Goal: Information Seeking & Learning: Learn about a topic

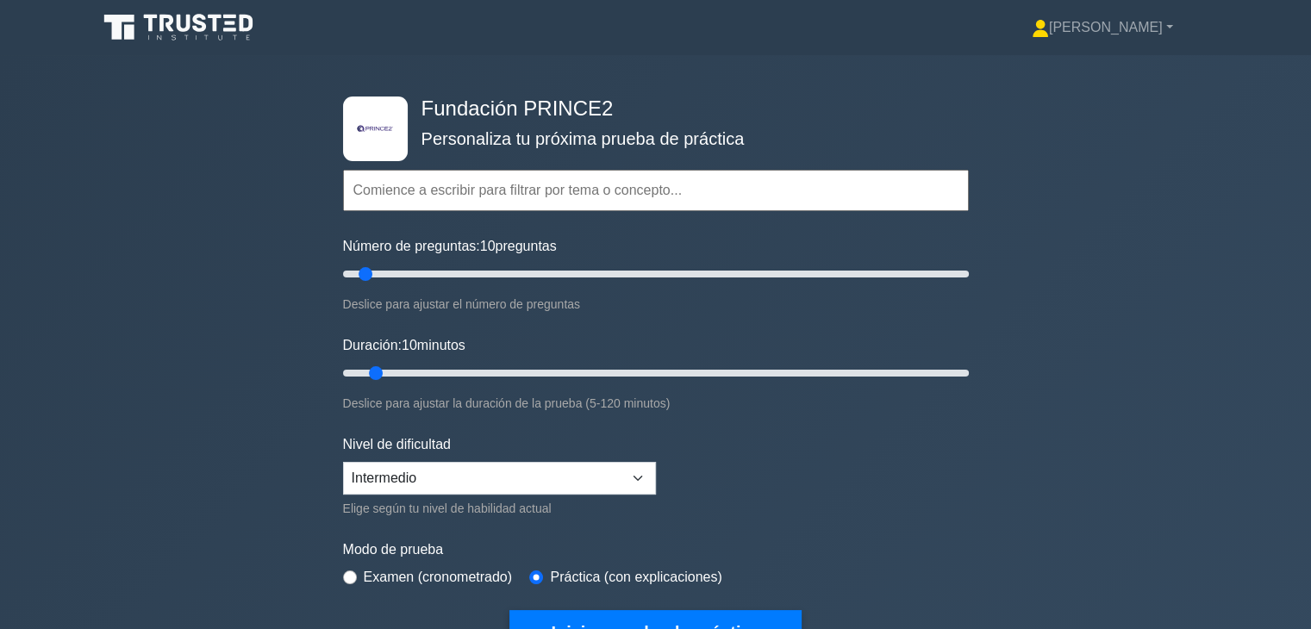
click at [860, 78] on div ".st0{fill-rule:evenodd;clip-rule:evenodd;fill:#000041;} .st1{fill-rule:evenodd;…" at bounding box center [656, 374] width 647 height 638
drag, startPoint x: 371, startPoint y: 277, endPoint x: 428, endPoint y: 284, distance: 57.3
type input "30"
click at [428, 284] on input "Número de preguntas: 30 preguntas" at bounding box center [656, 274] width 626 height 21
drag, startPoint x: 374, startPoint y: 375, endPoint x: 480, endPoint y: 387, distance: 106.7
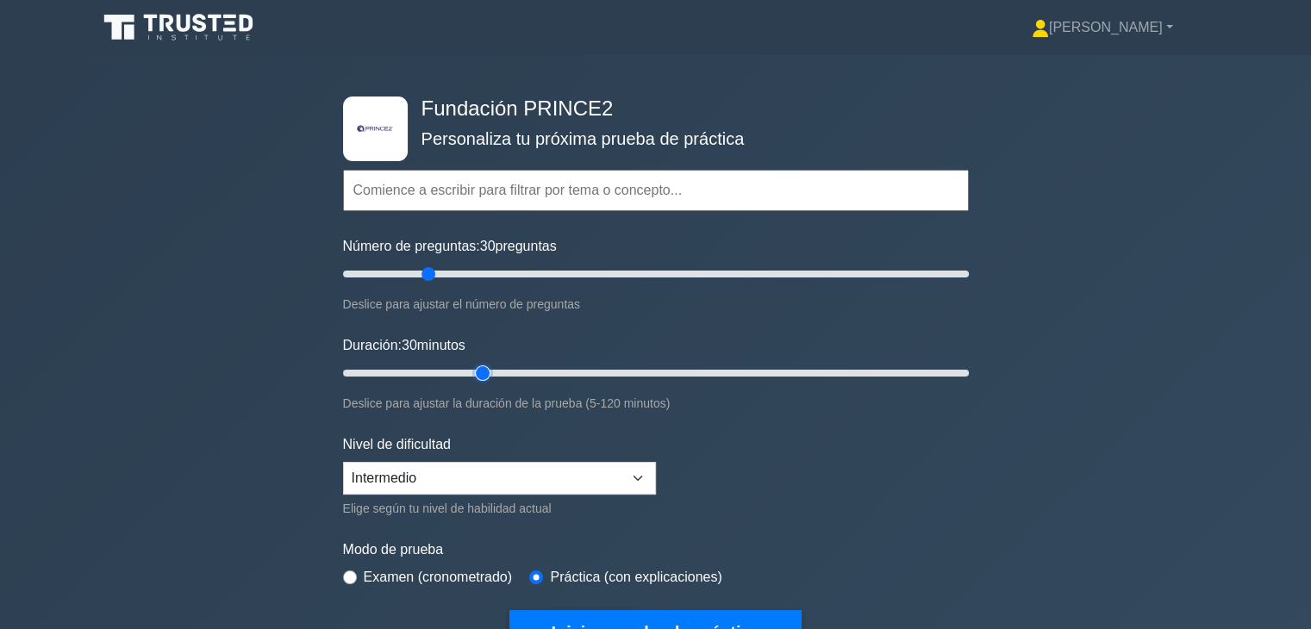
type input "30"
click at [480, 384] on input "Duración: 30 minutos" at bounding box center [656, 373] width 626 height 21
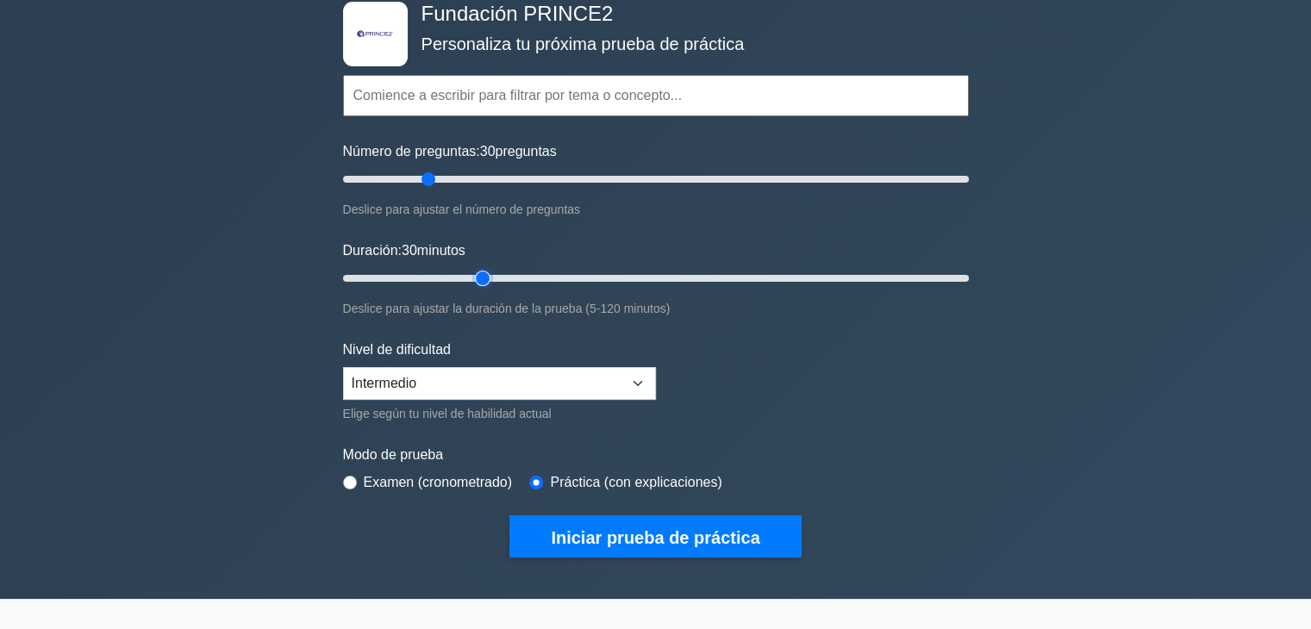
scroll to position [172, 0]
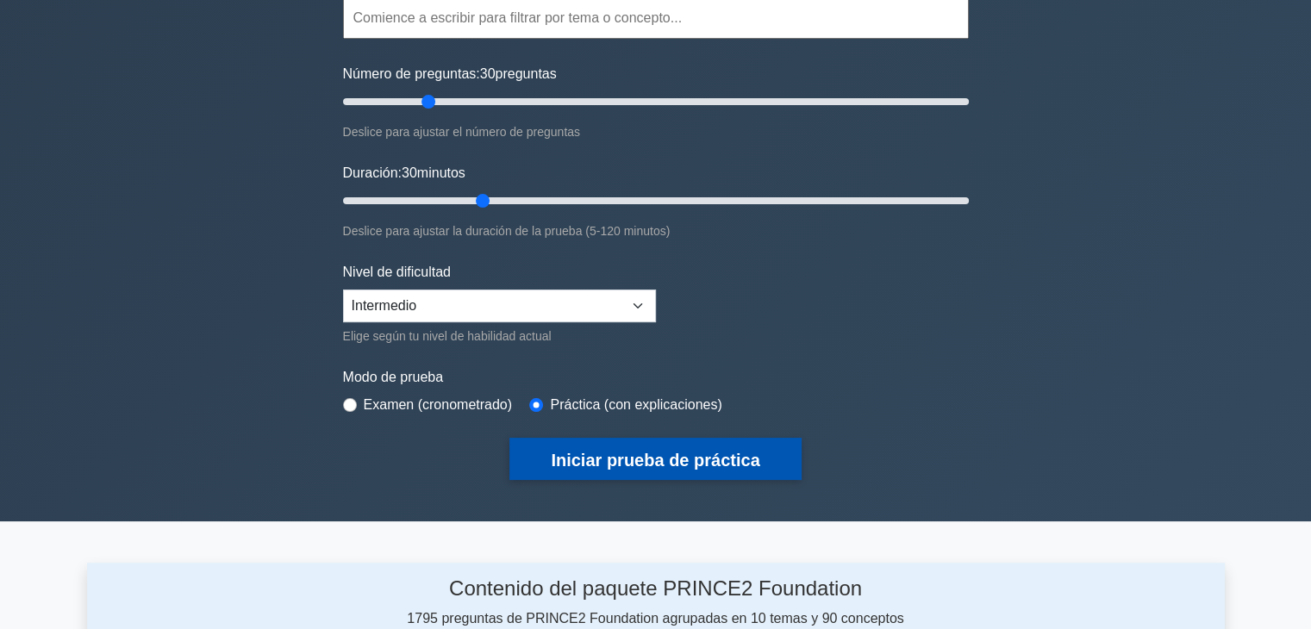
click at [610, 465] on font "Iniciar prueba de práctica" at bounding box center [655, 460] width 209 height 19
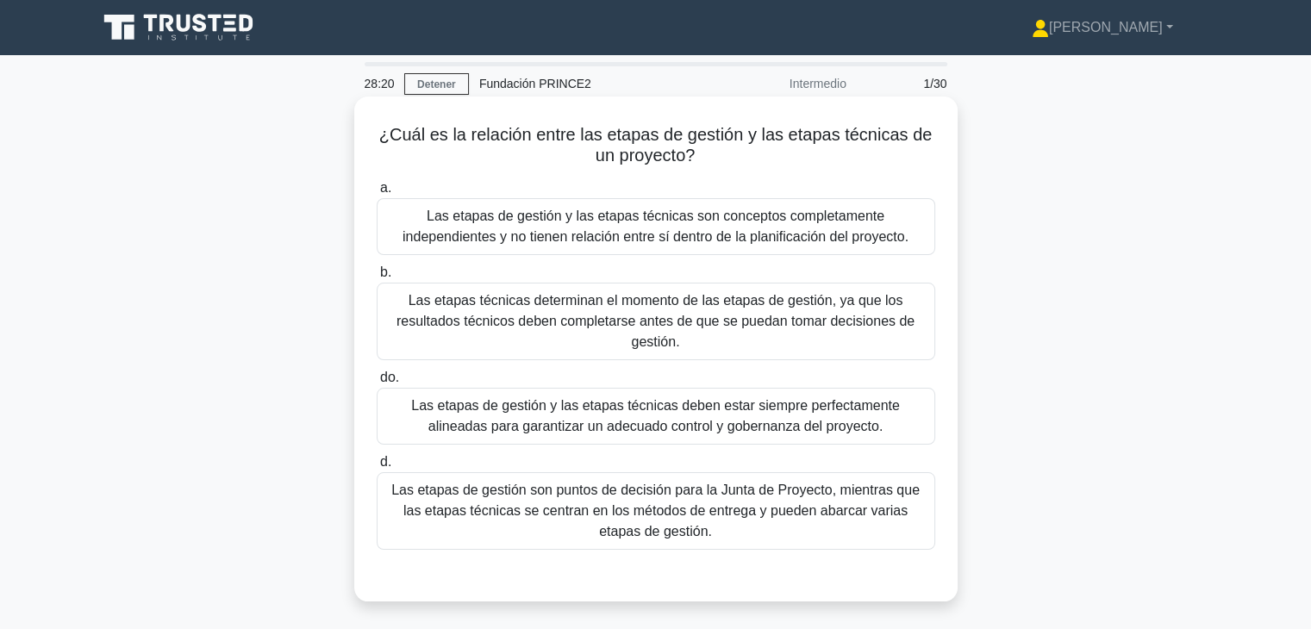
click at [735, 505] on font "Las etapas de gestión son puntos de decisión para la Junta de Proyecto, mientra…" at bounding box center [655, 511] width 529 height 56
click at [377, 468] on input "d. Las etapas de gestión son puntos de decisión para la Junta de Proyecto, mien…" at bounding box center [377, 462] width 0 height 11
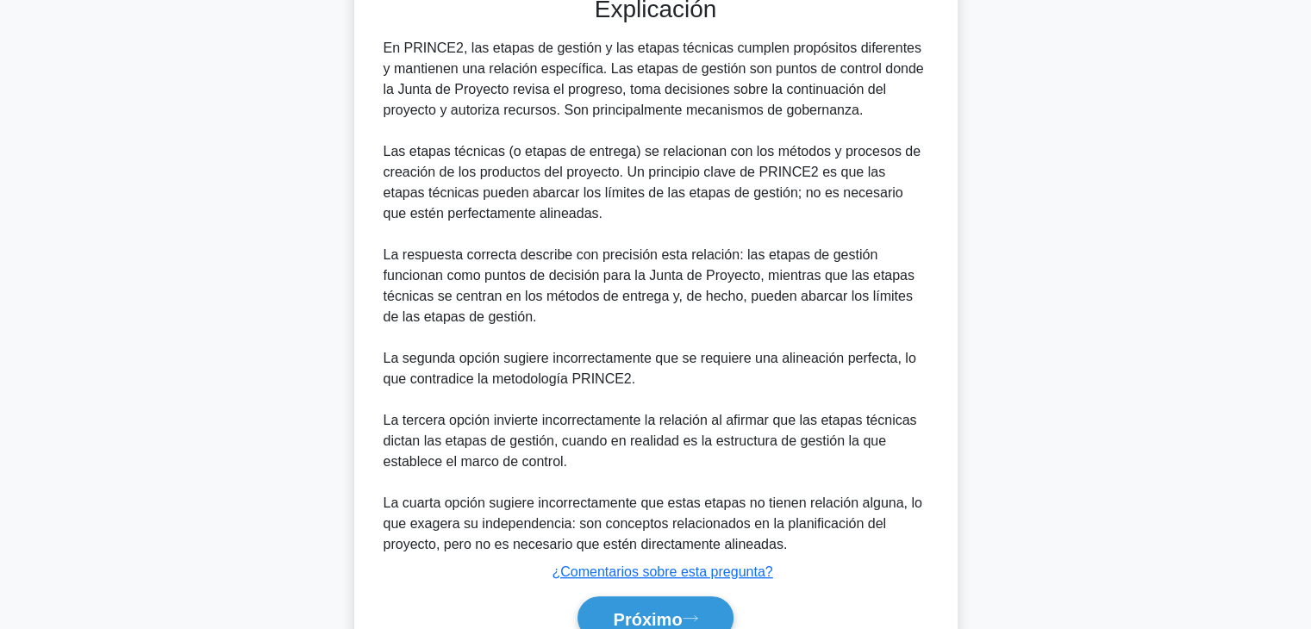
scroll to position [662, 0]
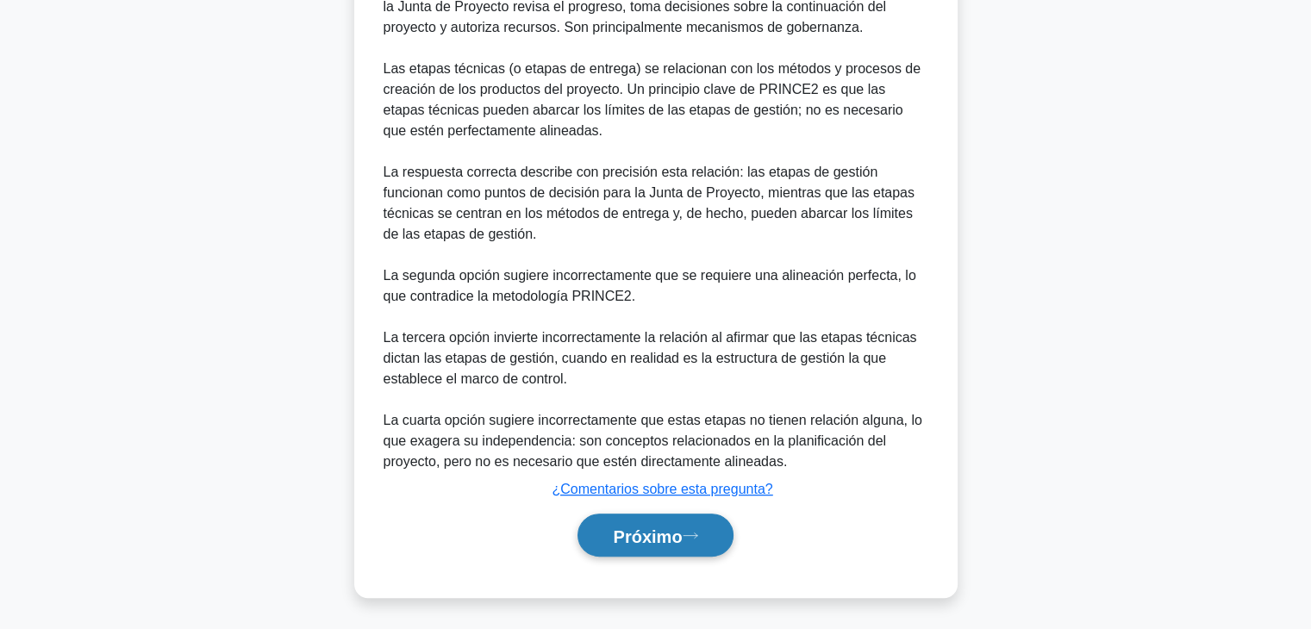
click at [677, 535] on font "Próximo" at bounding box center [647, 536] width 69 height 19
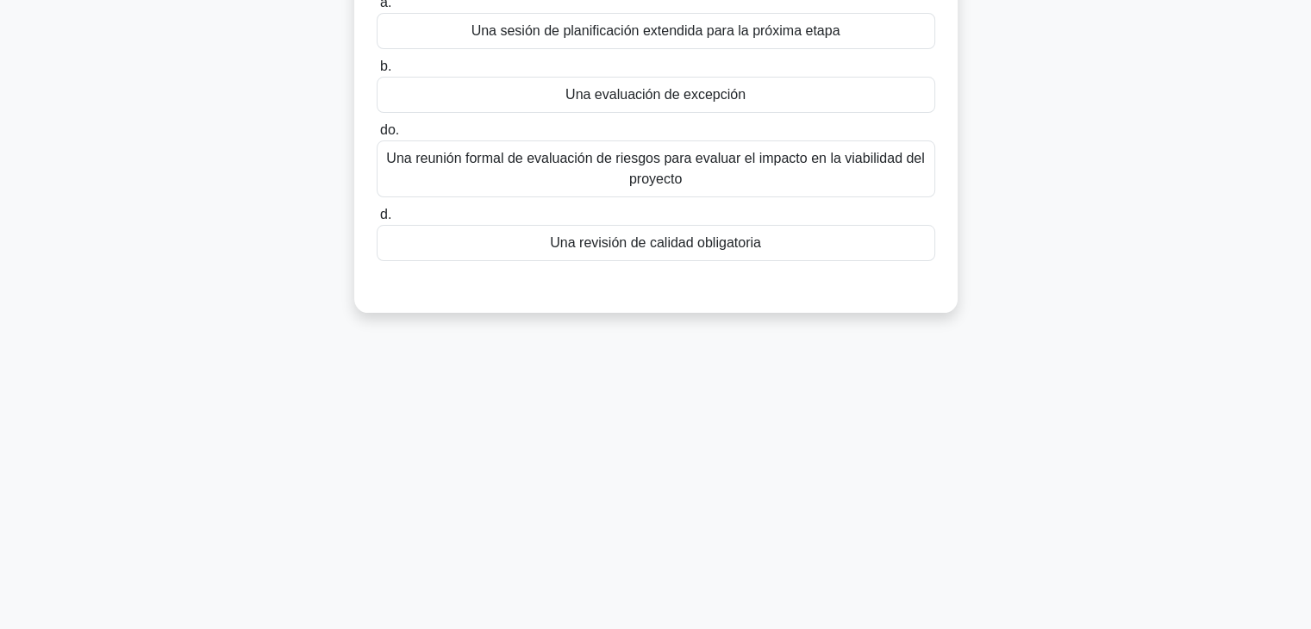
scroll to position [0, 0]
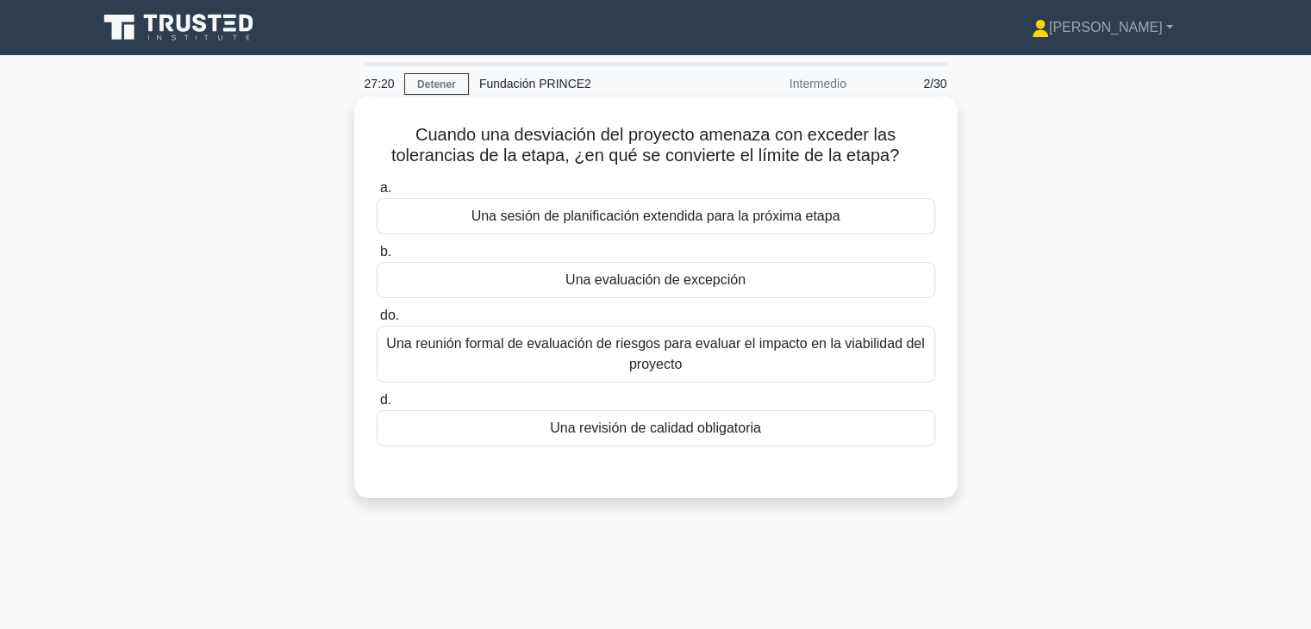
click at [701, 339] on font "Una reunión formal de evaluación de riesgos para evaluar el impacto en la viabi…" at bounding box center [655, 353] width 538 height 35
click at [377, 322] on input "do. Una reunión formal de evaluación de riesgos para evaluar el impacto en la v…" at bounding box center [377, 315] width 0 height 11
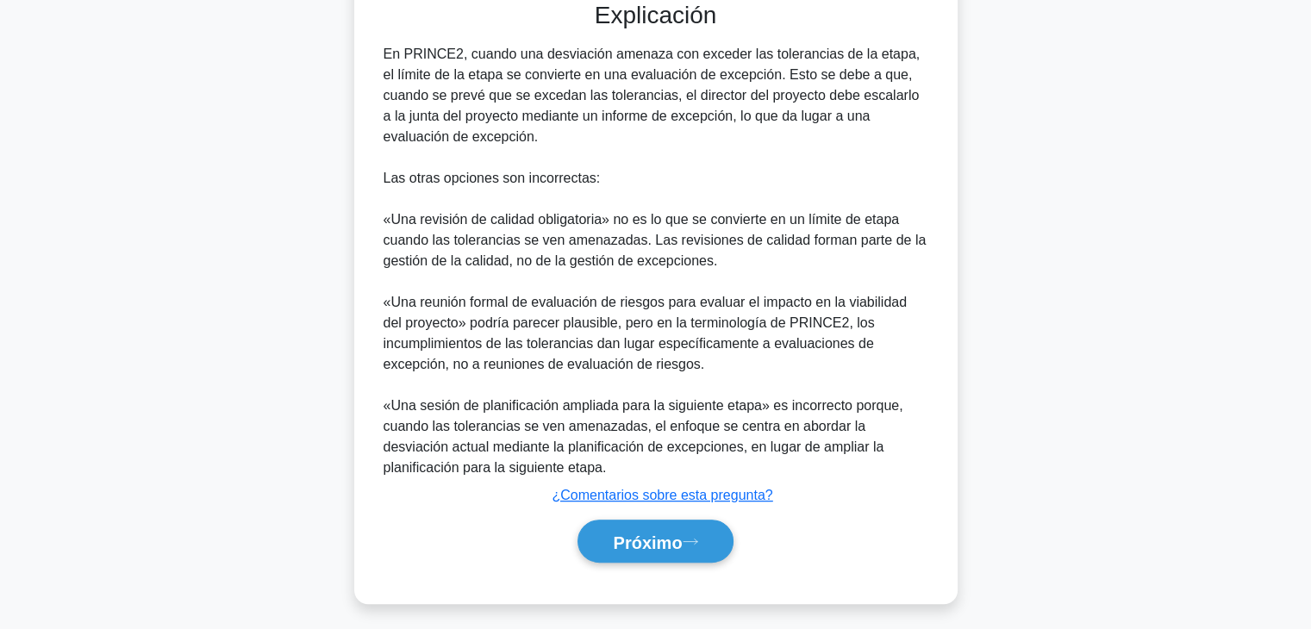
scroll to position [478, 0]
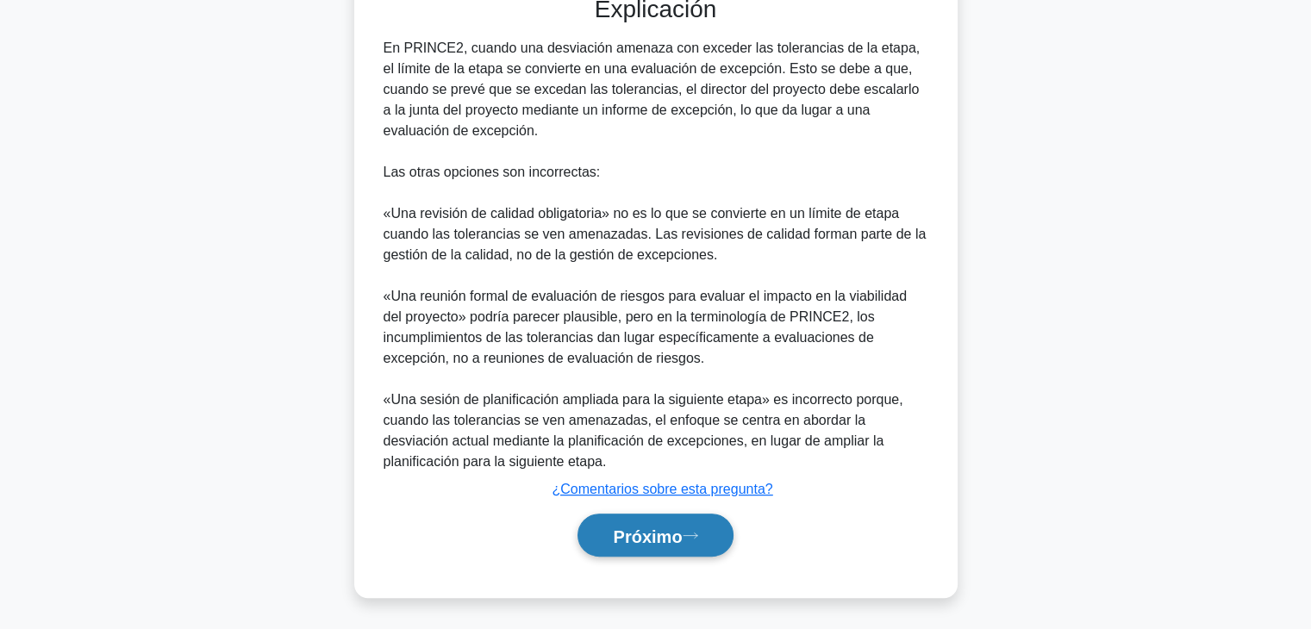
click at [603, 542] on button "Próximo" at bounding box center [655, 536] width 155 height 44
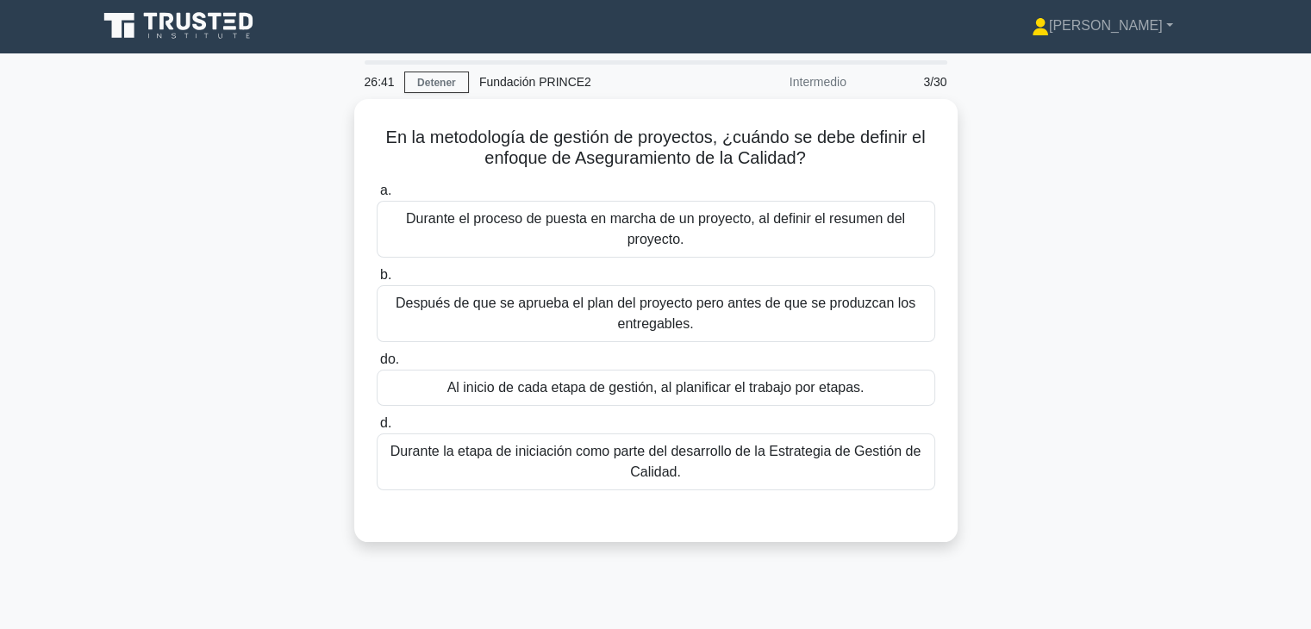
scroll to position [0, 0]
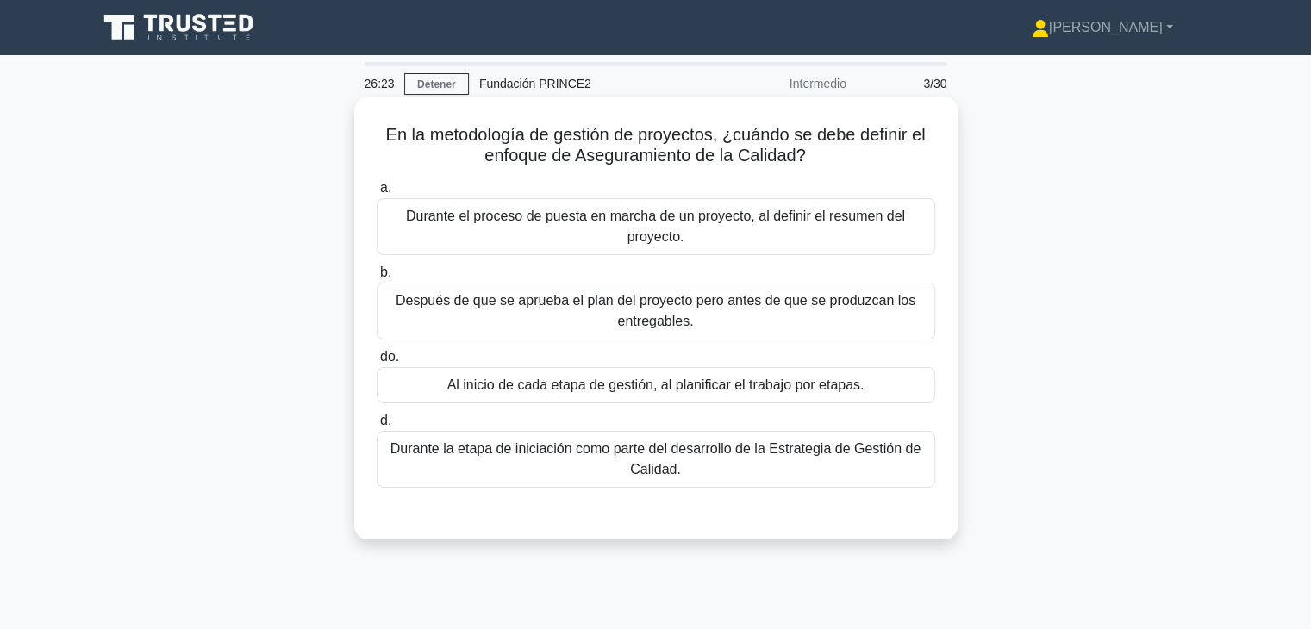
click at [800, 477] on font "Durante la etapa de iniciación como parte del desarrollo de la Estrategia de Ge…" at bounding box center [656, 459] width 543 height 41
click at [377, 427] on input "d. Durante la etapa de iniciación como parte del desarrollo de la Estrategia de…" at bounding box center [377, 421] width 0 height 11
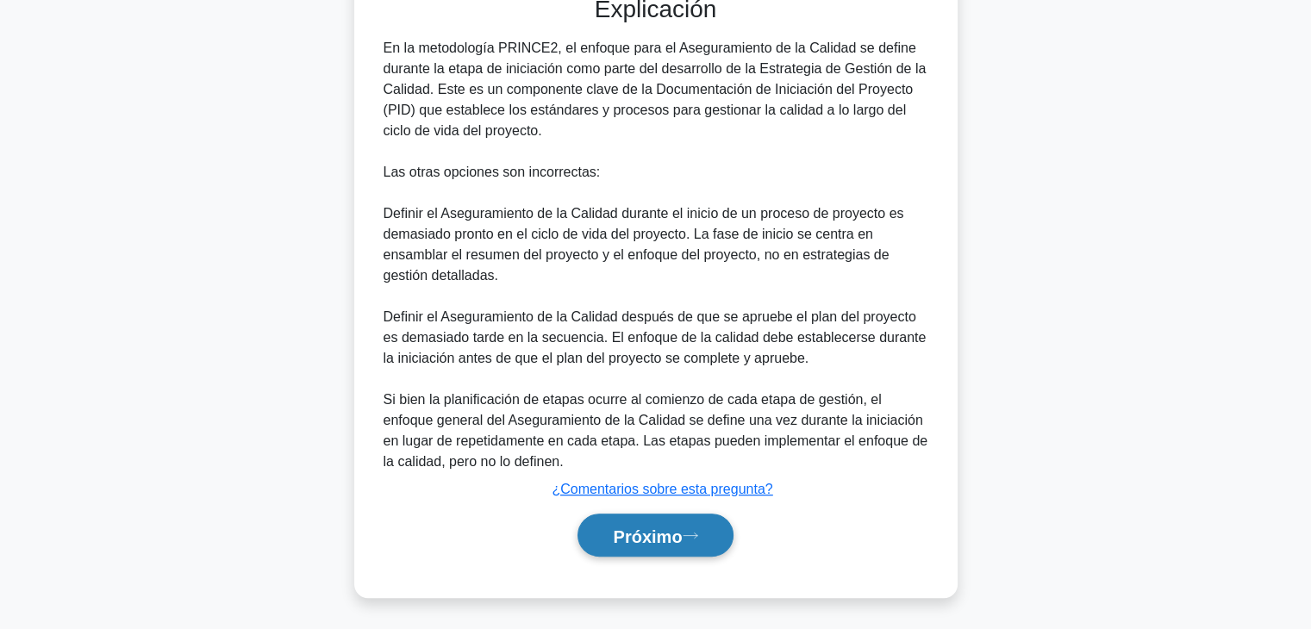
click at [690, 525] on button "Próximo" at bounding box center [655, 536] width 155 height 44
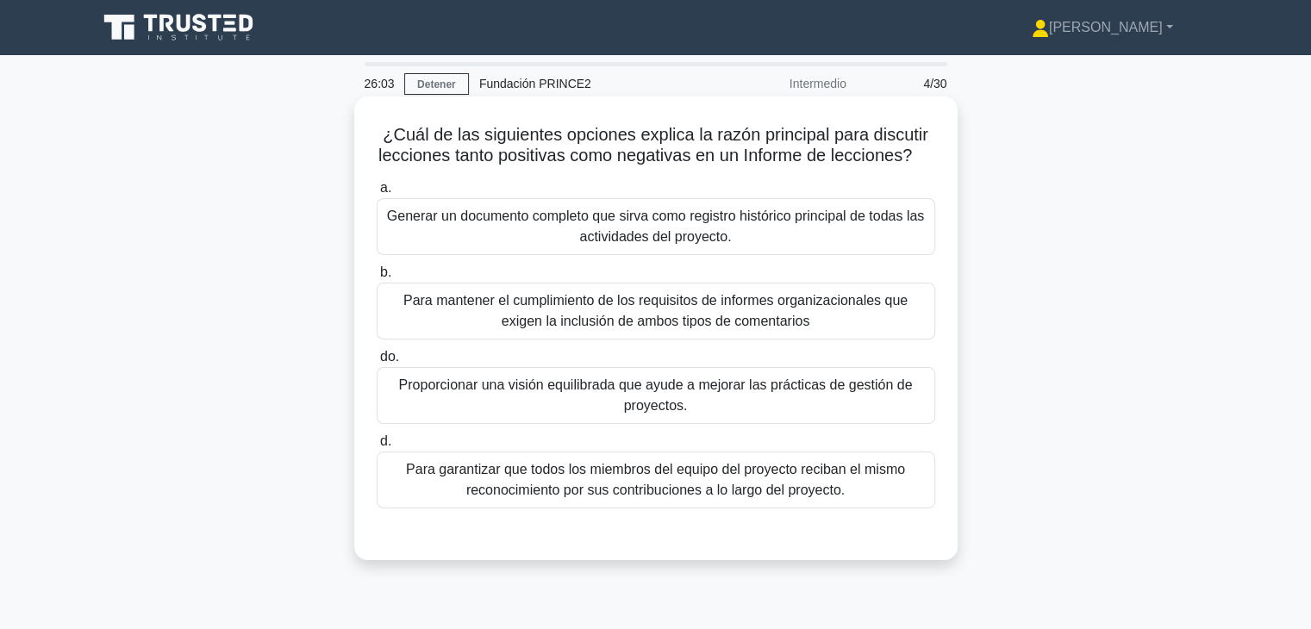
click at [698, 416] on font "Proporcionar una visión equilibrada que ayude a mejorar las prácticas de gestió…" at bounding box center [656, 395] width 543 height 41
click at [377, 363] on input "do. Proporcionar una visión equilibrada que ayude a mejorar las prácticas de ge…" at bounding box center [377, 357] width 0 height 11
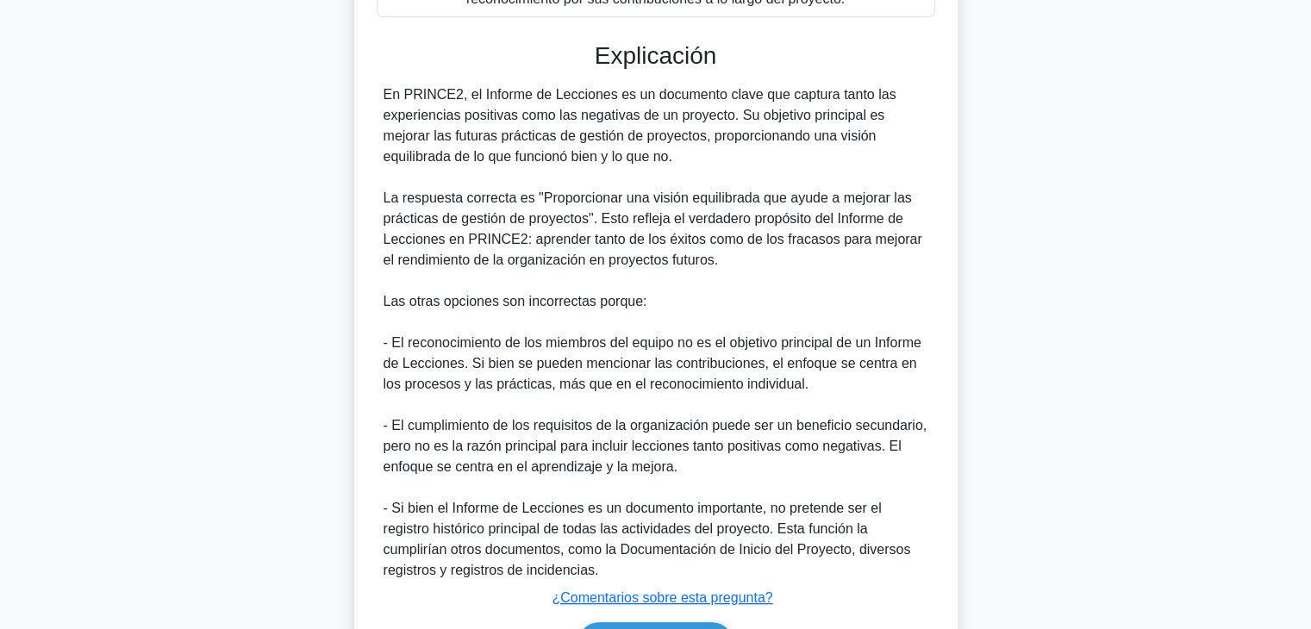
scroll to position [621, 0]
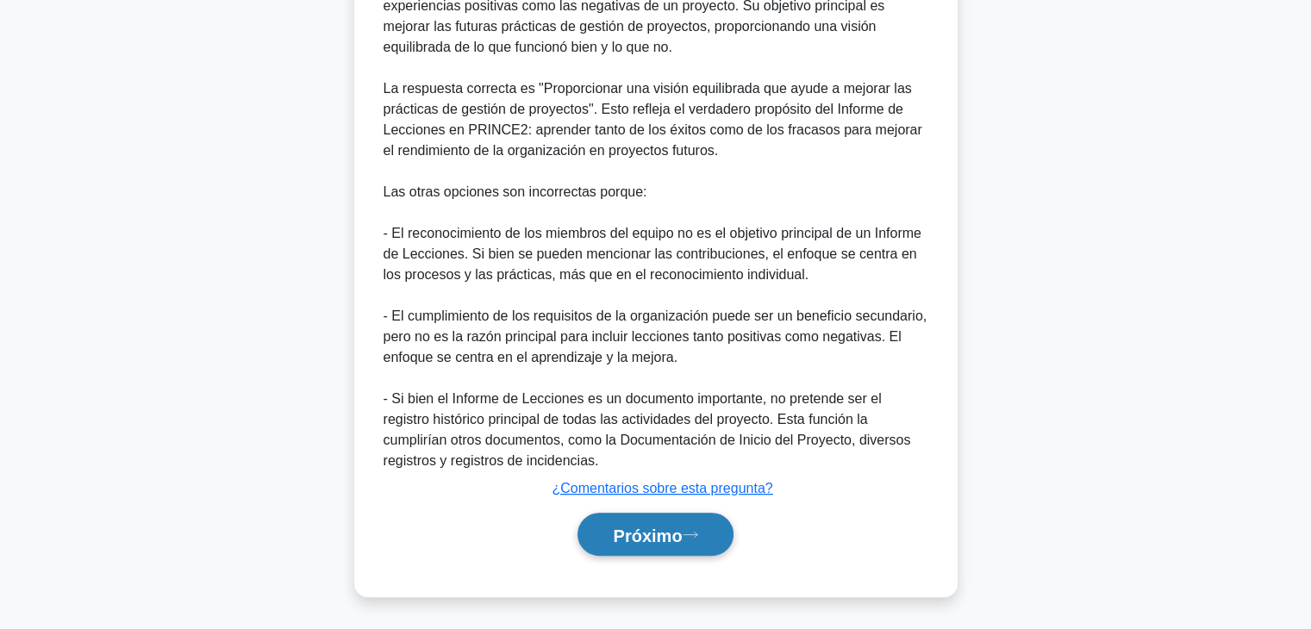
click at [691, 532] on icon at bounding box center [691, 534] width 16 height 9
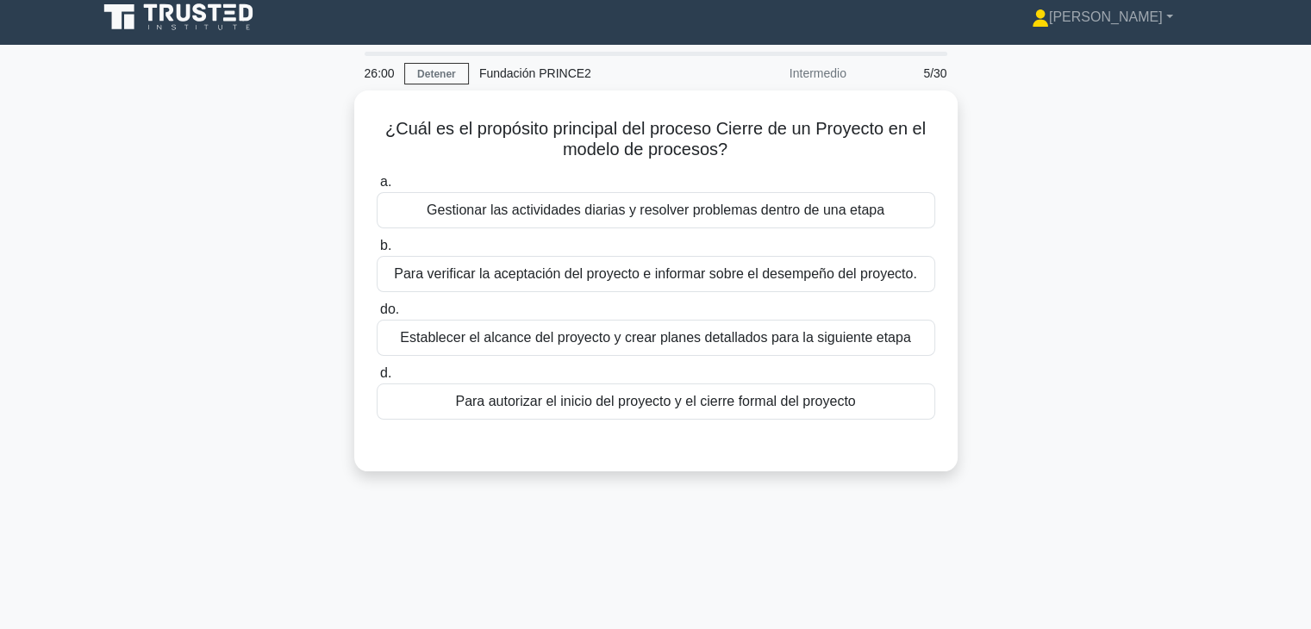
scroll to position [0, 0]
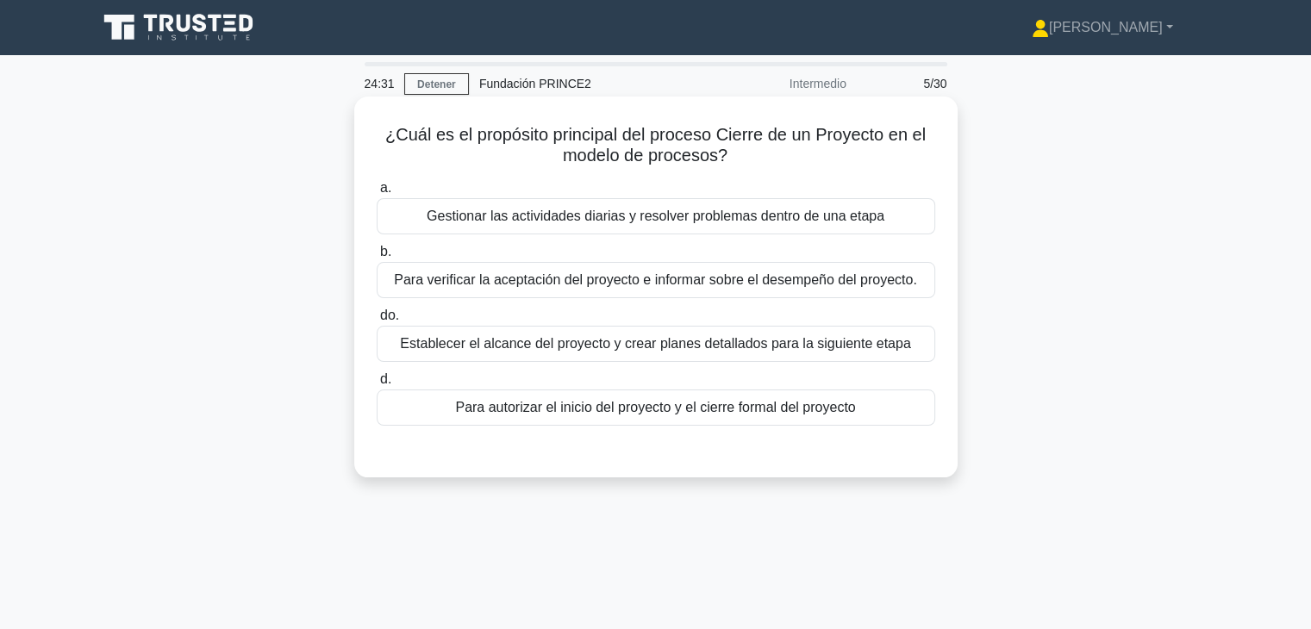
click at [604, 294] on div "Para verificar la aceptación del proyecto e informar sobre el desempeño del pro…" at bounding box center [656, 280] width 559 height 36
click at [377, 258] on input "b. Para verificar la aceptación del proyecto e informar sobre el desempeño del …" at bounding box center [377, 252] width 0 height 11
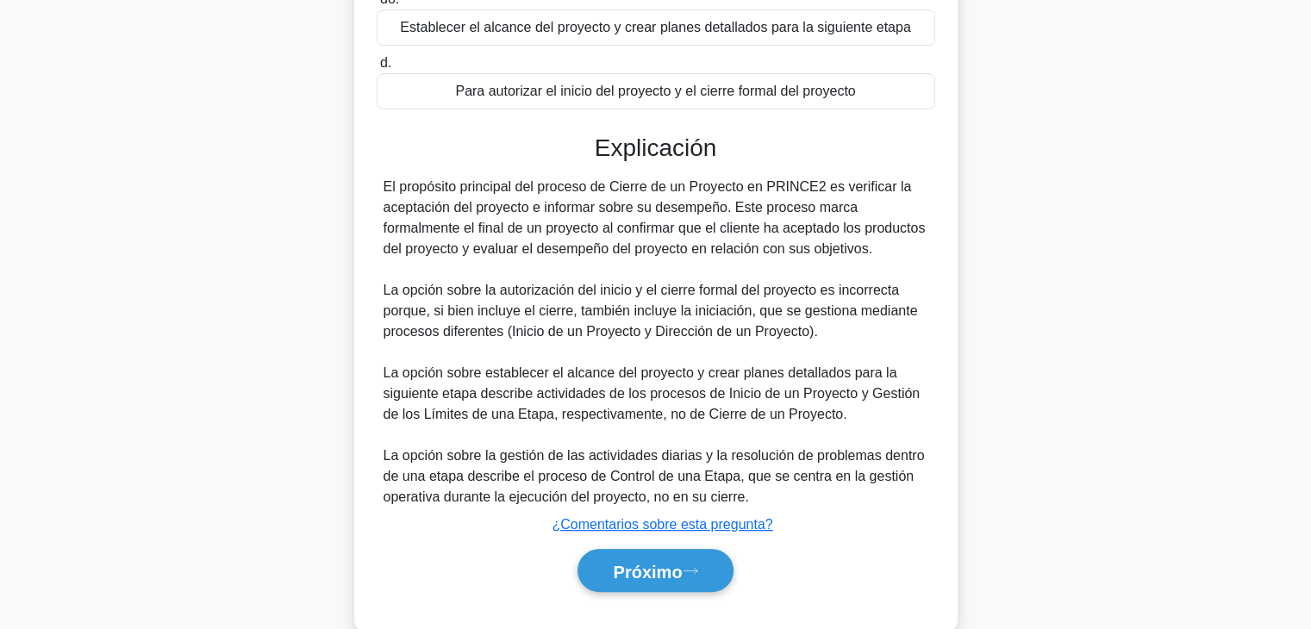
scroll to position [372, 0]
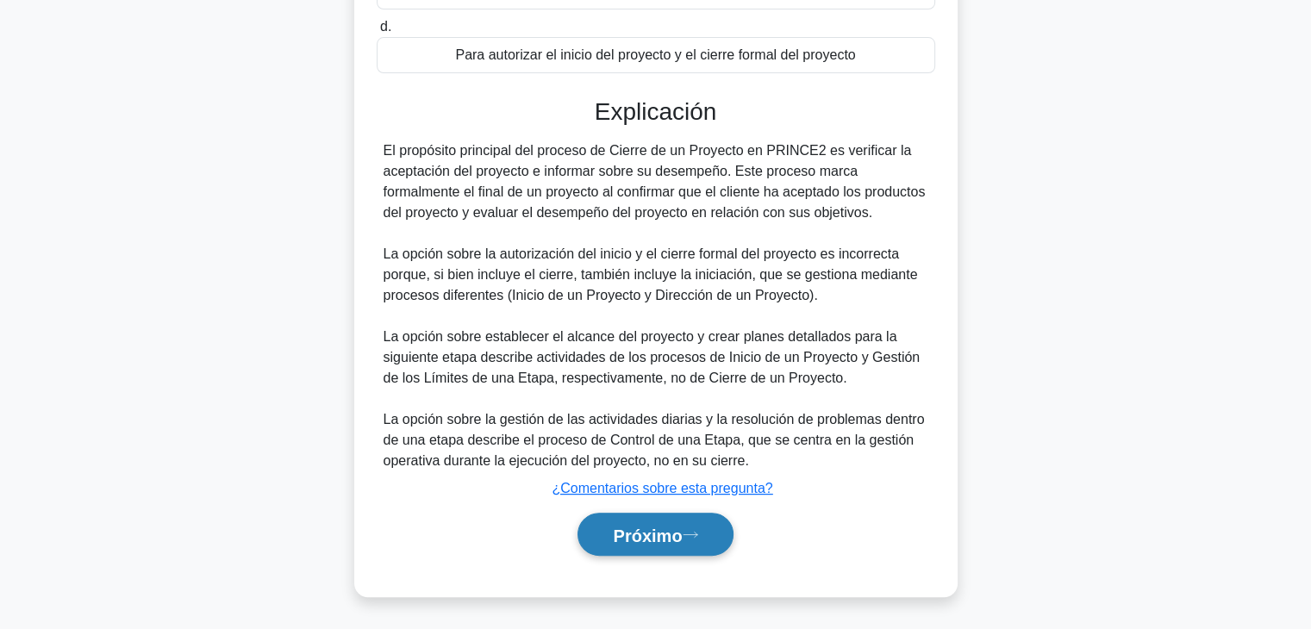
click at [691, 522] on button "Próximo" at bounding box center [655, 535] width 155 height 44
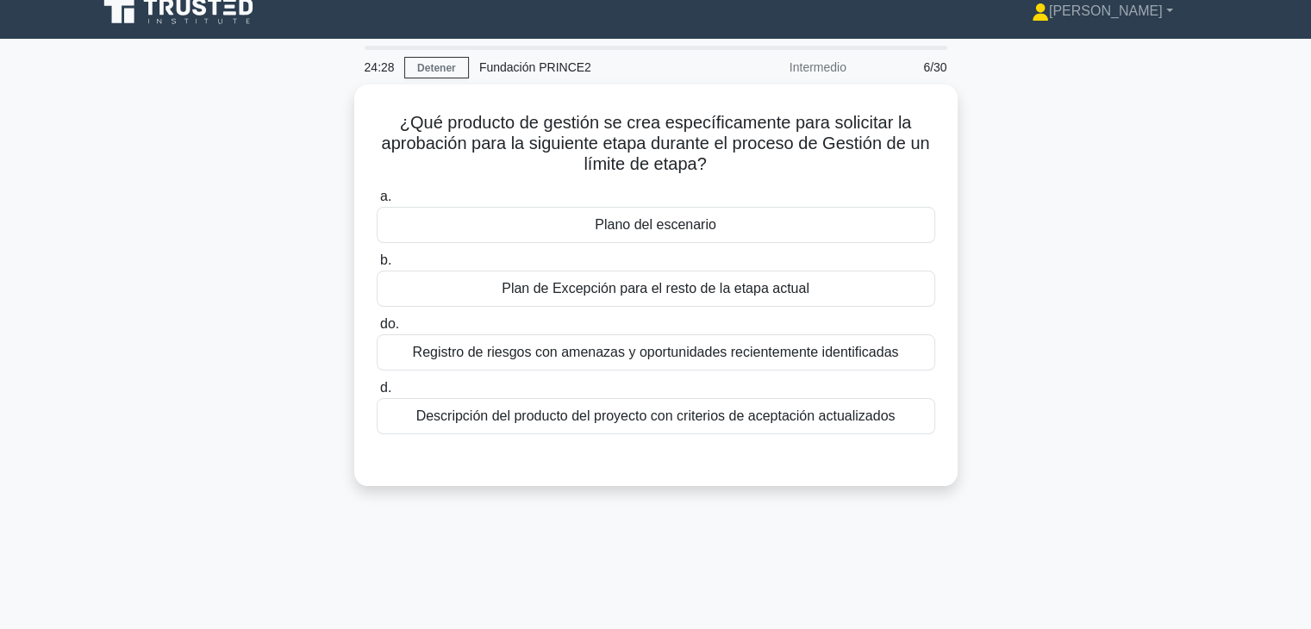
scroll to position [0, 0]
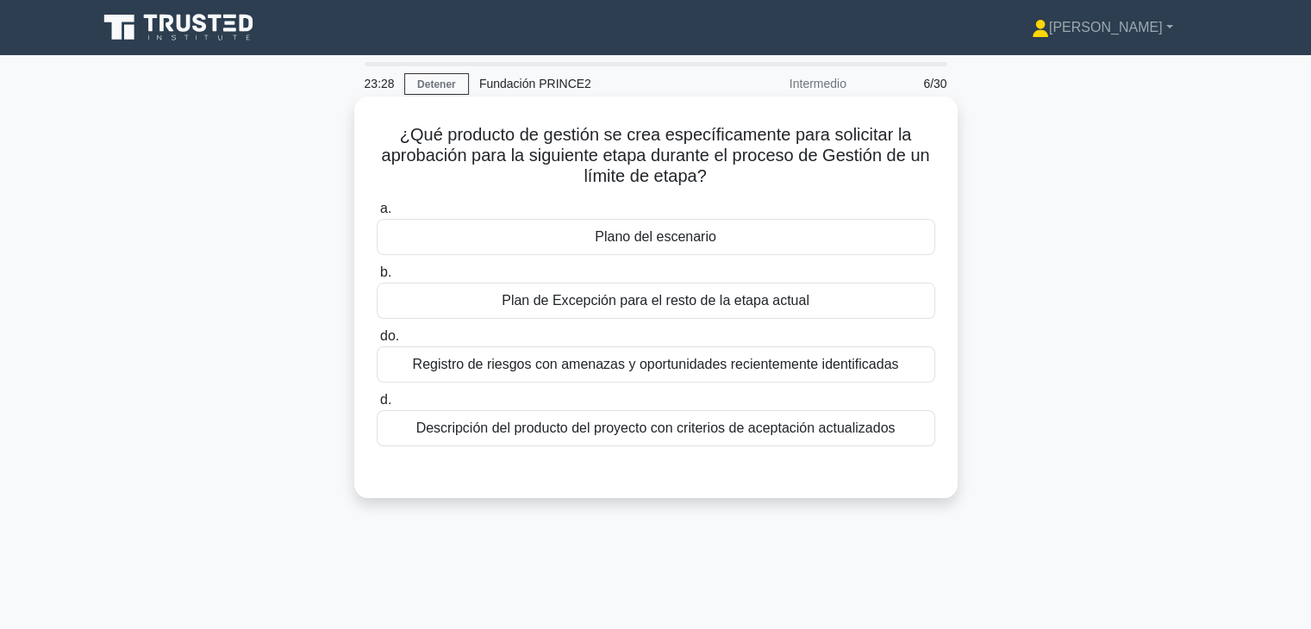
click at [683, 380] on div "Registro de riesgos con amenazas y oportunidades recientemente identificadas" at bounding box center [656, 365] width 559 height 36
click at [377, 342] on input "do. Registro de riesgos con amenazas y oportunidades recientemente identificadas" at bounding box center [377, 336] width 0 height 11
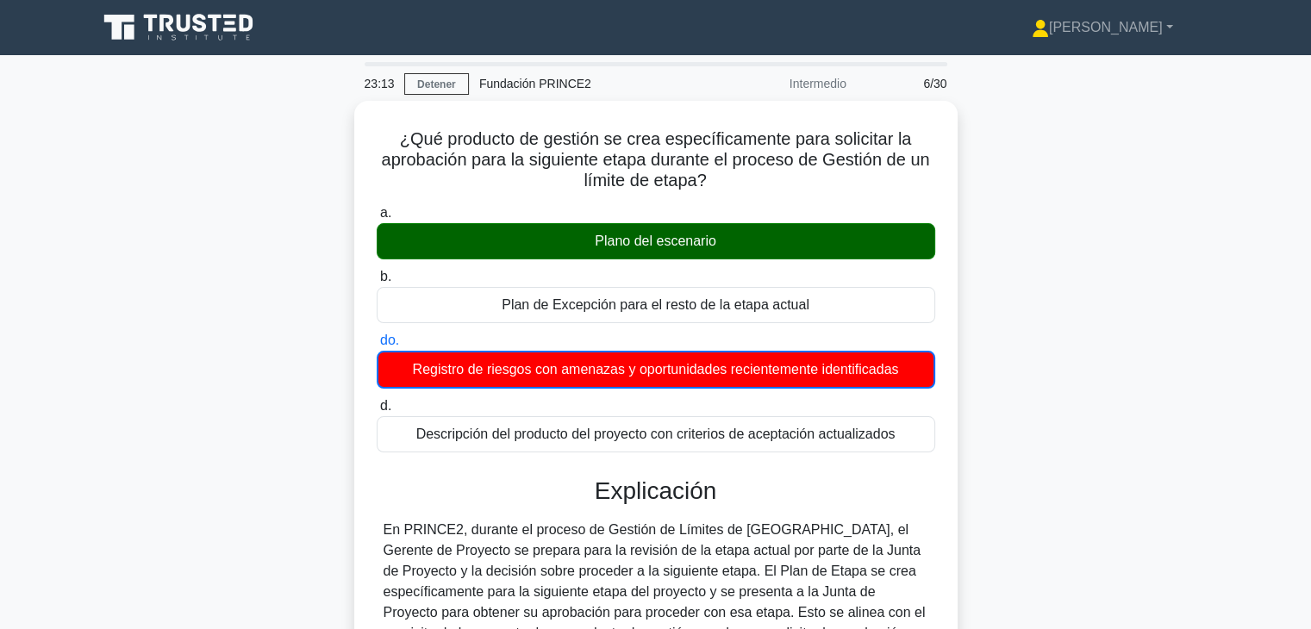
scroll to position [312, 0]
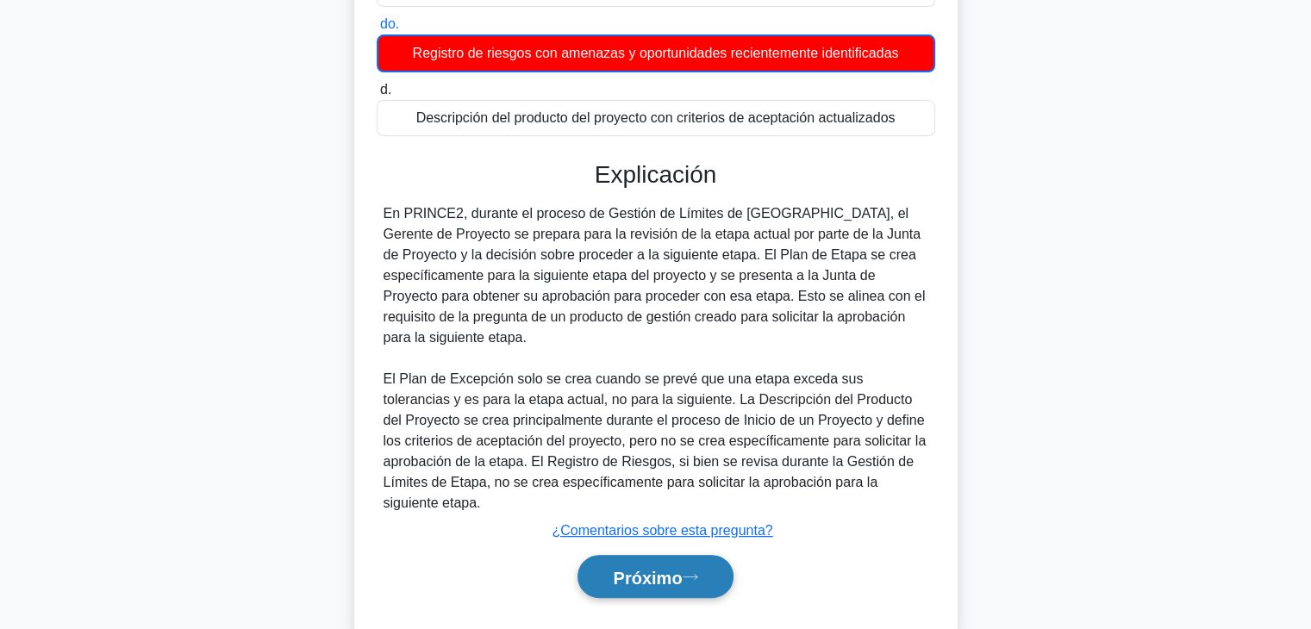
click at [679, 555] on button "Próximo" at bounding box center [655, 577] width 155 height 44
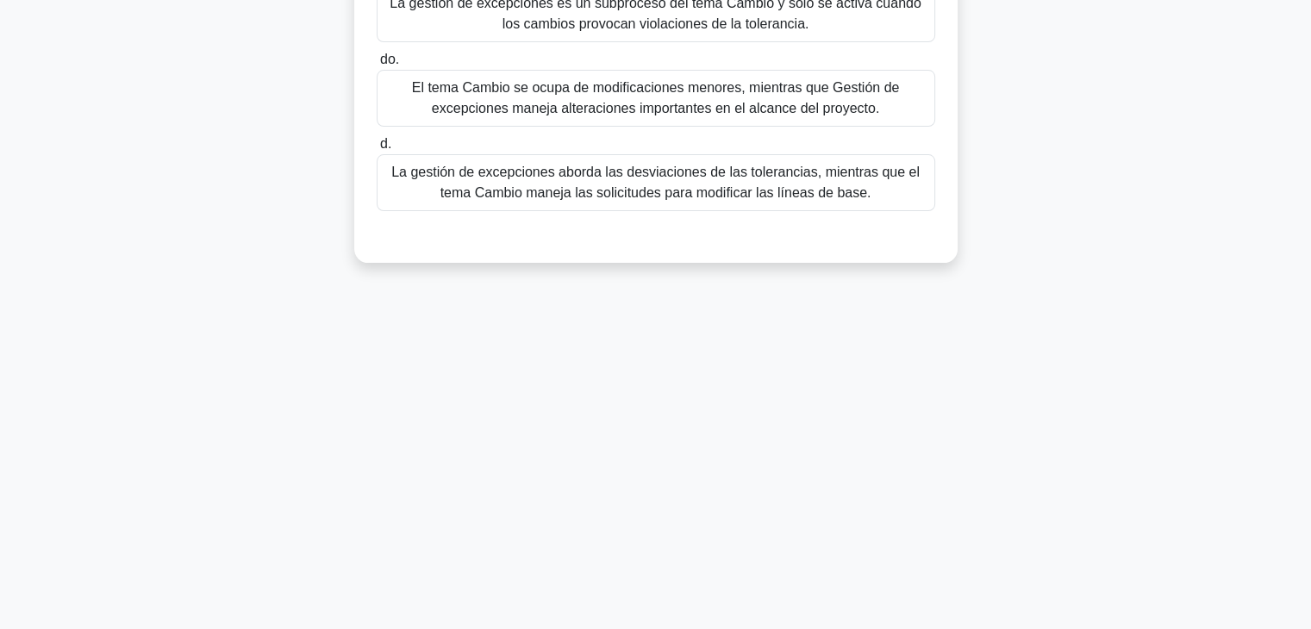
scroll to position [0, 0]
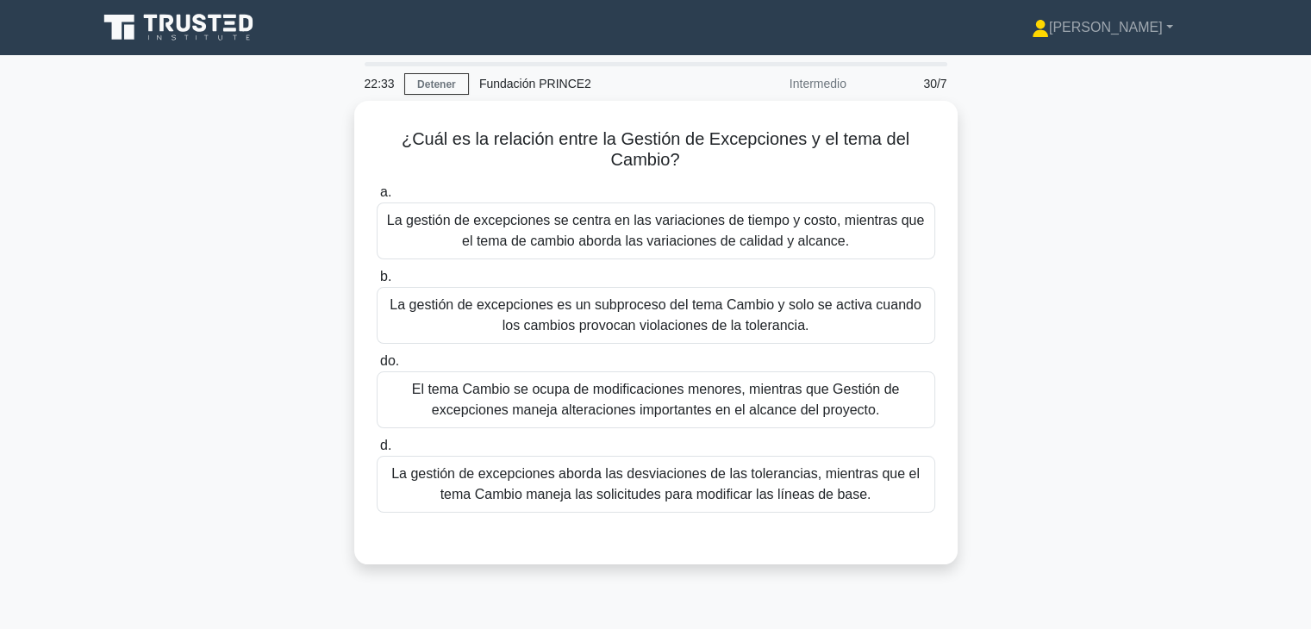
click at [707, 470] on font "La gestión de excepciones aborda las desviaciones de las tolerancias, mientras …" at bounding box center [655, 483] width 529 height 35
click at [377, 452] on input "d. La gestión de excepciones aborda las desviaciones de las tolerancias, mientr…" at bounding box center [377, 446] width 0 height 11
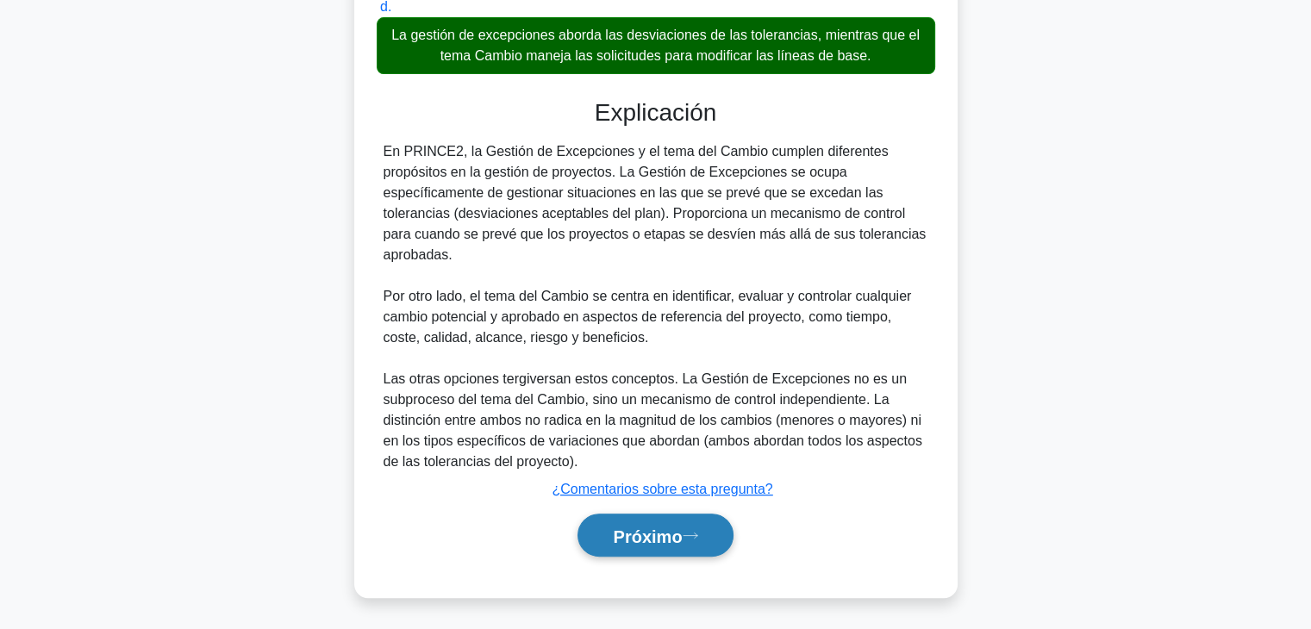
click at [688, 549] on button "Próximo" at bounding box center [655, 536] width 155 height 44
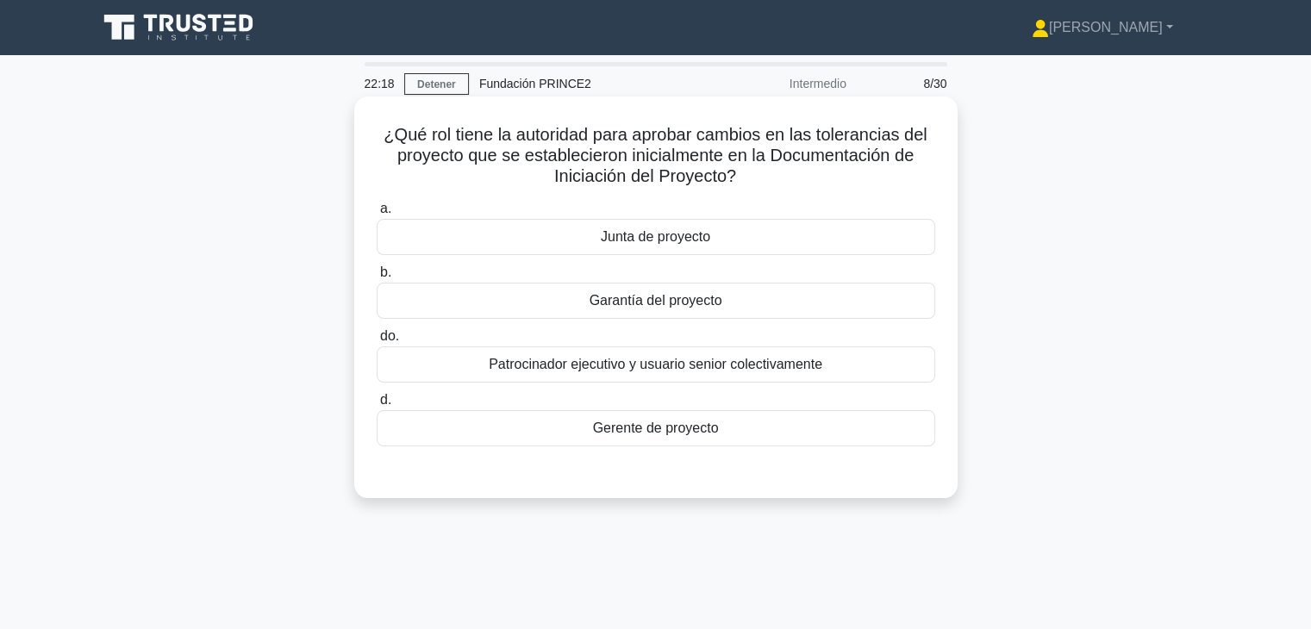
click at [728, 245] on div "Junta de proyecto" at bounding box center [656, 237] width 559 height 36
click at [377, 215] on input "a. Junta de proyecto" at bounding box center [377, 208] width 0 height 11
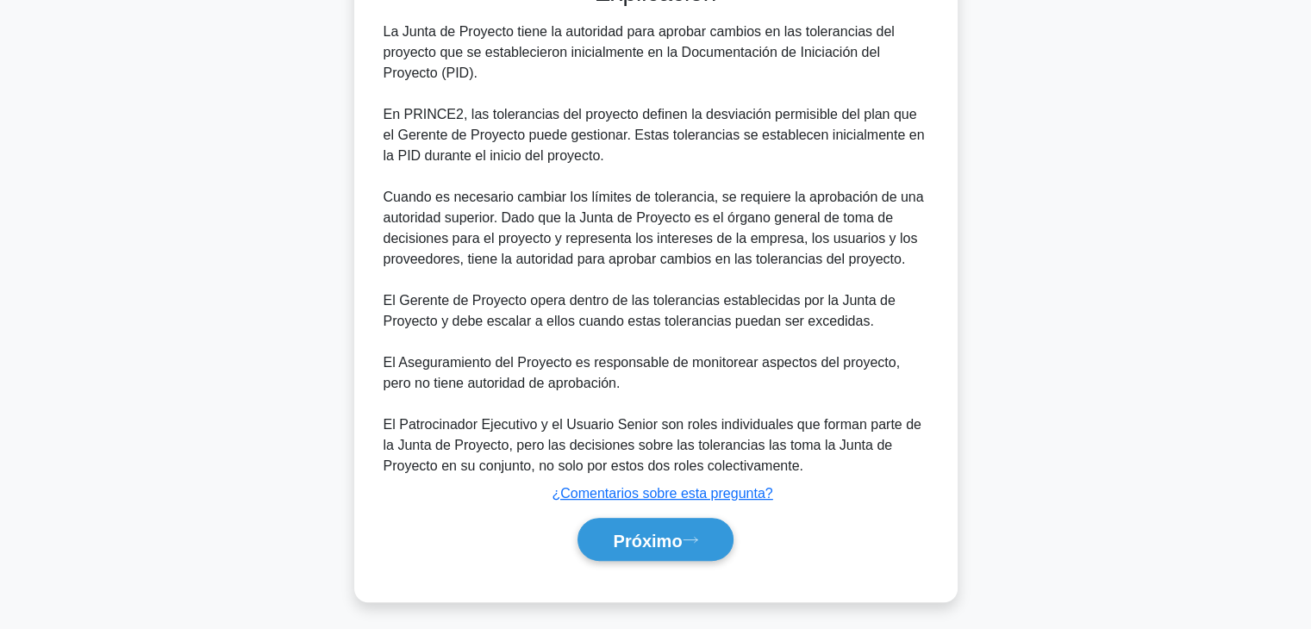
scroll to position [497, 0]
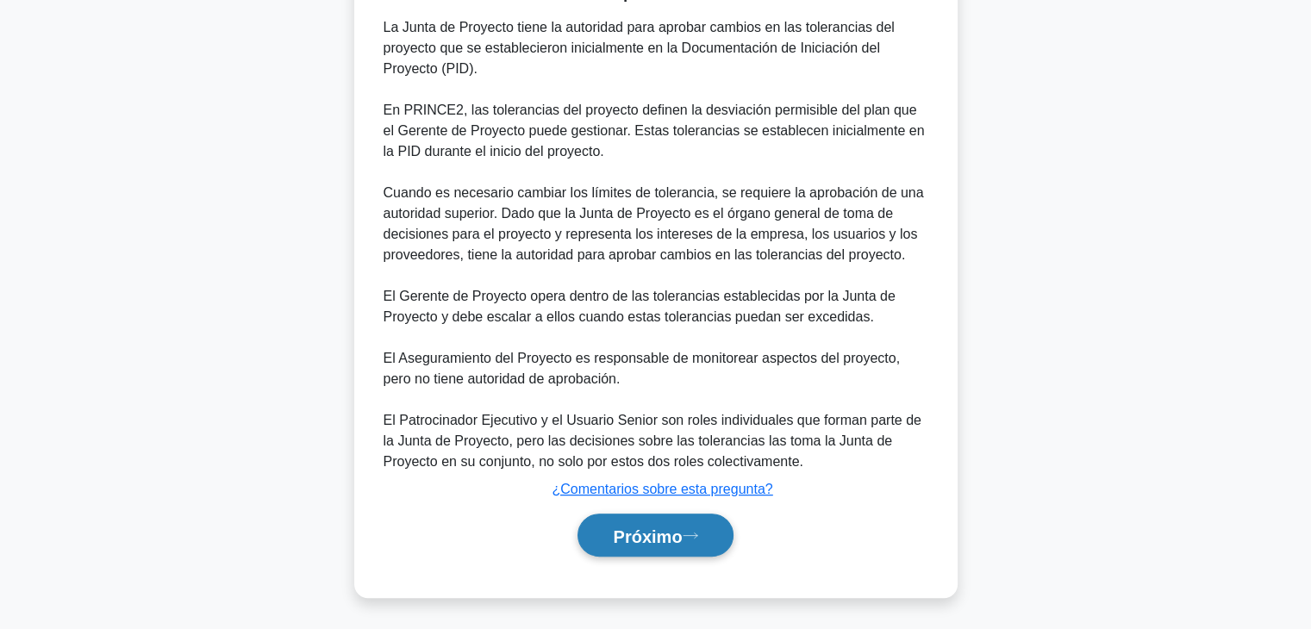
click at [693, 528] on button "Próximo" at bounding box center [655, 536] width 155 height 44
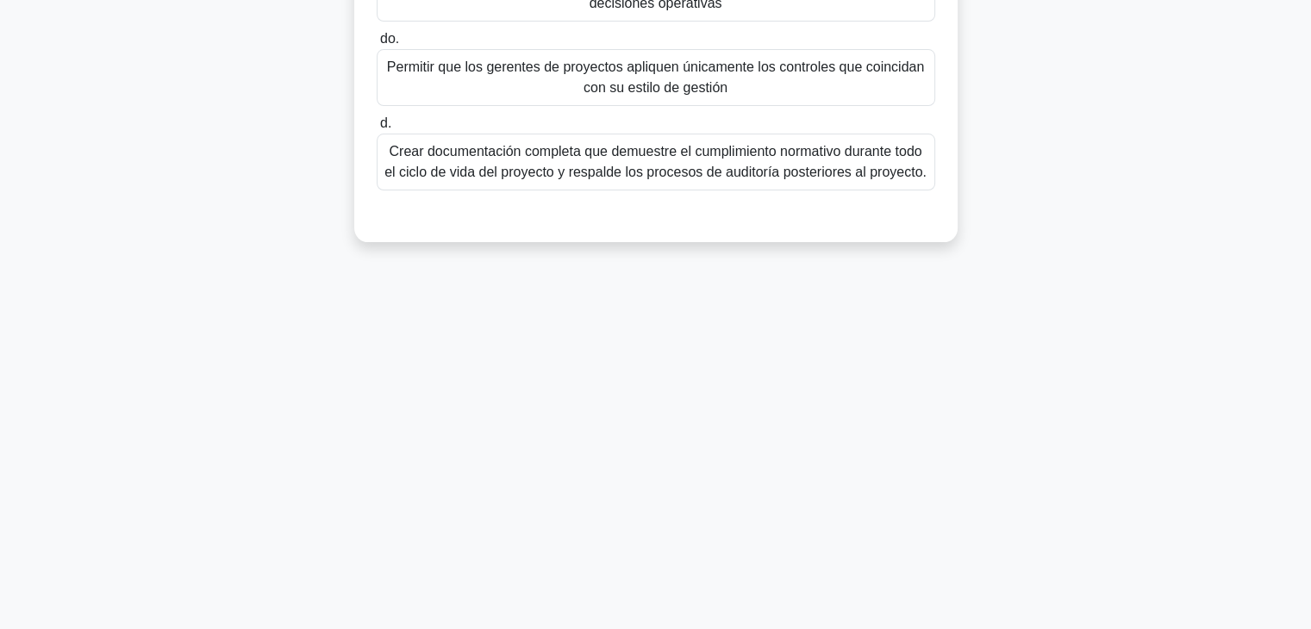
scroll to position [0, 0]
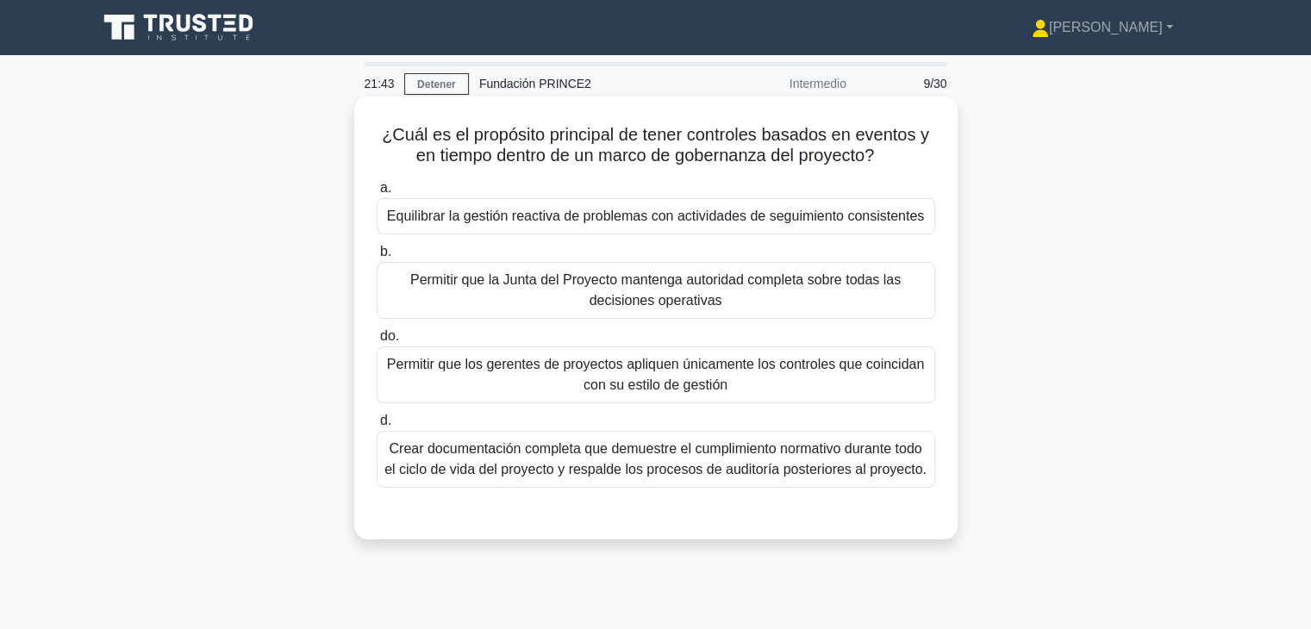
click at [728, 223] on font "Equilibrar la gestión reactiva de problemas con actividades de seguimiento cons…" at bounding box center [655, 216] width 537 height 15
click at [377, 194] on input "a. Equilibrar la gestión reactiva de problemas con actividades de seguimiento c…" at bounding box center [377, 188] width 0 height 11
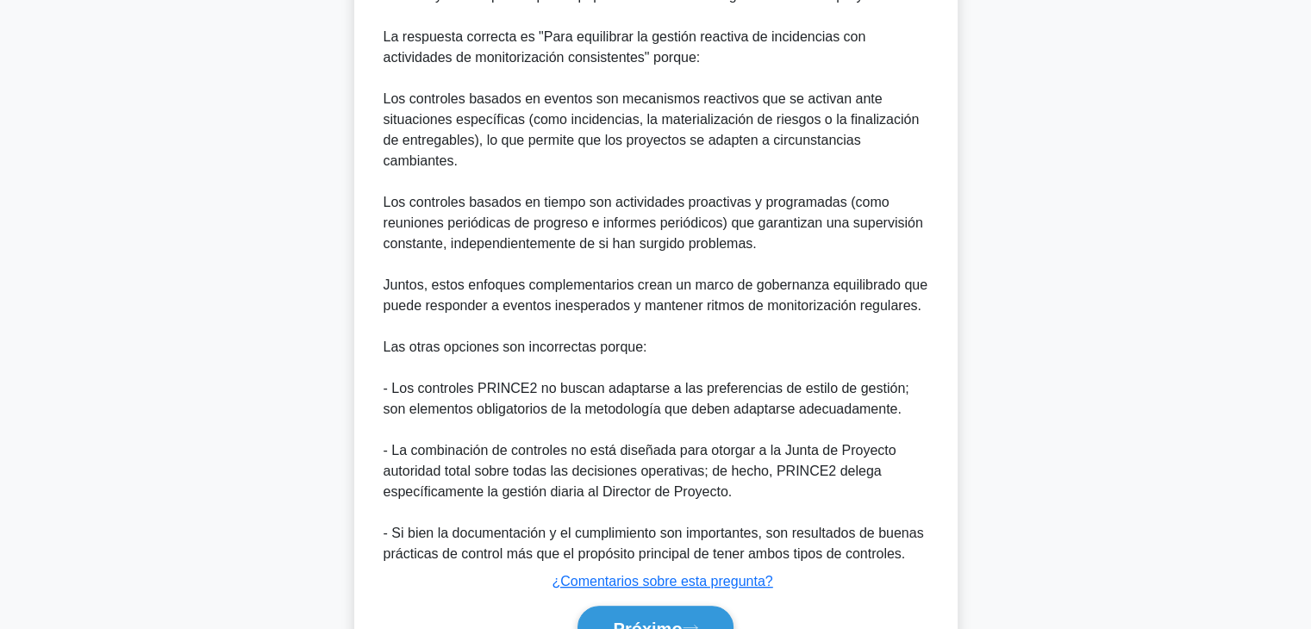
scroll to position [604, 0]
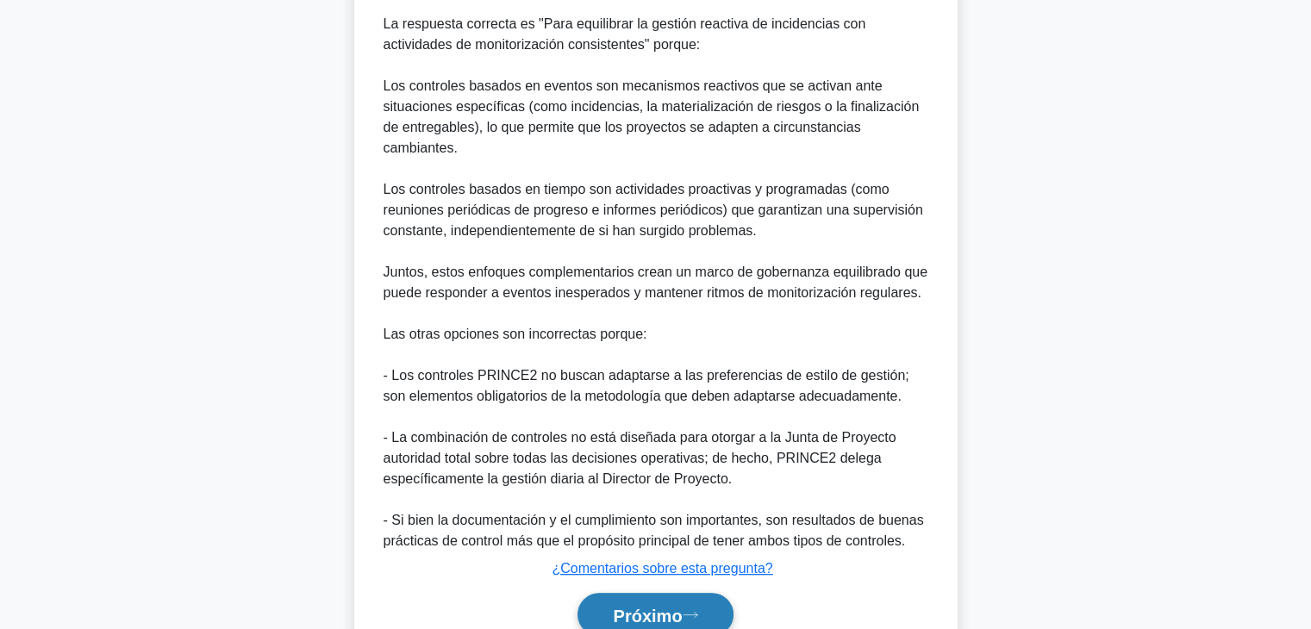
click at [704, 604] on button "Próximo" at bounding box center [655, 615] width 155 height 44
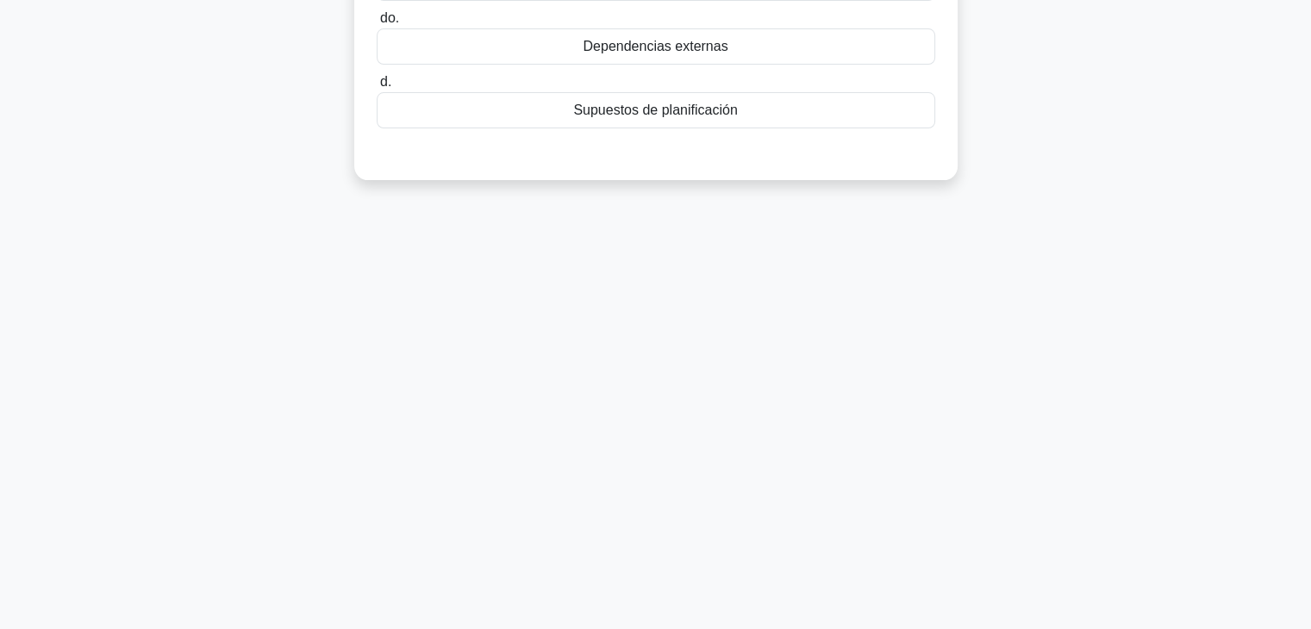
scroll to position [0, 0]
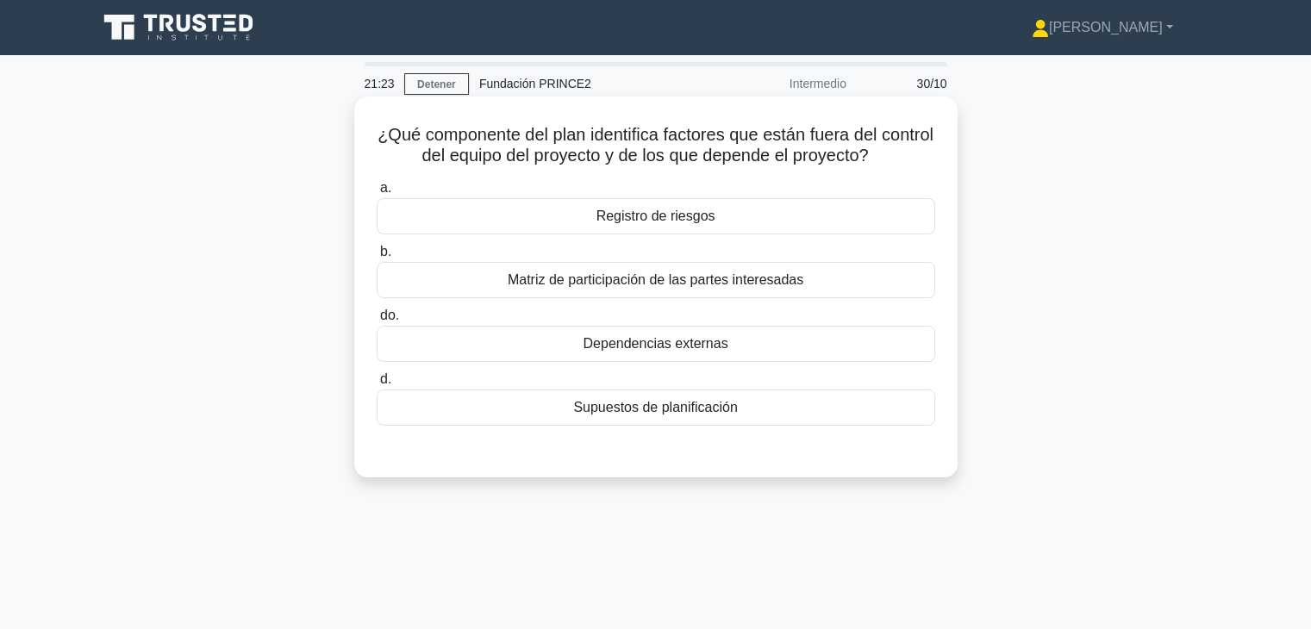
click at [766, 219] on div "Registro de riesgos" at bounding box center [656, 216] width 559 height 36
click at [377, 194] on input "a. Registro de riesgos" at bounding box center [377, 188] width 0 height 11
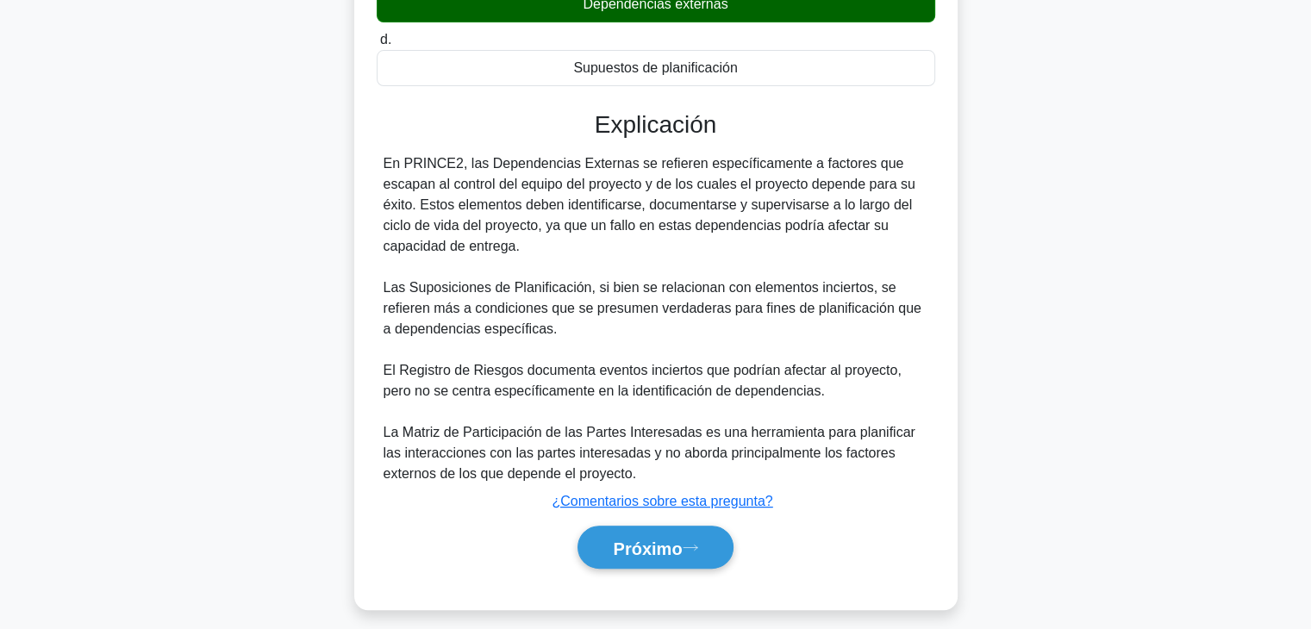
scroll to position [345, 0]
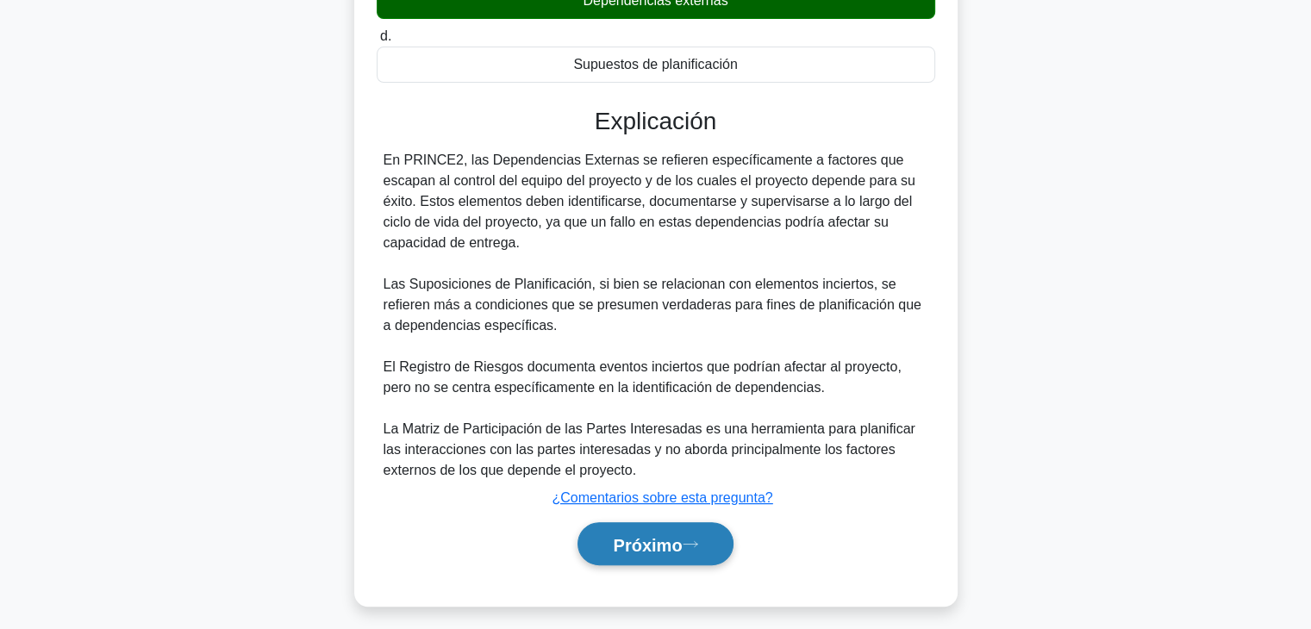
click at [613, 535] on font "Próximo" at bounding box center [647, 544] width 69 height 19
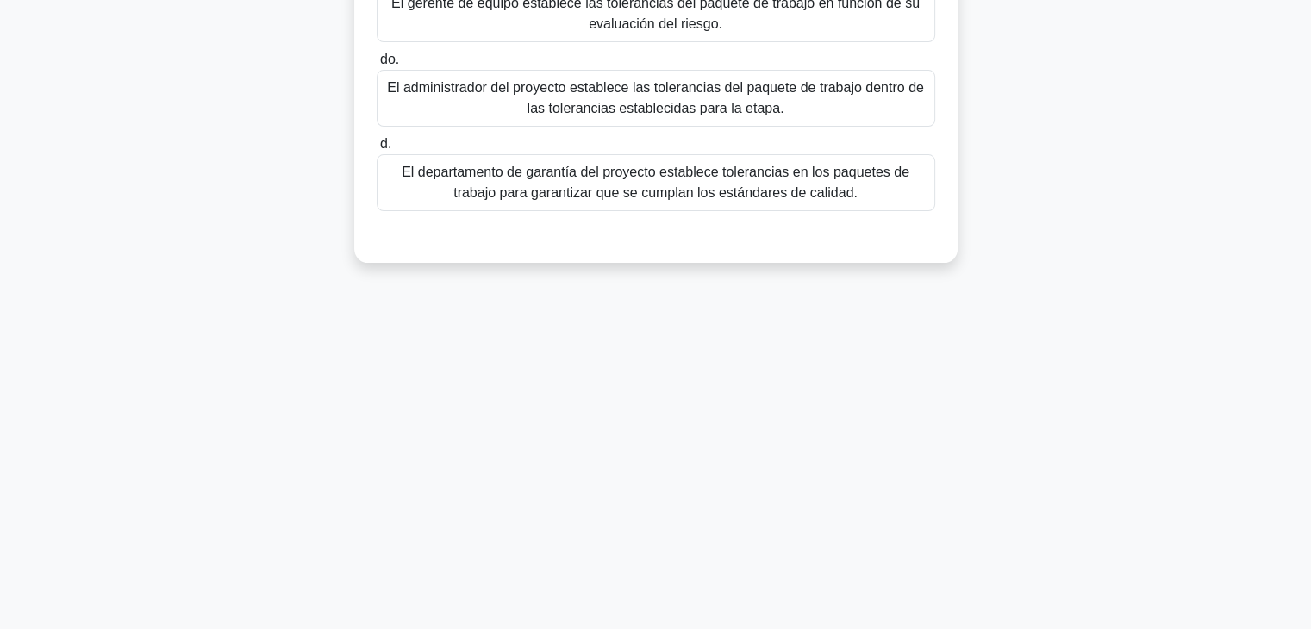
scroll to position [0, 0]
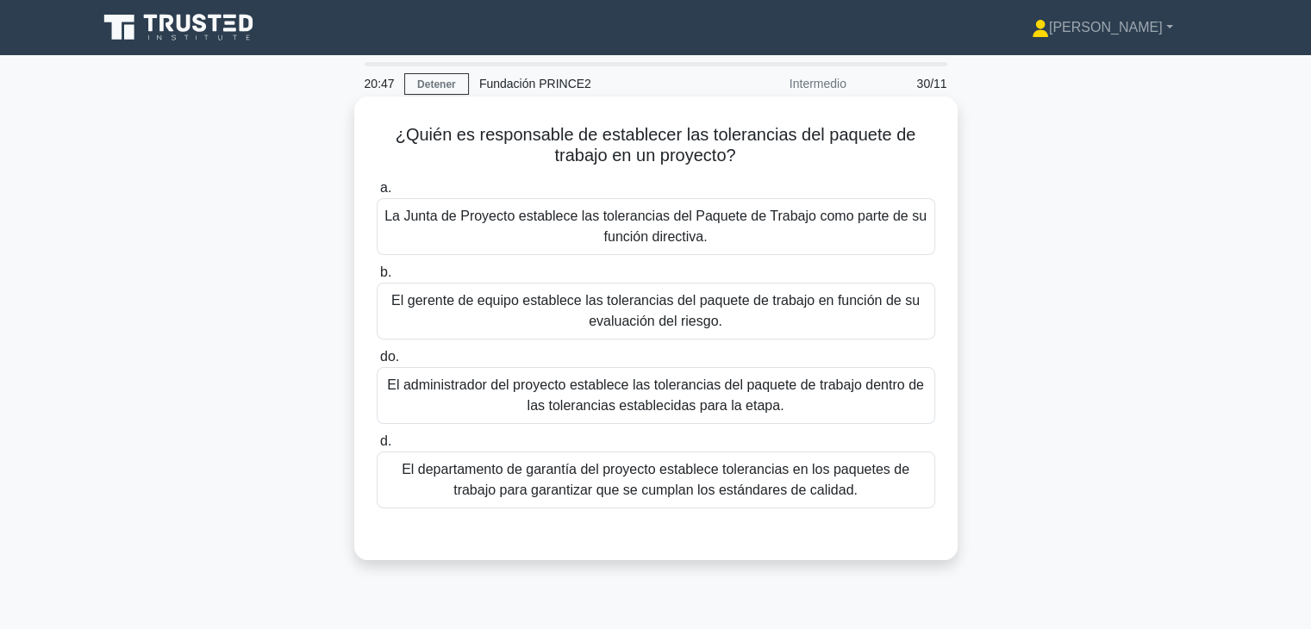
click at [753, 242] on font "La Junta de Proyecto establece las tolerancias del Paquete de Trabajo como part…" at bounding box center [656, 226] width 543 height 41
click at [377, 194] on input "a. La Junta de Proyecto establece las tolerancias del Paquete de Trabajo como p…" at bounding box center [377, 188] width 0 height 11
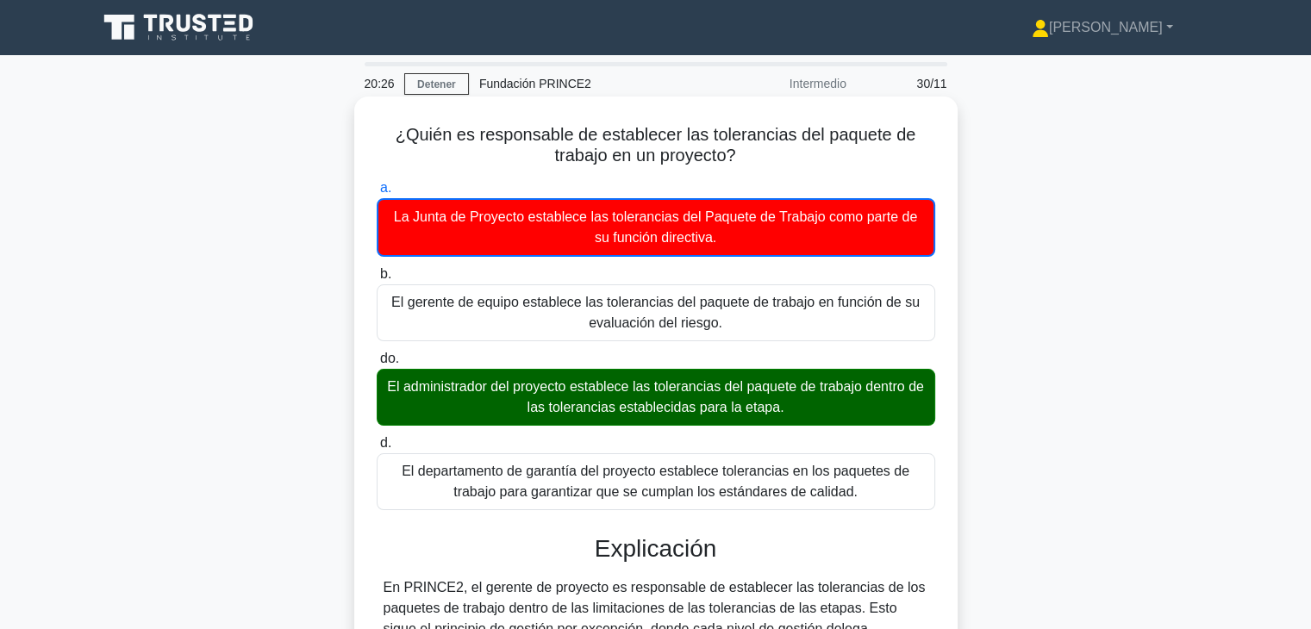
scroll to position [457, 0]
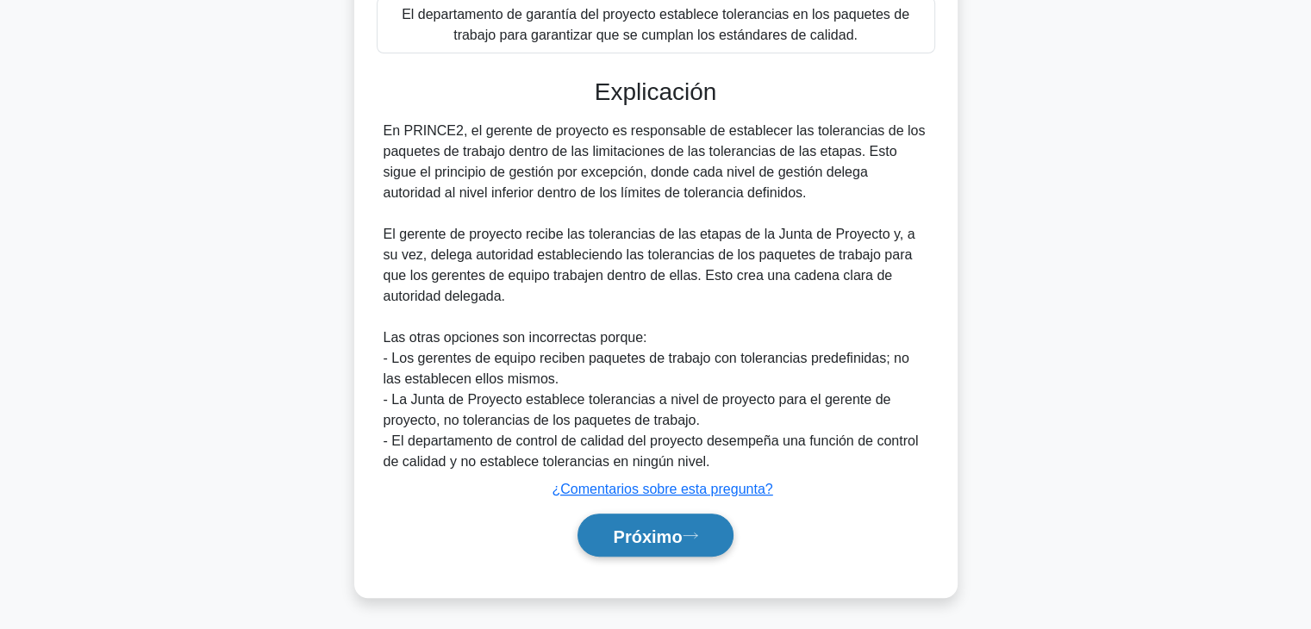
click at [654, 552] on button "Próximo" at bounding box center [655, 536] width 155 height 44
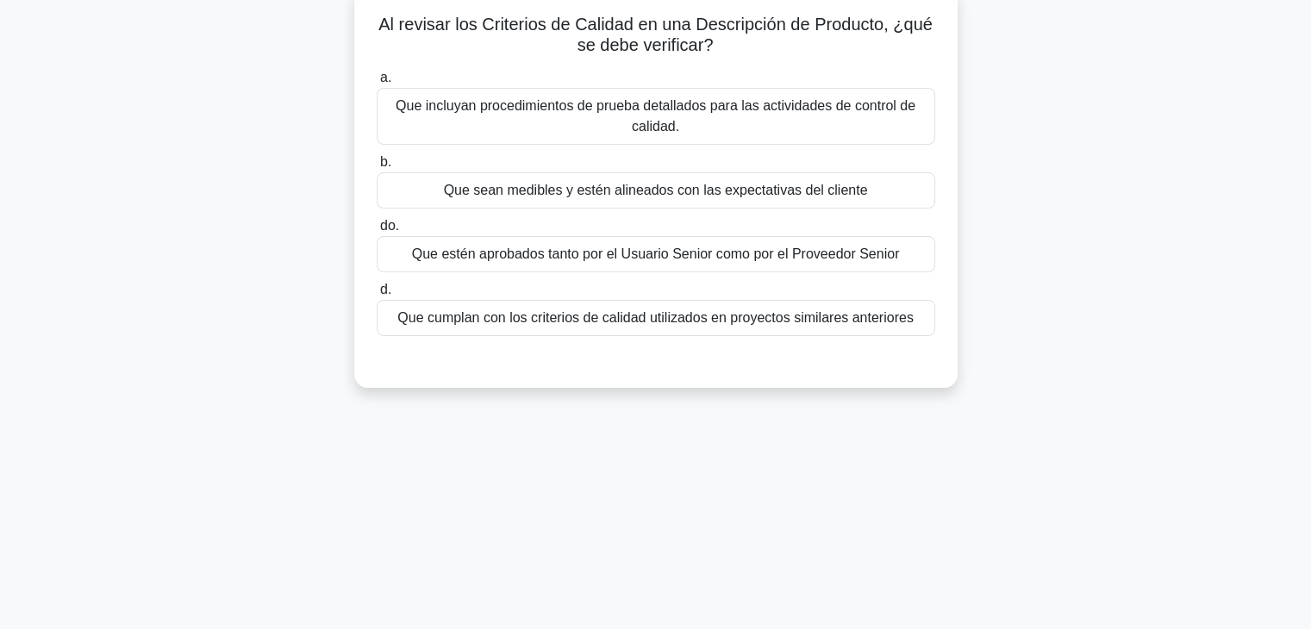
scroll to position [0, 0]
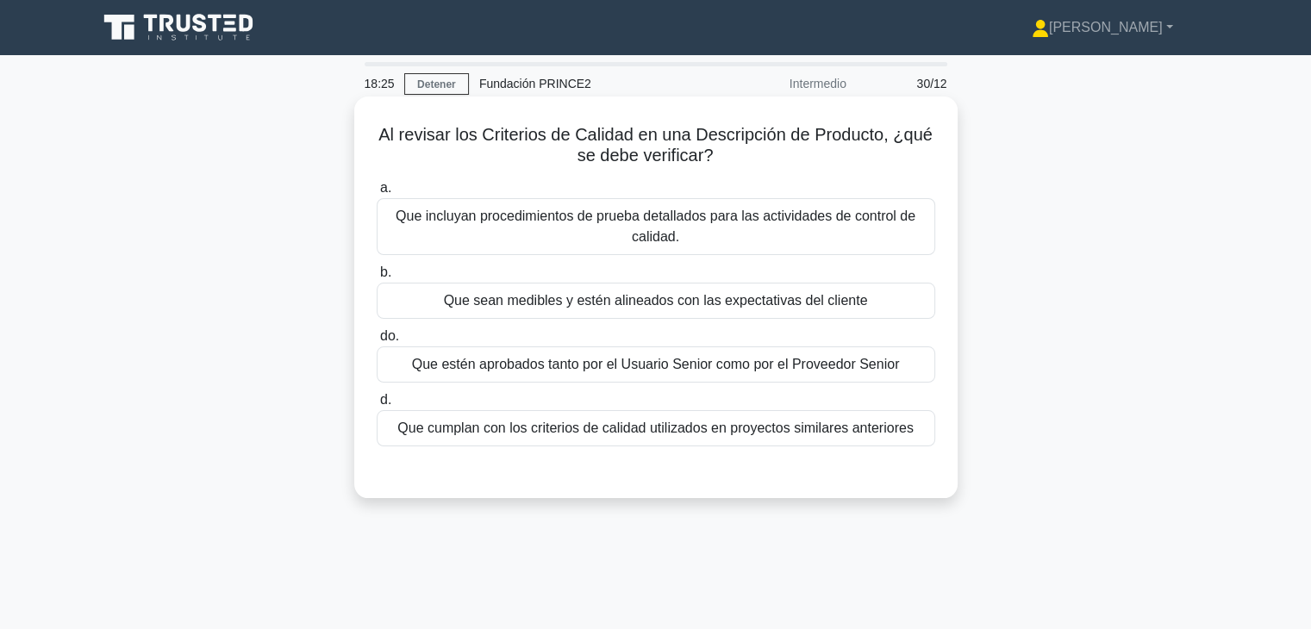
click at [714, 311] on font "Que sean medibles y estén alineados con las expectativas del cliente" at bounding box center [656, 301] width 424 height 21
click at [377, 278] on input "b. Que sean medibles y estén alineados con las expectativas del cliente" at bounding box center [377, 272] width 0 height 11
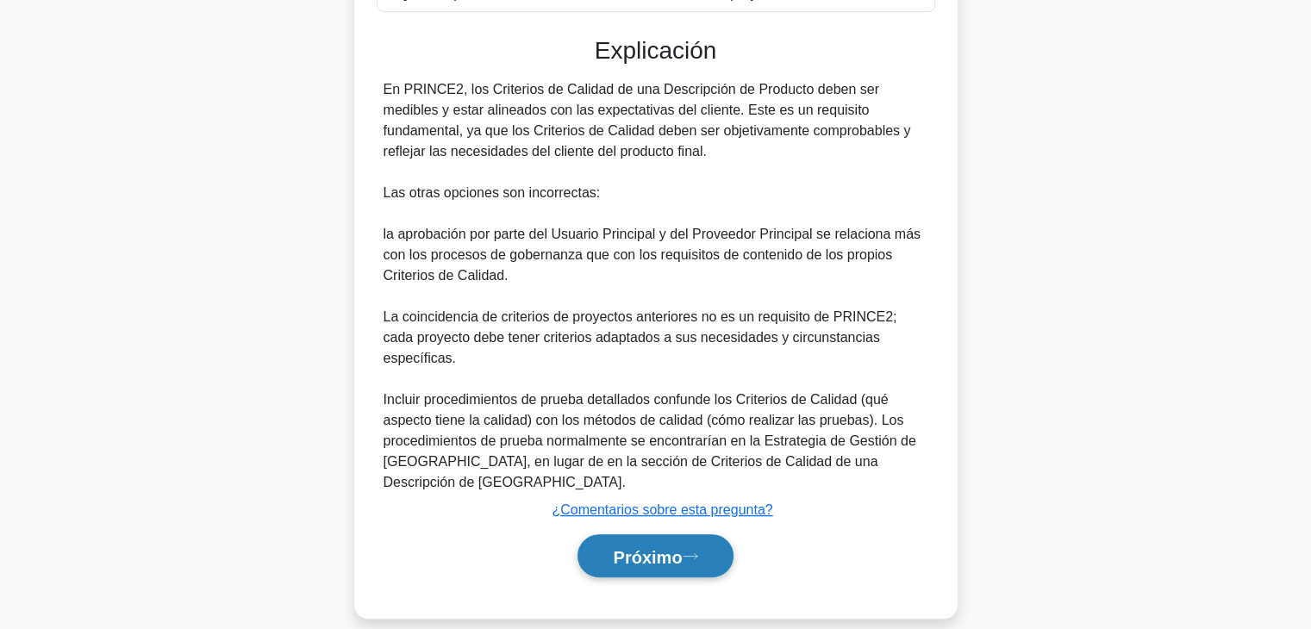
click at [697, 541] on button "Próximo" at bounding box center [655, 557] width 155 height 44
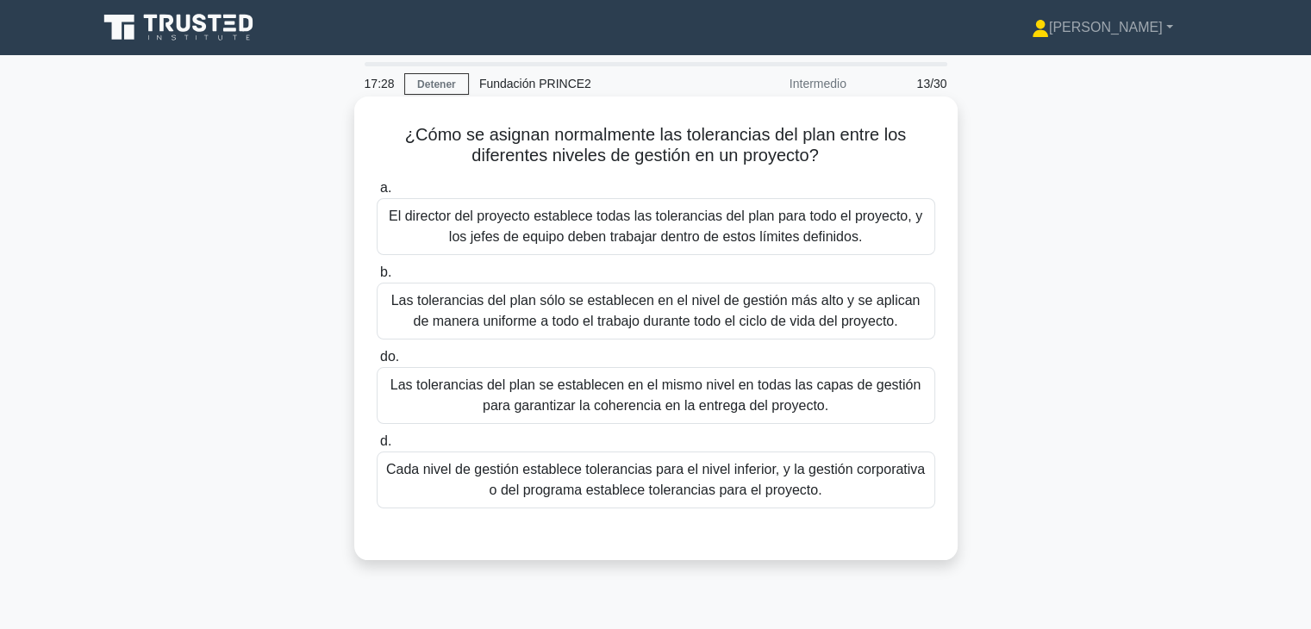
click at [748, 486] on font "Cada nivel de gestión establece tolerancias para el nivel inferior, y la gestió…" at bounding box center [655, 479] width 539 height 35
click at [377, 447] on input "d. Cada nivel de gestión establece tolerancias para el nivel inferior, y la ges…" at bounding box center [377, 441] width 0 height 11
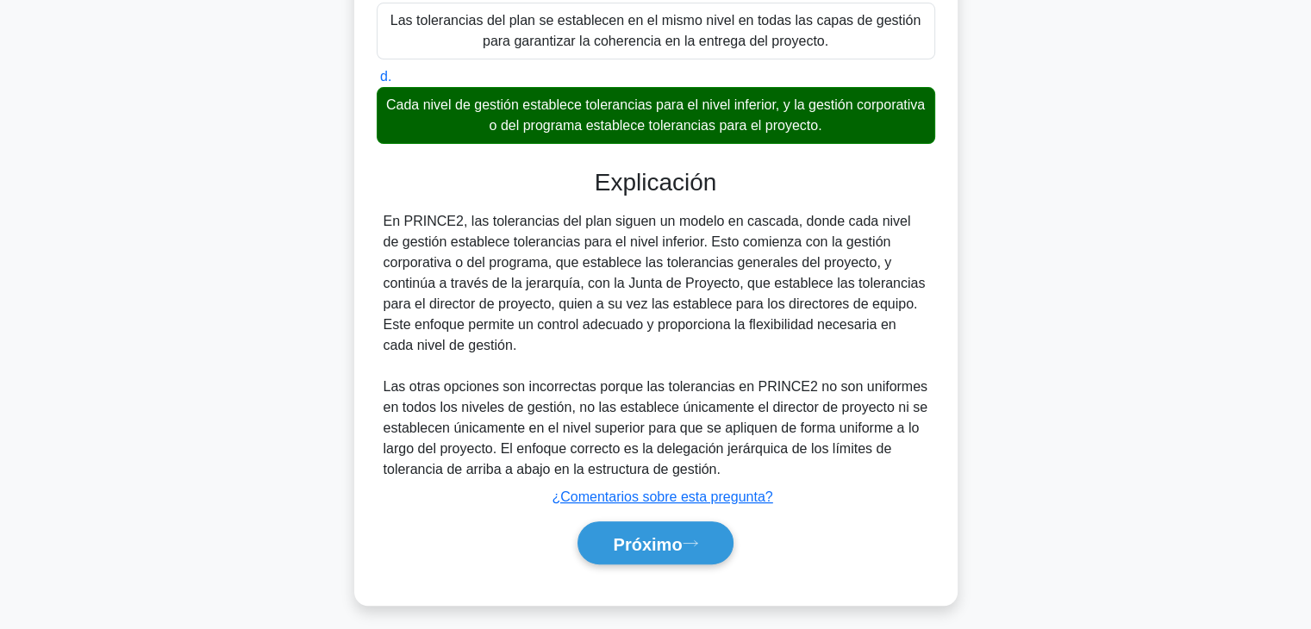
scroll to position [372, 0]
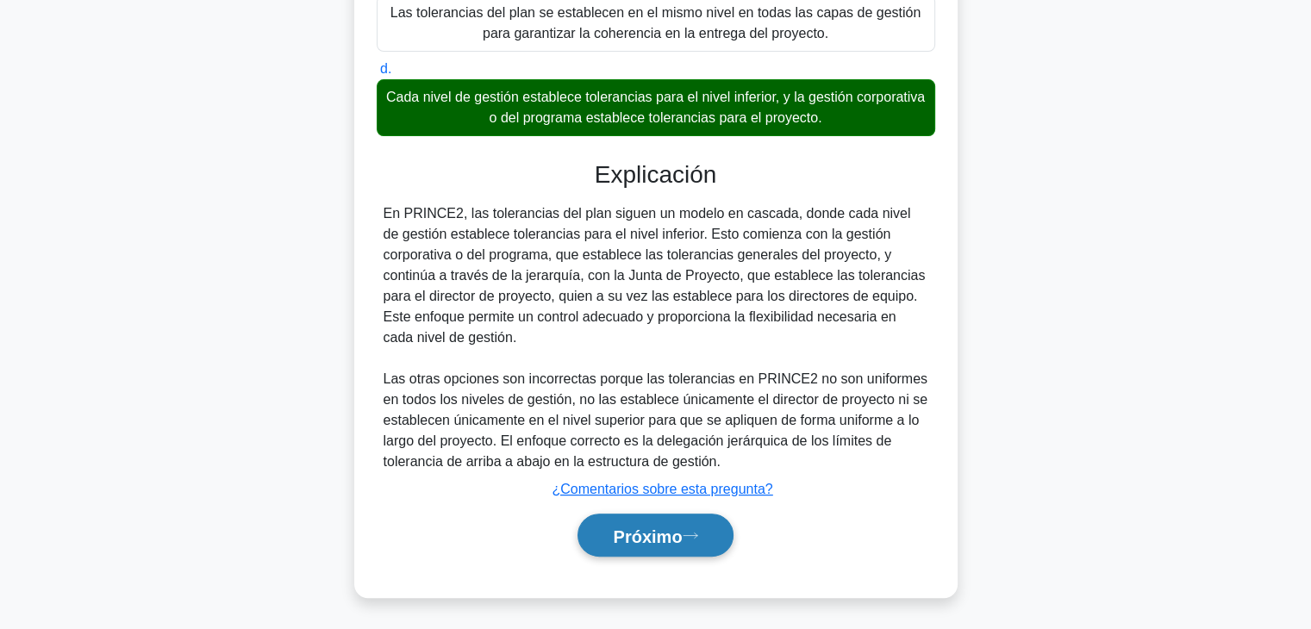
click at [700, 526] on button "Próximo" at bounding box center [655, 536] width 155 height 44
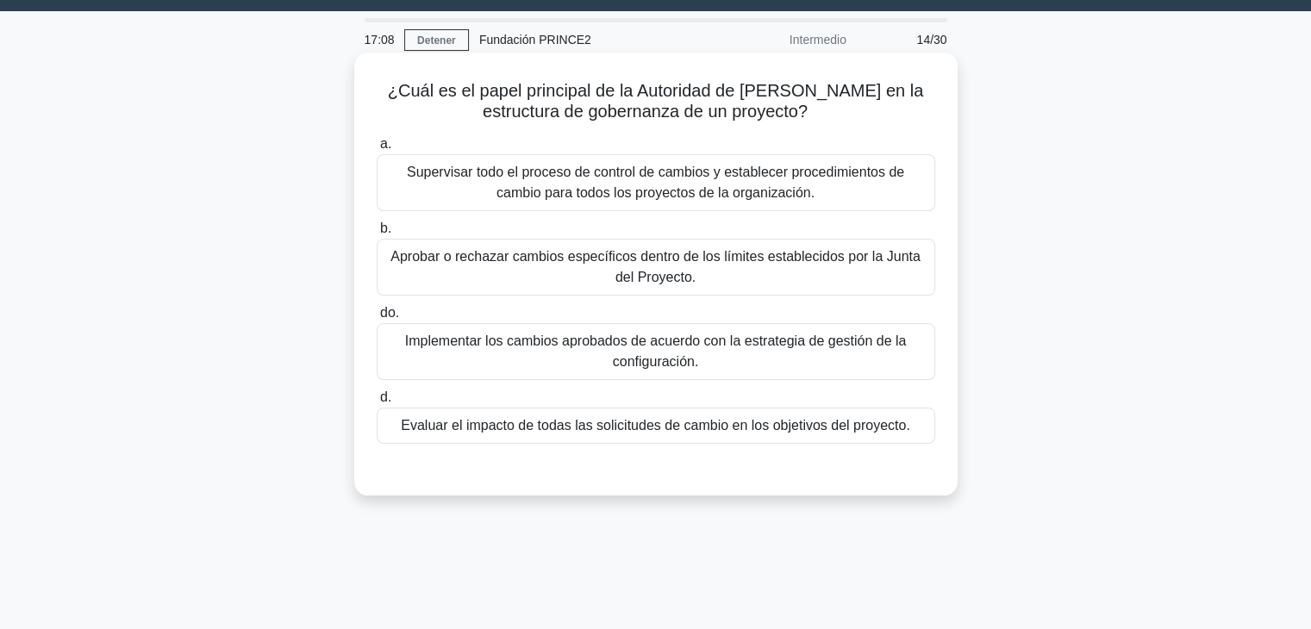
scroll to position [0, 0]
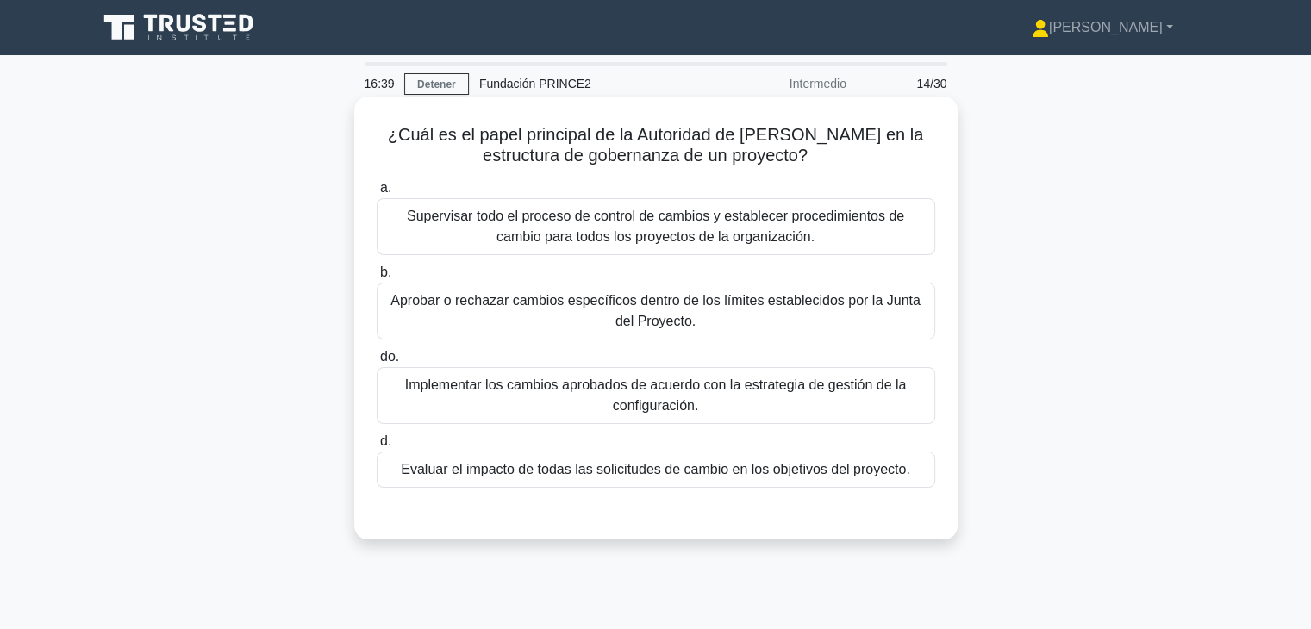
click at [792, 324] on font "Aprobar o rechazar cambios específicos dentro de los límites establecidos por l…" at bounding box center [656, 311] width 543 height 41
click at [377, 278] on input "b. Aprobar o rechazar cambios específicos dentro de los límites establecidos po…" at bounding box center [377, 272] width 0 height 11
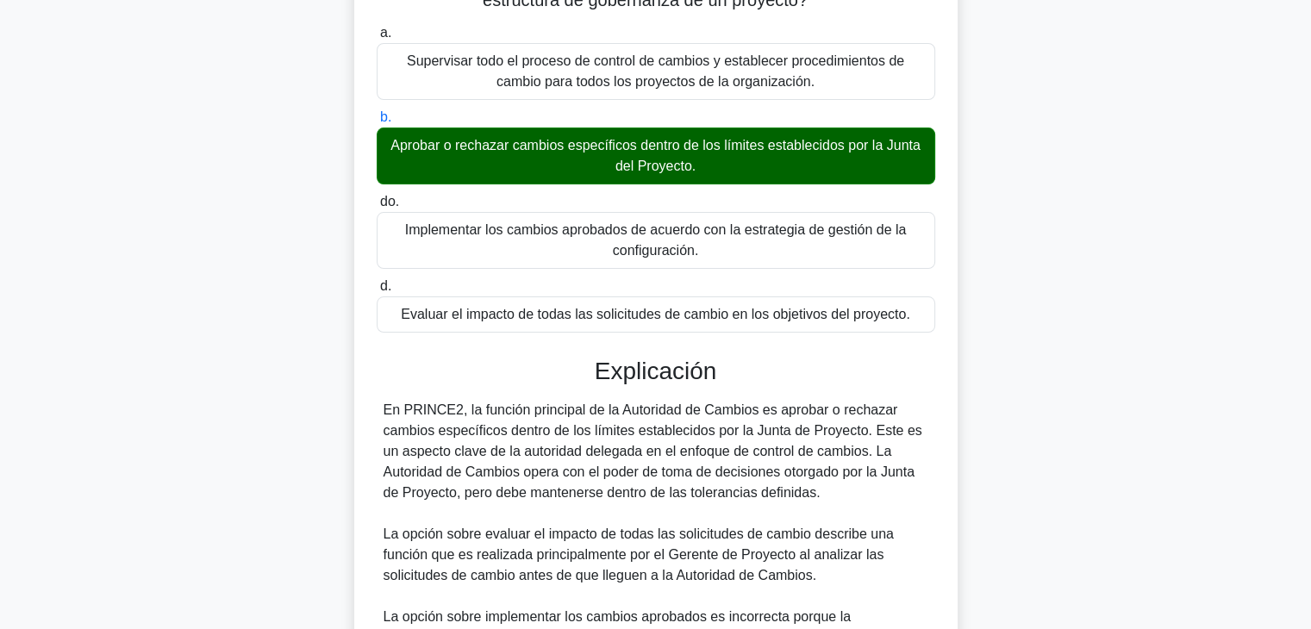
scroll to position [455, 0]
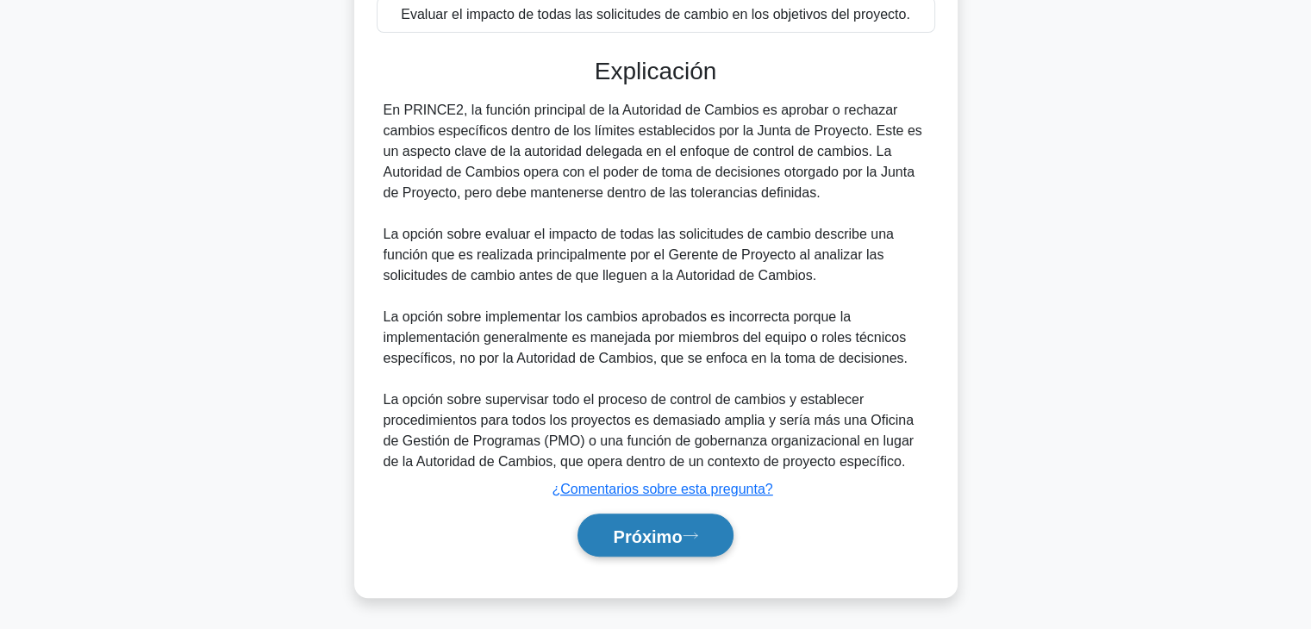
click at [682, 532] on font "Próximo" at bounding box center [647, 536] width 69 height 19
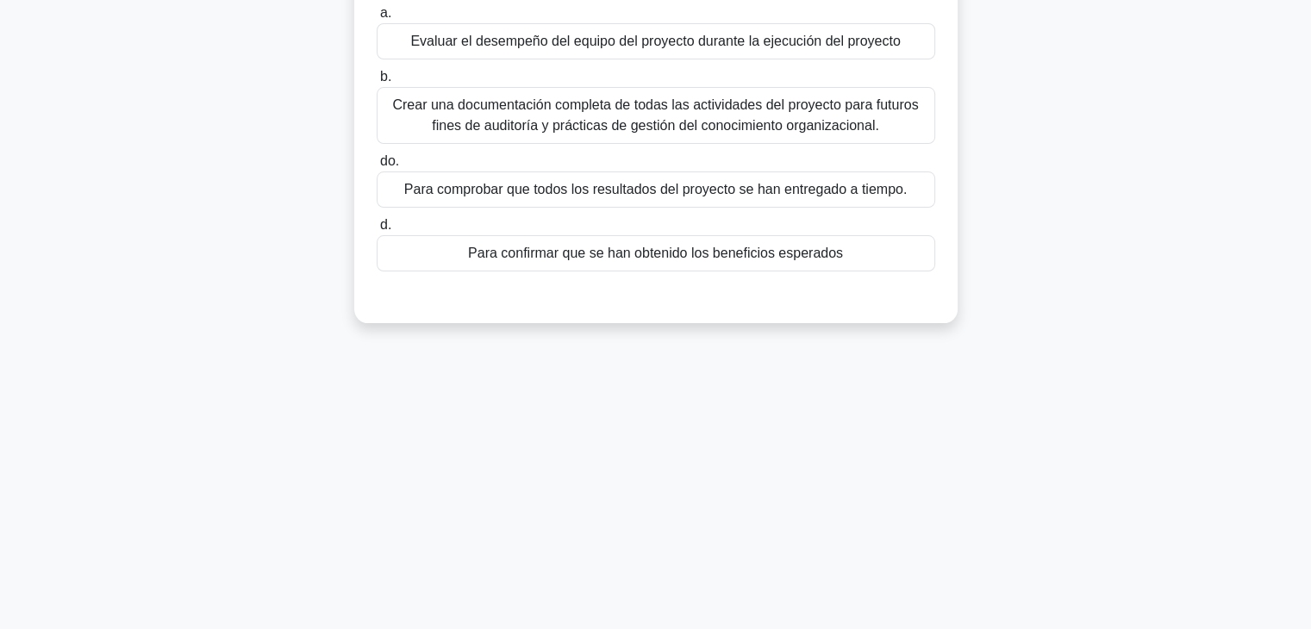
scroll to position [0, 0]
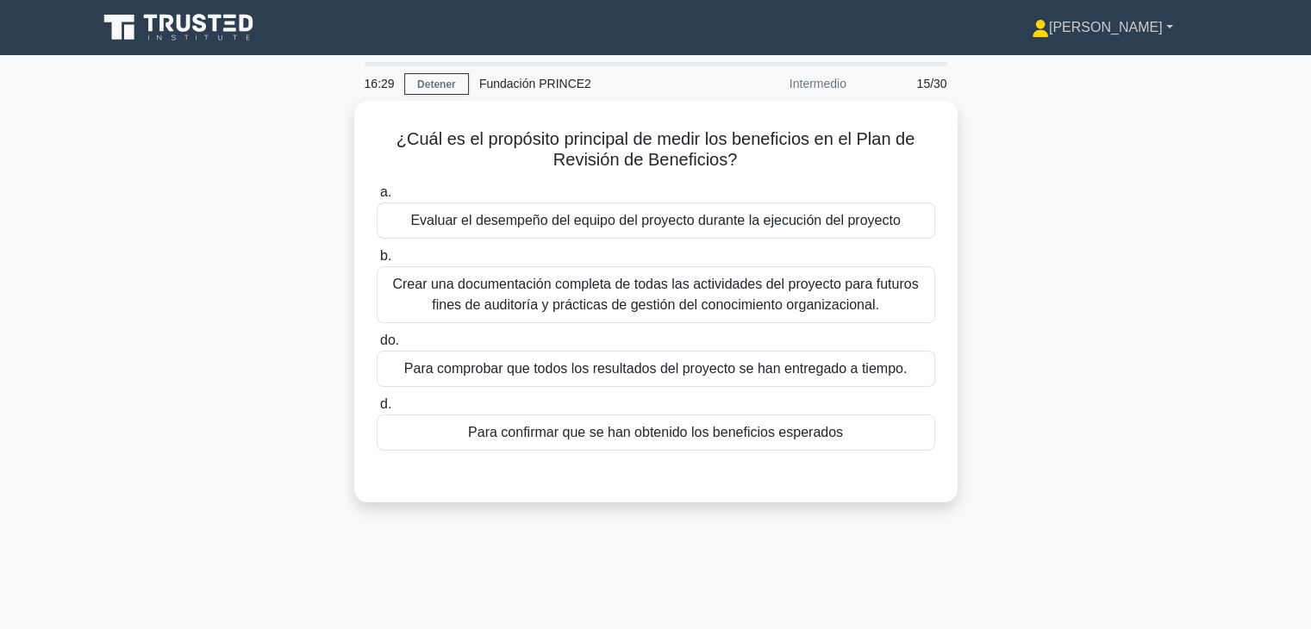
click at [1118, 32] on font "[PERSON_NAME]" at bounding box center [1106, 27] width 114 height 15
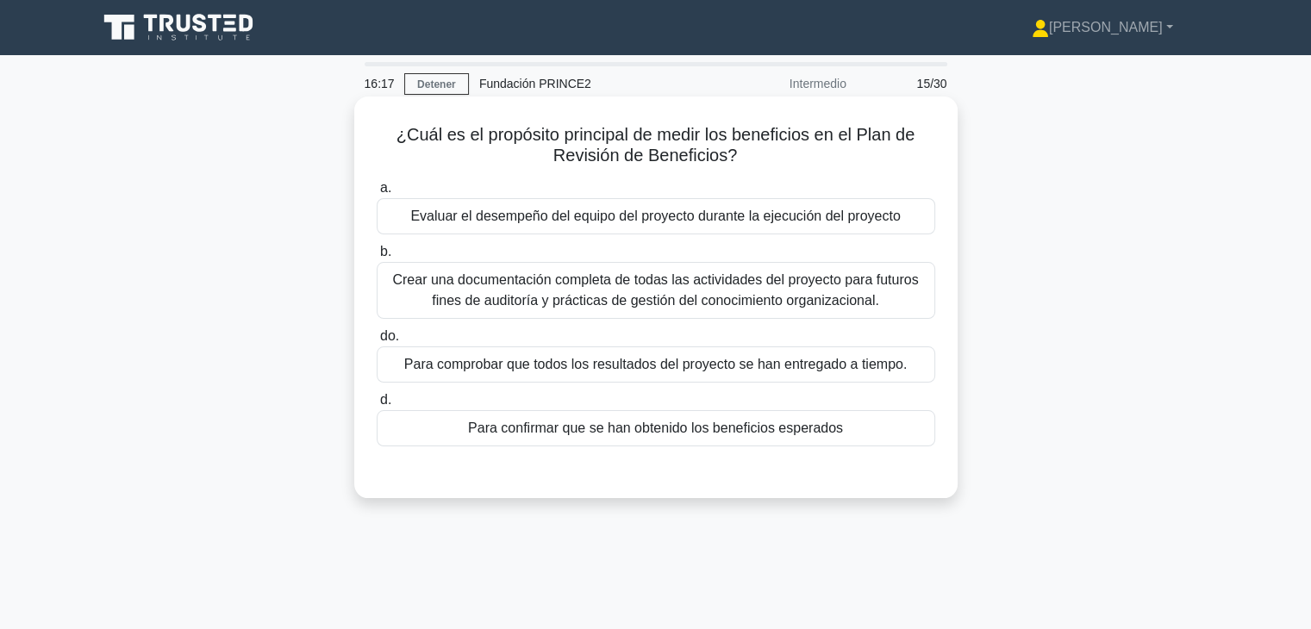
click at [671, 435] on font "Para confirmar que se han obtenido los beneficios esperados" at bounding box center [655, 428] width 375 height 15
click at [377, 406] on input "d. Para confirmar que se han obtenido los beneficios esperados" at bounding box center [377, 400] width 0 height 11
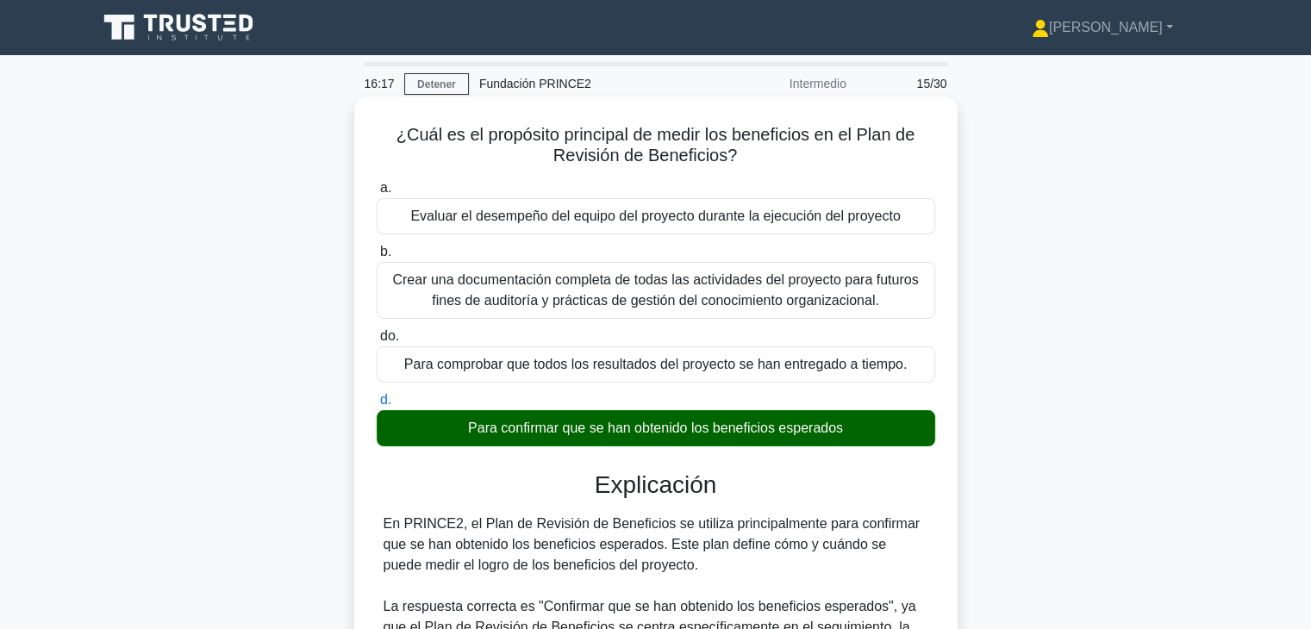
scroll to position [517, 0]
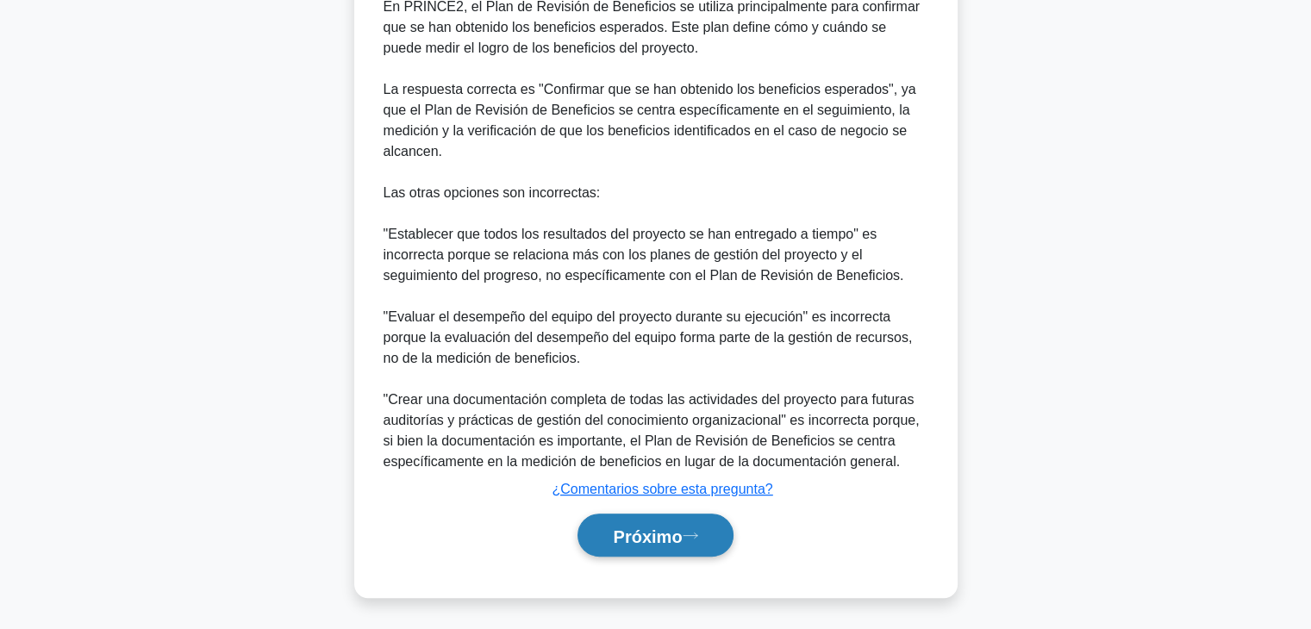
click at [716, 537] on button "Próximo" at bounding box center [655, 536] width 155 height 44
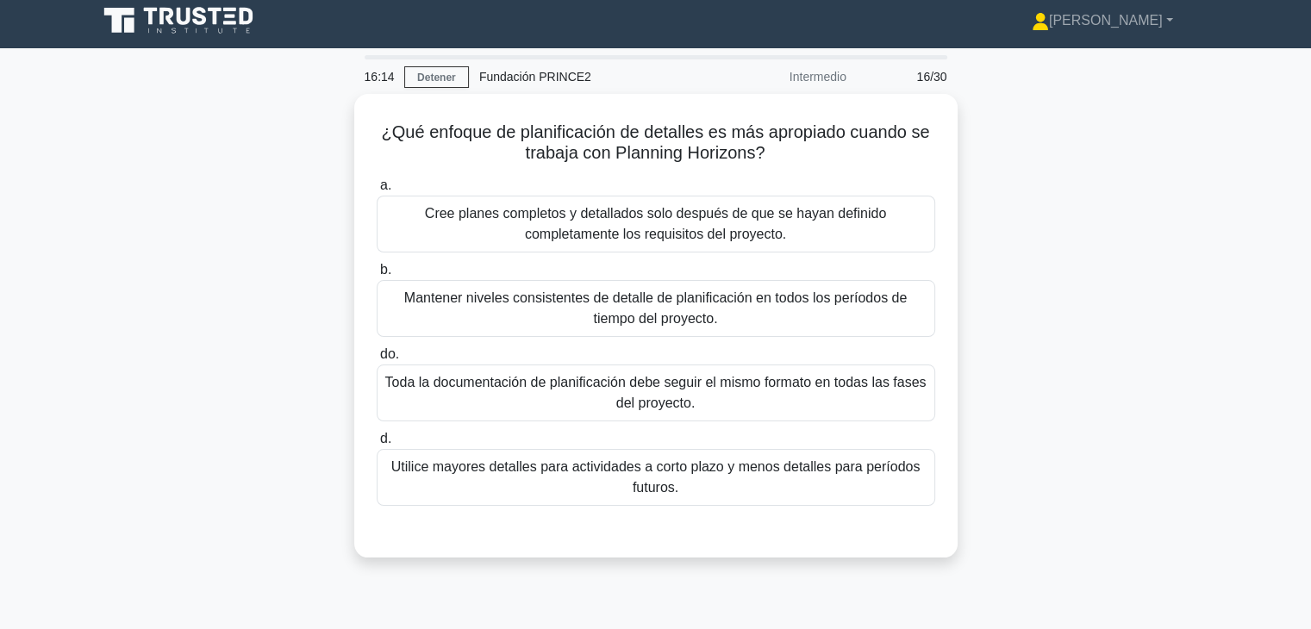
scroll to position [0, 0]
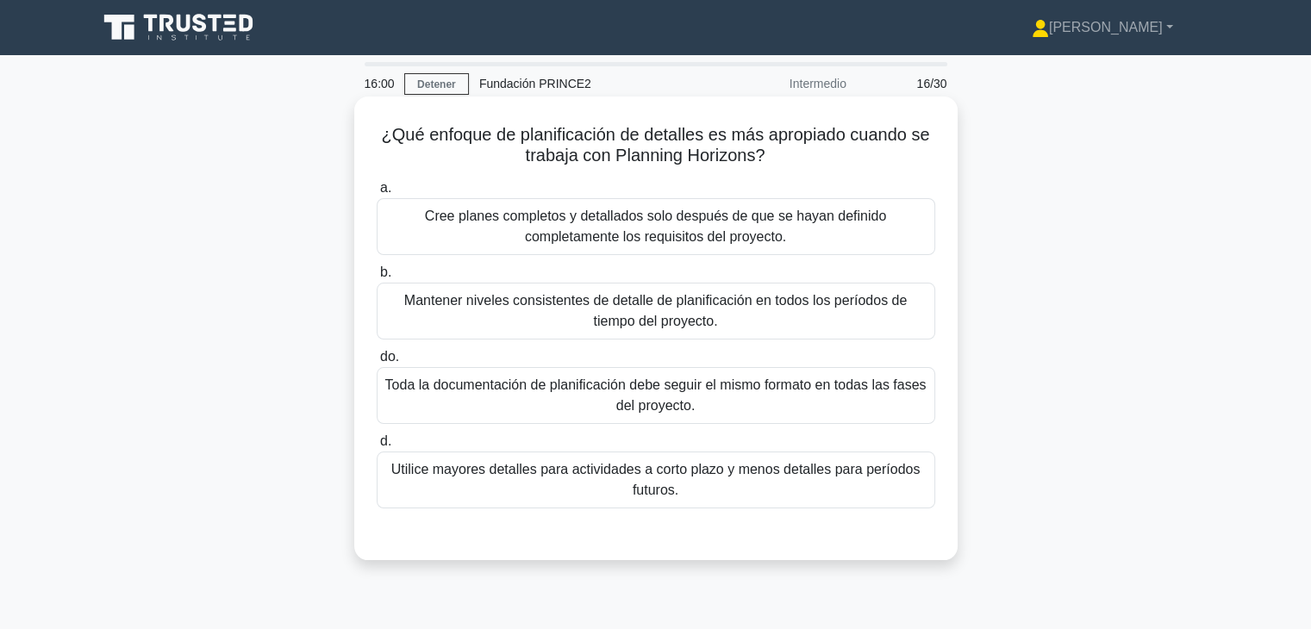
click at [725, 500] on font "Utilice mayores detalles para actividades a corto plazo y menos detalles para p…" at bounding box center [656, 480] width 543 height 41
click at [377, 447] on input "d. Utilice mayores detalles para actividades a corto plazo y menos detalles par…" at bounding box center [377, 441] width 0 height 11
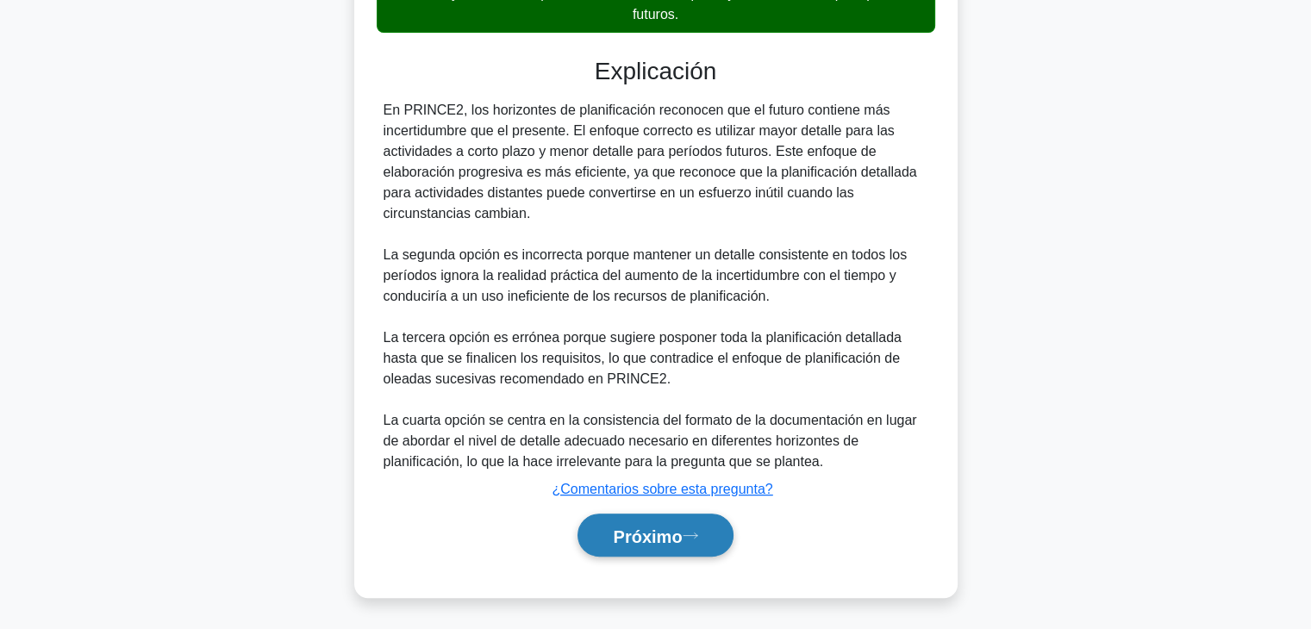
click at [720, 534] on button "Próximo" at bounding box center [655, 536] width 155 height 44
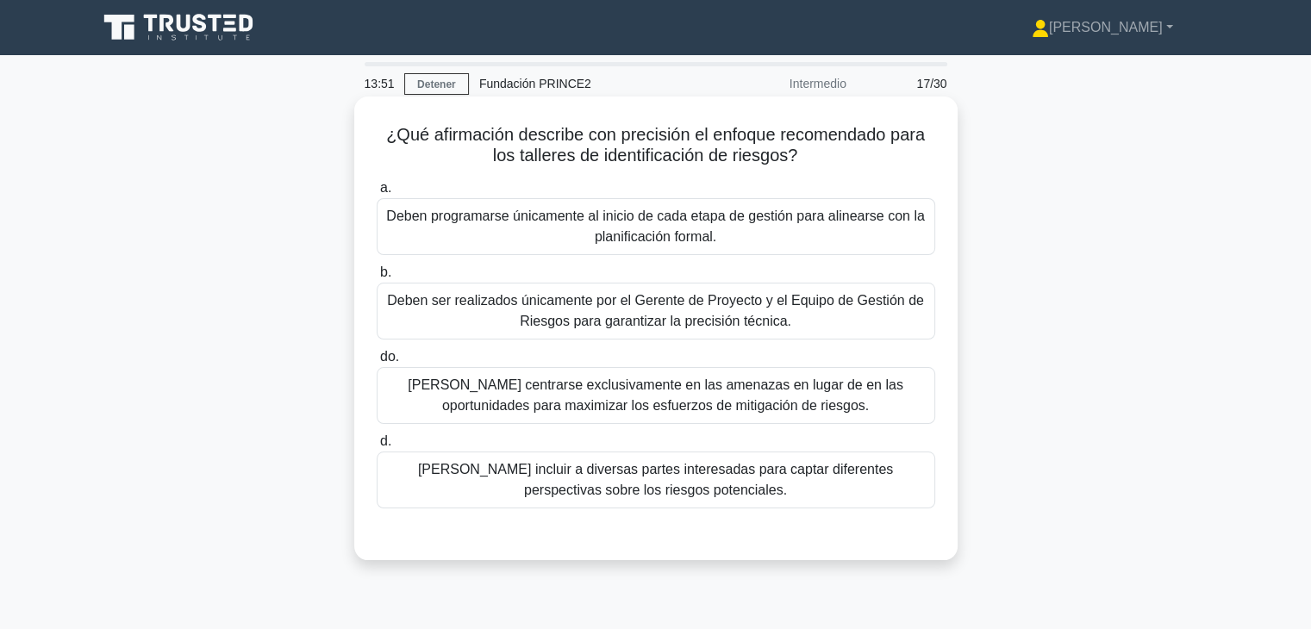
click at [698, 478] on font "Deberían incluir a diversas partes interesadas para captar diferentes perspecti…" at bounding box center [655, 479] width 475 height 35
click at [377, 447] on input "d. Deberían incluir a diversas partes interesadas para captar diferentes perspe…" at bounding box center [377, 441] width 0 height 11
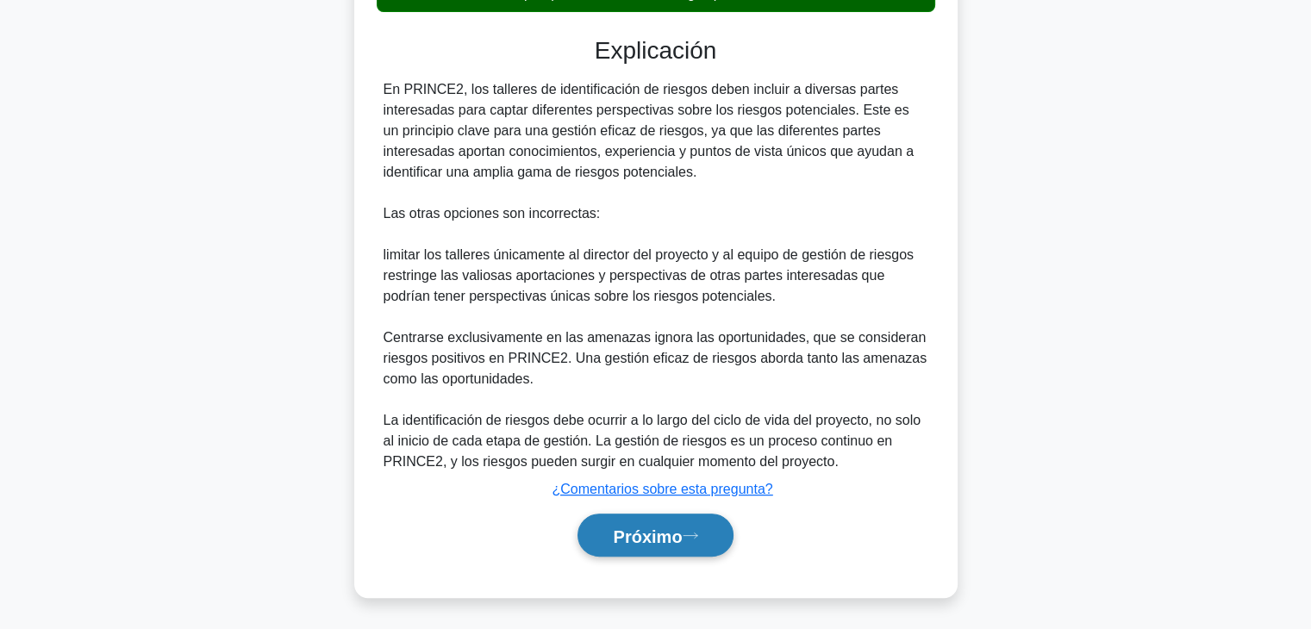
click at [700, 546] on button "Próximo" at bounding box center [655, 536] width 155 height 44
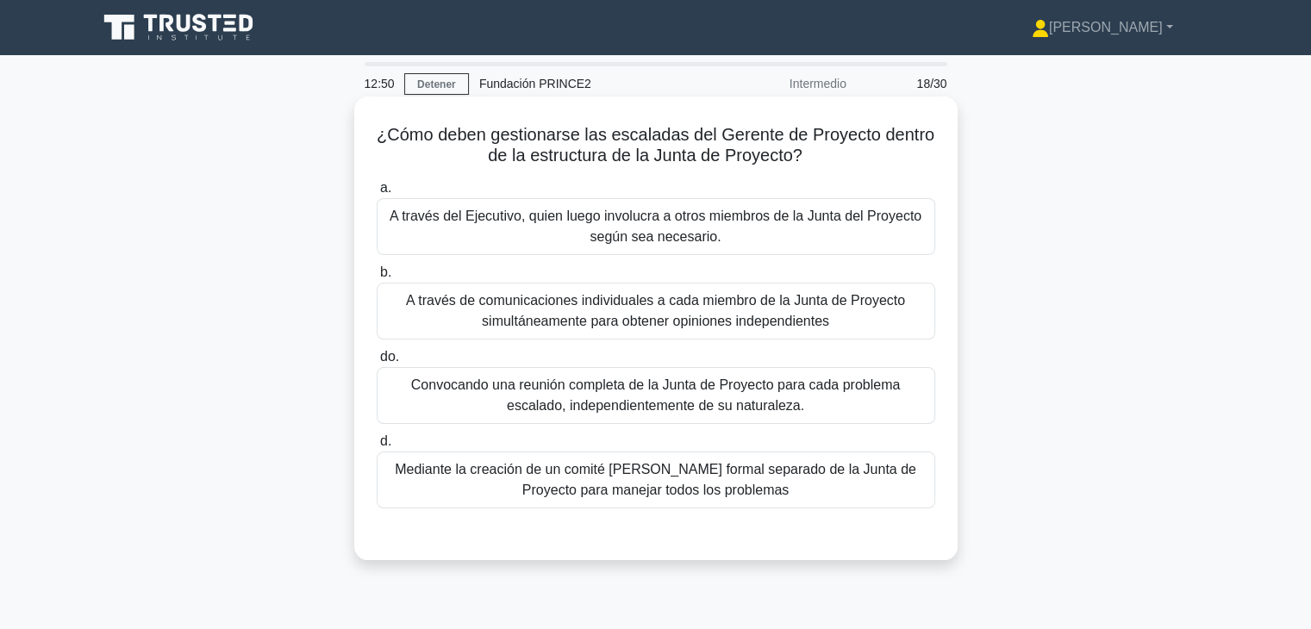
click at [695, 247] on font "A través del Ejecutivo, quien luego involucra a otros miembros de la Junta del …" at bounding box center [656, 226] width 543 height 41
click at [377, 194] on input "a. A través del Ejecutivo, quien luego involucra a otros miembros de la Junta d…" at bounding box center [377, 188] width 0 height 11
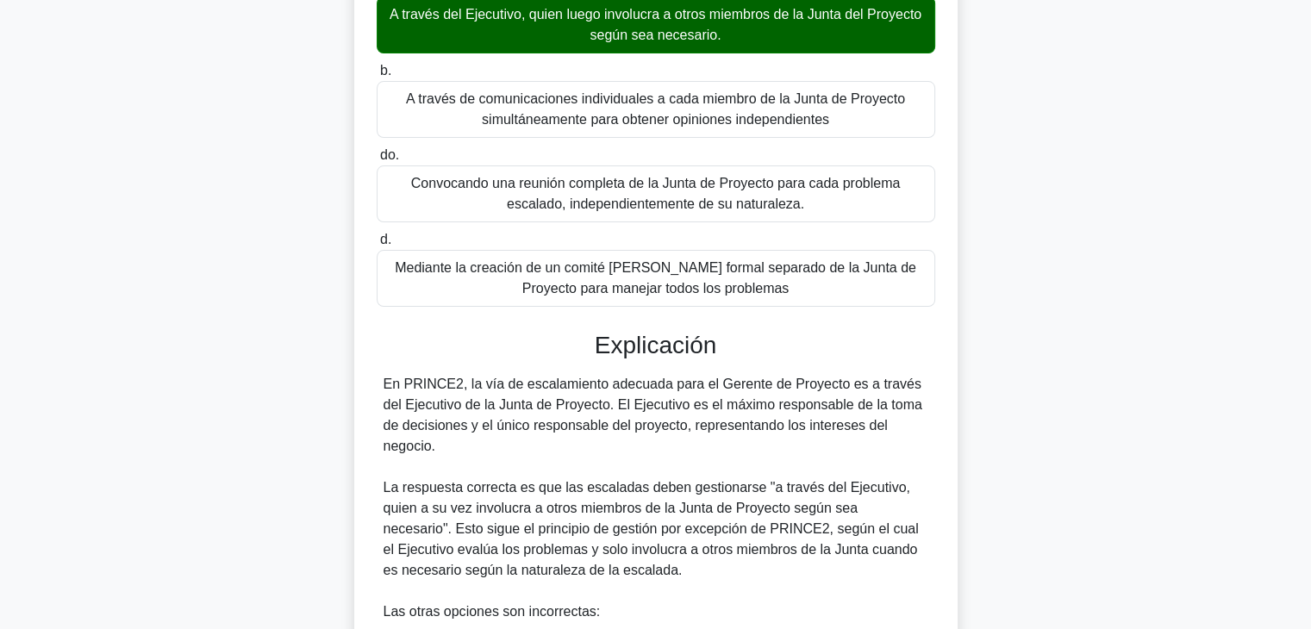
scroll to position [579, 0]
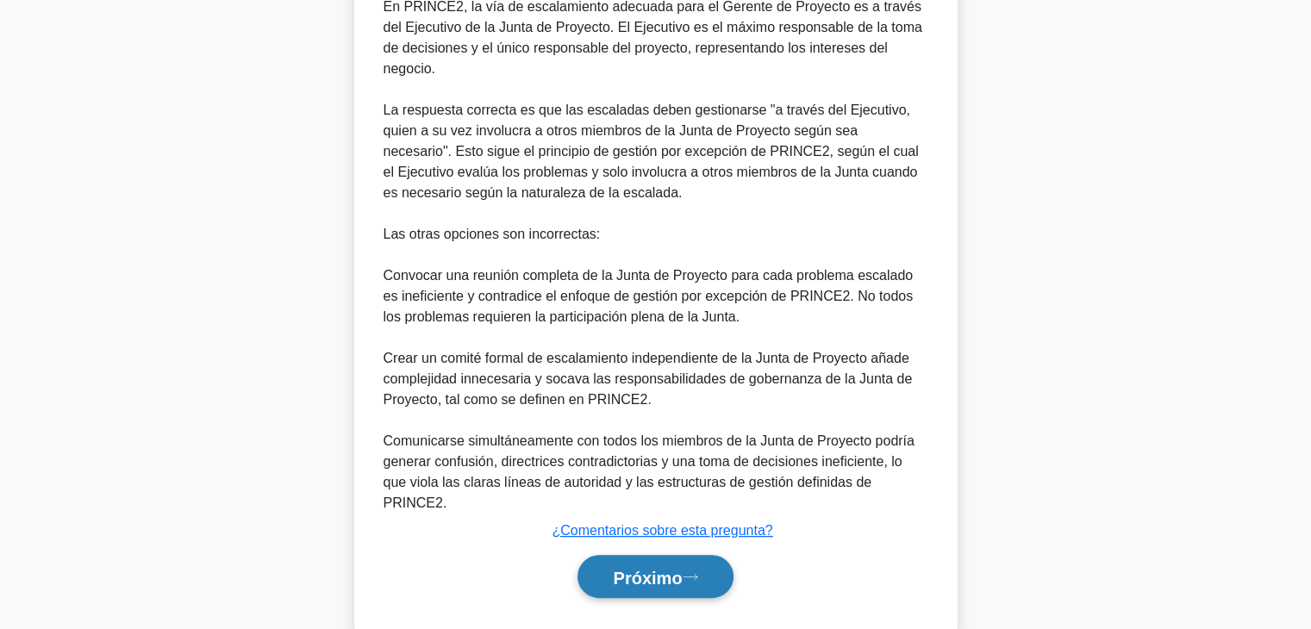
click at [660, 568] on font "Próximo" at bounding box center [647, 577] width 69 height 19
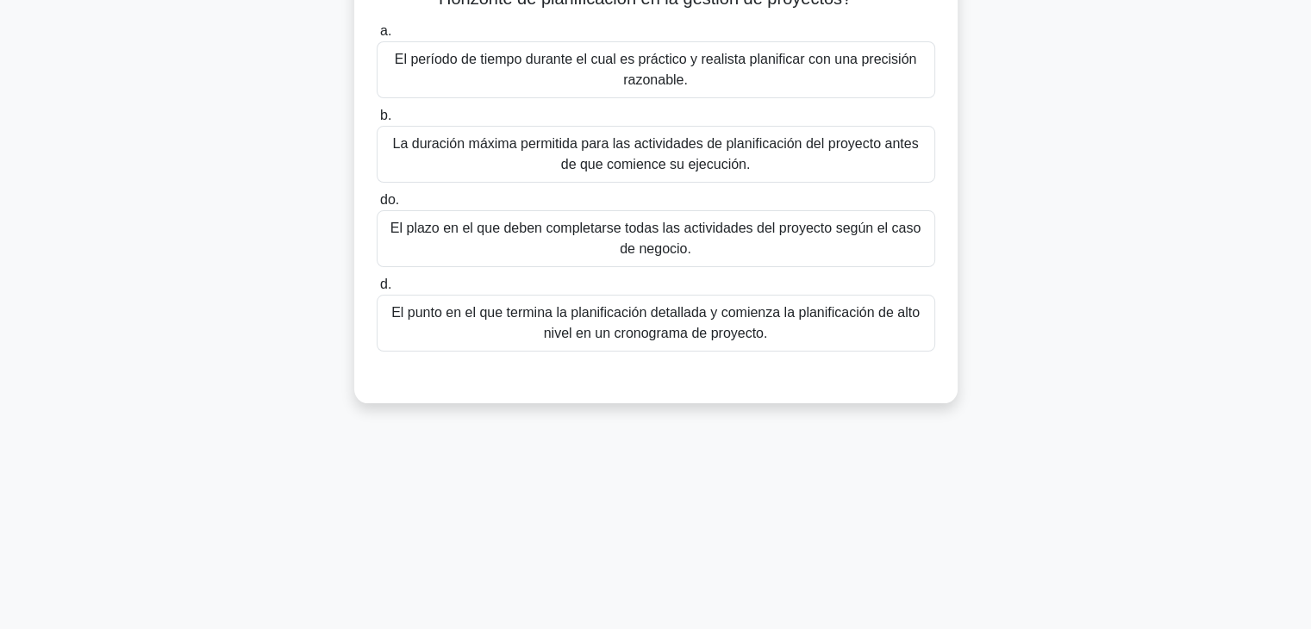
scroll to position [0, 0]
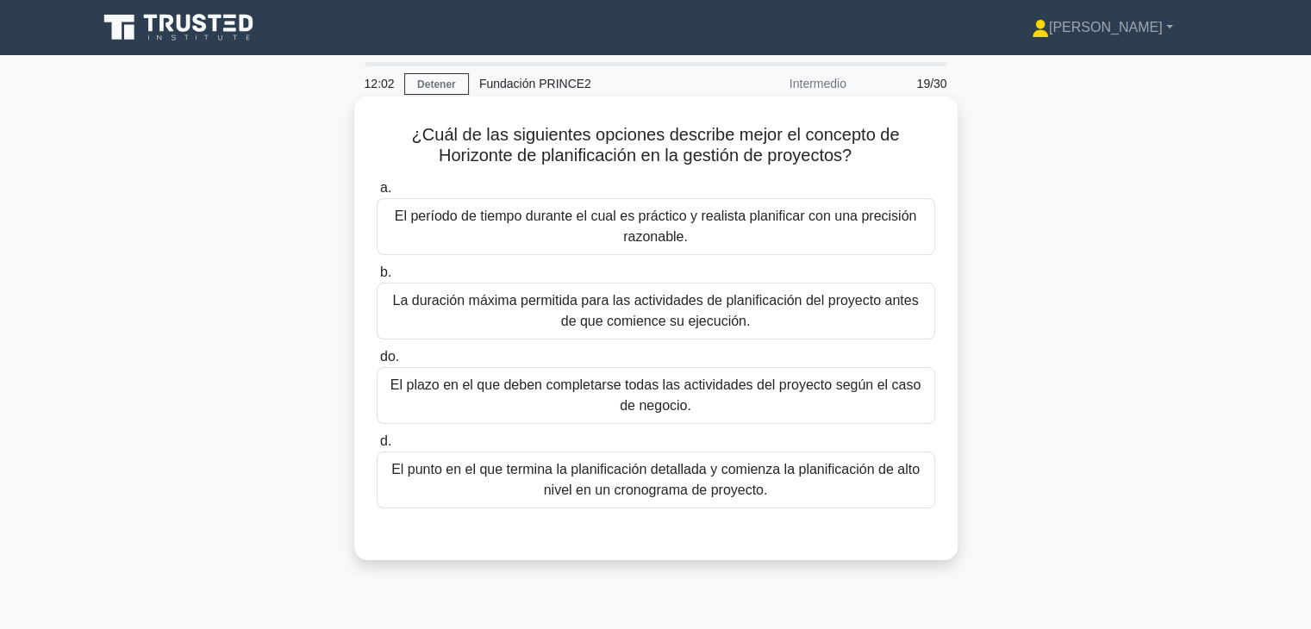
click at [716, 231] on font "El período de tiempo durante el cual es práctico y realista planificar con una …" at bounding box center [656, 226] width 543 height 41
click at [377, 194] on input "a. El período de tiempo durante el cual es práctico y realista planificar con u…" at bounding box center [377, 188] width 0 height 11
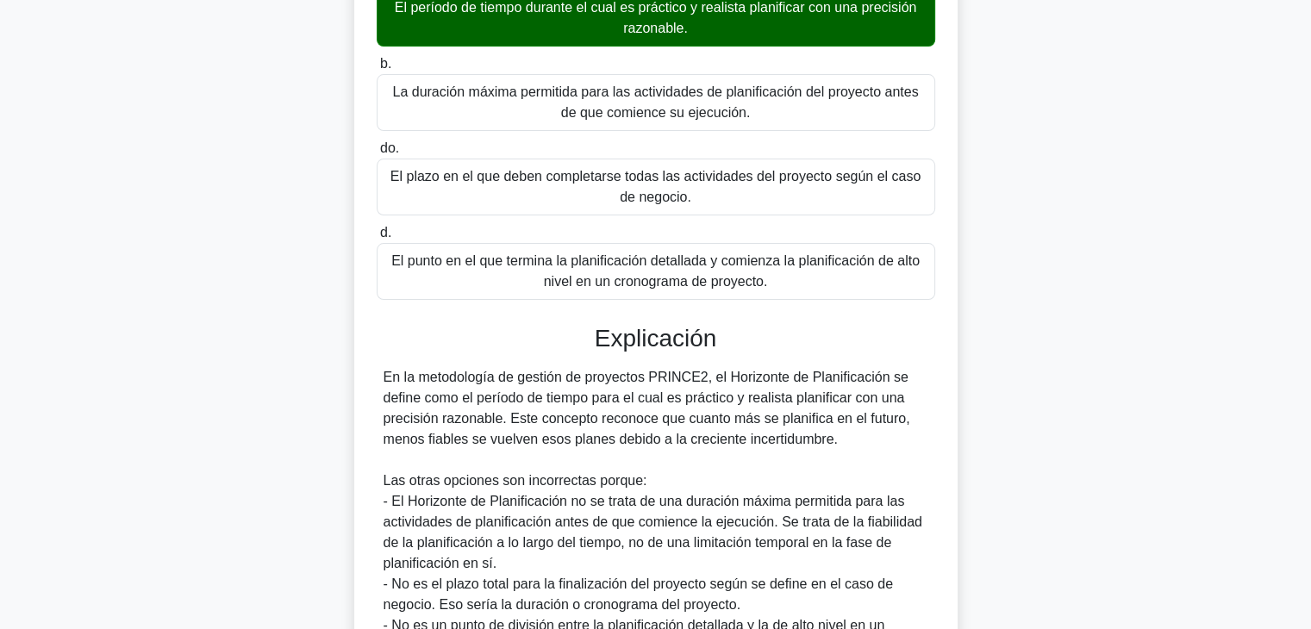
scroll to position [435, 0]
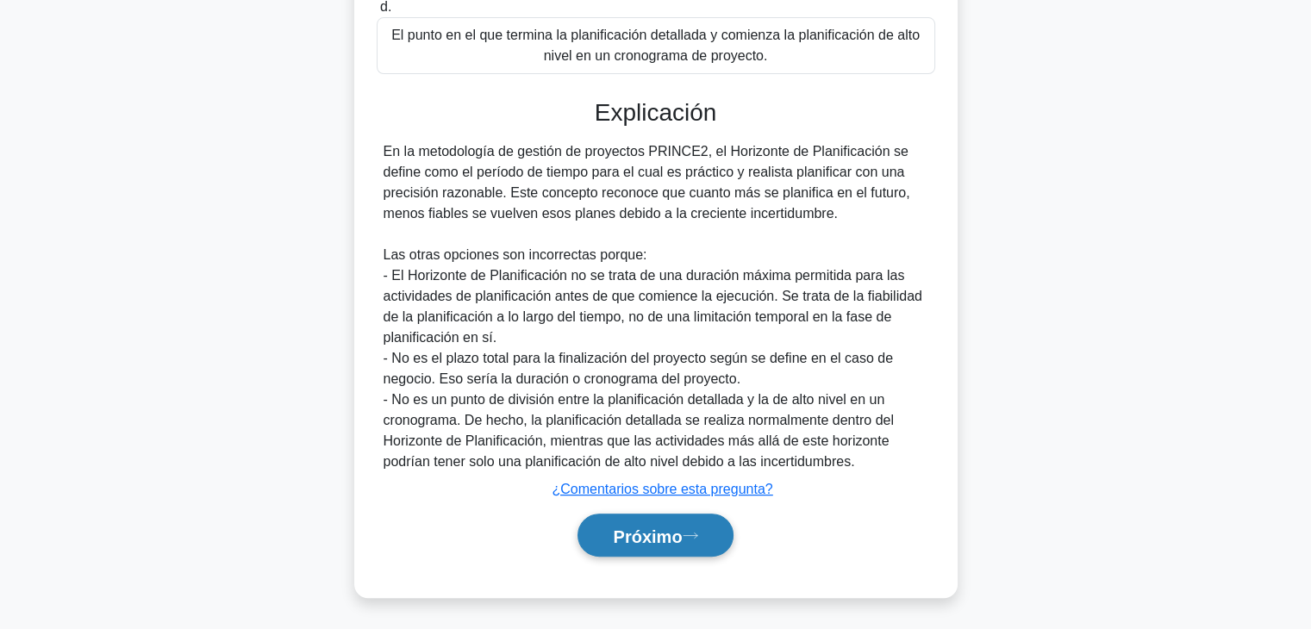
click at [628, 528] on font "Próximo" at bounding box center [647, 536] width 69 height 19
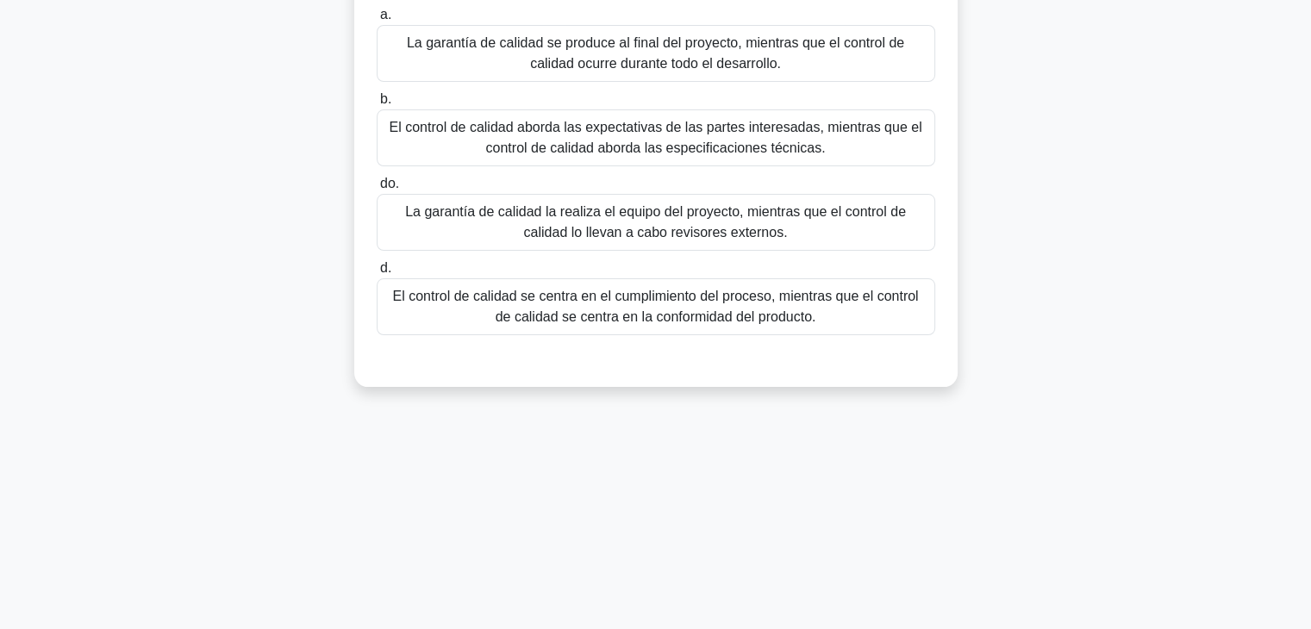
scroll to position [0, 0]
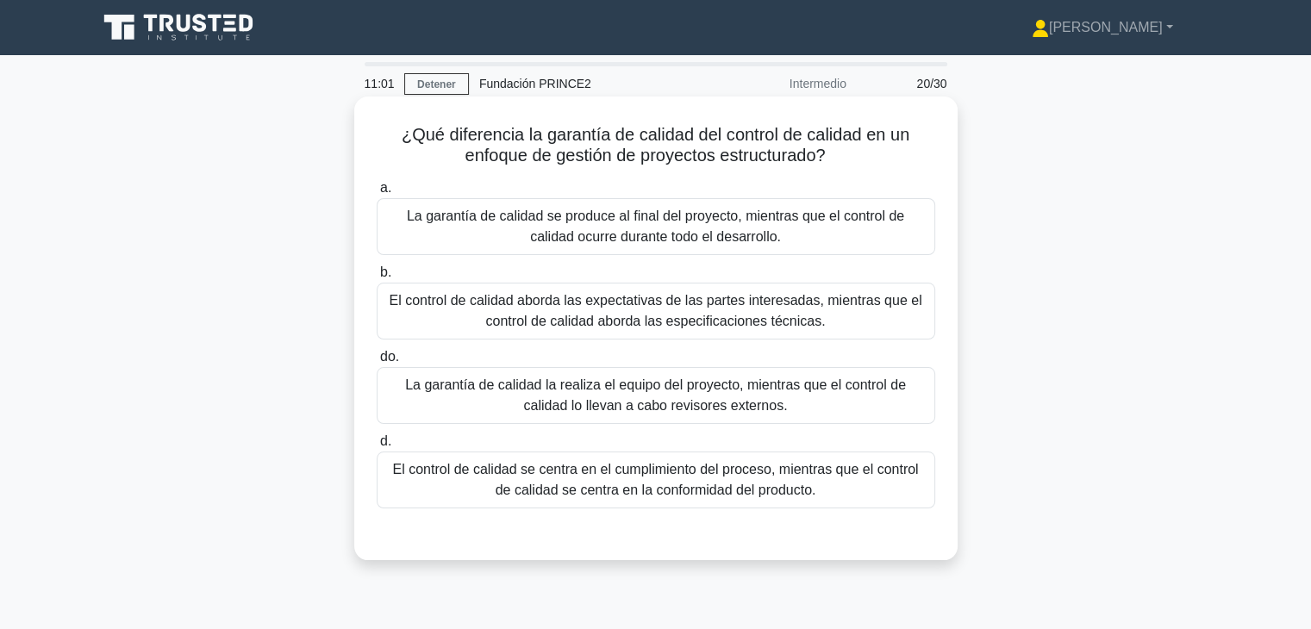
click at [802, 481] on font "El control de calidad se centra en el cumplimiento del proceso, mientras que el…" at bounding box center [655, 479] width 526 height 35
click at [377, 447] on input "d. El control de calidad se centra en el cumplimiento del proceso, mientras que…" at bounding box center [377, 441] width 0 height 11
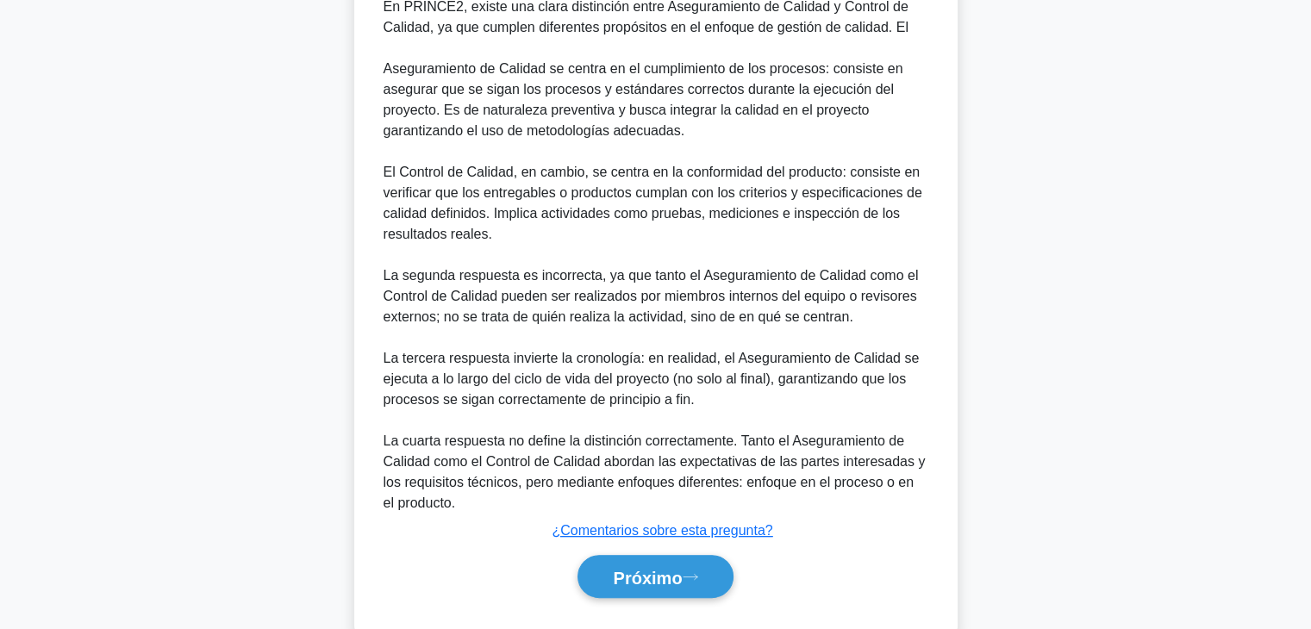
scroll to position [621, 0]
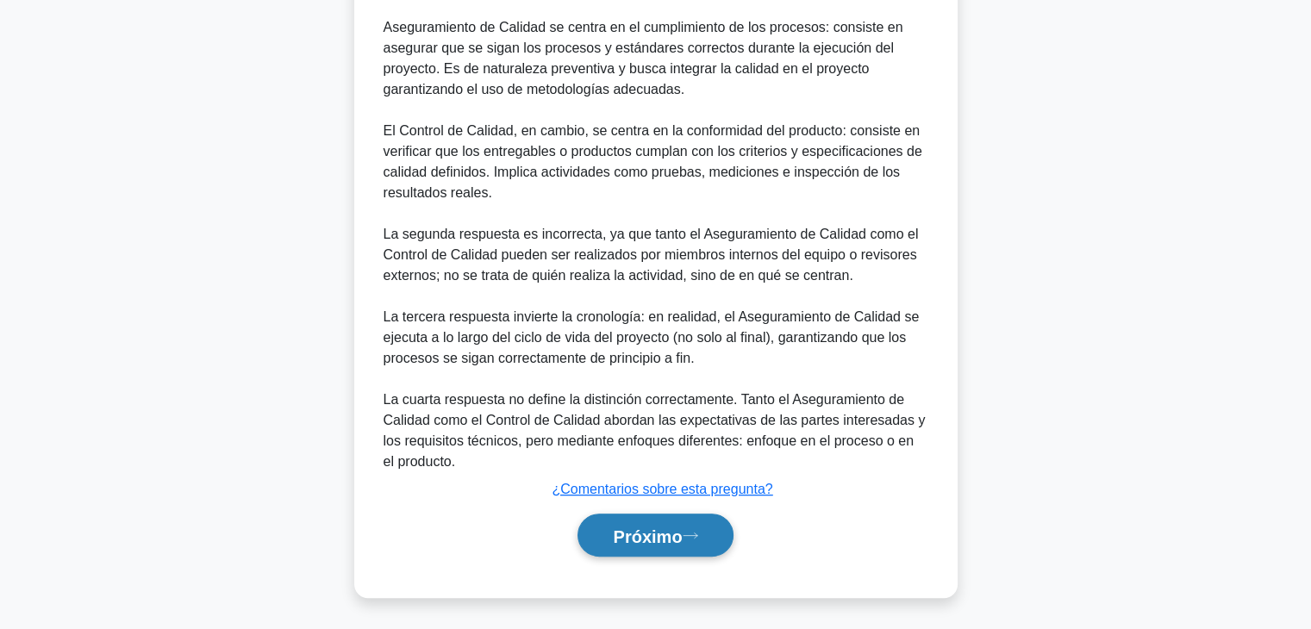
click at [697, 542] on button "Próximo" at bounding box center [655, 536] width 155 height 44
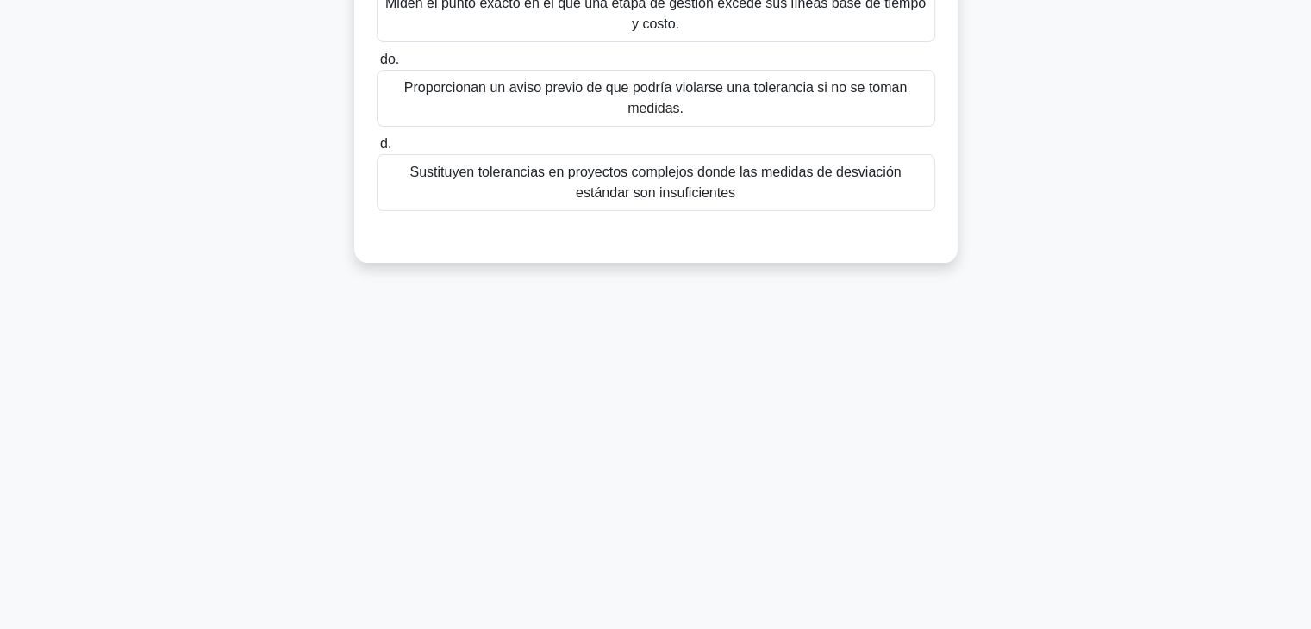
scroll to position [0, 0]
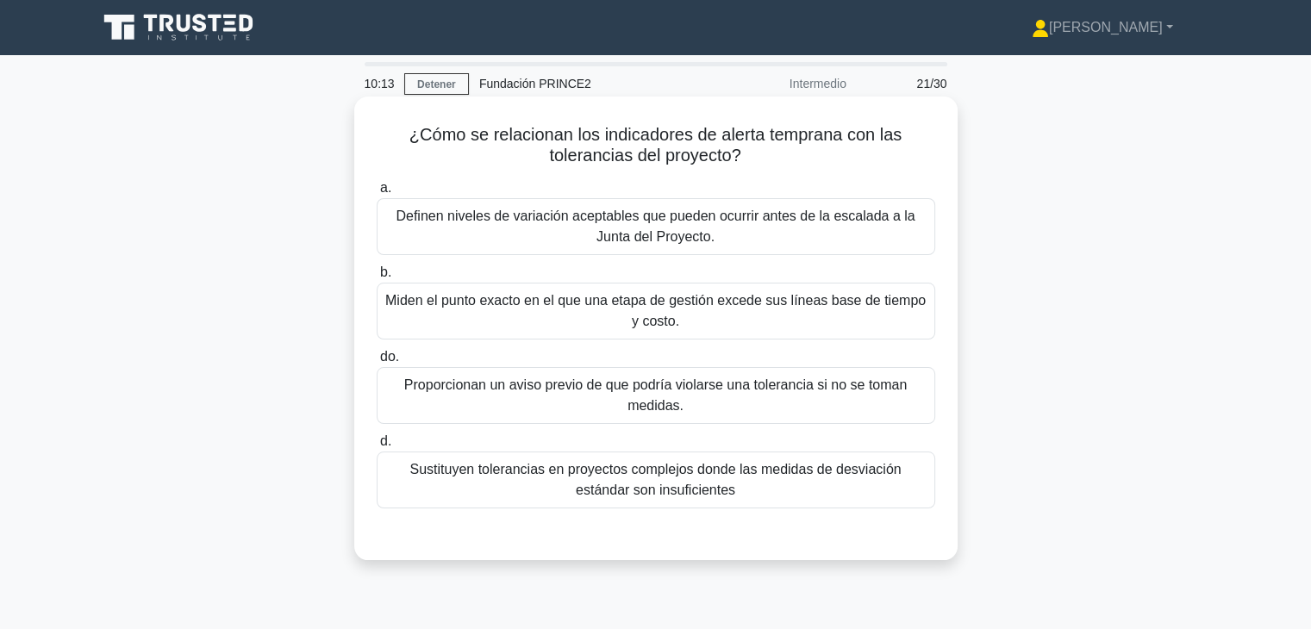
click at [553, 397] on font "Proporcionan un aviso previo de que podría violarse una tolerancia si no se tom…" at bounding box center [656, 395] width 543 height 41
click at [377, 363] on input "do. Proporcionan un aviso previo de que podría violarse una tolerancia si no se…" at bounding box center [377, 357] width 0 height 11
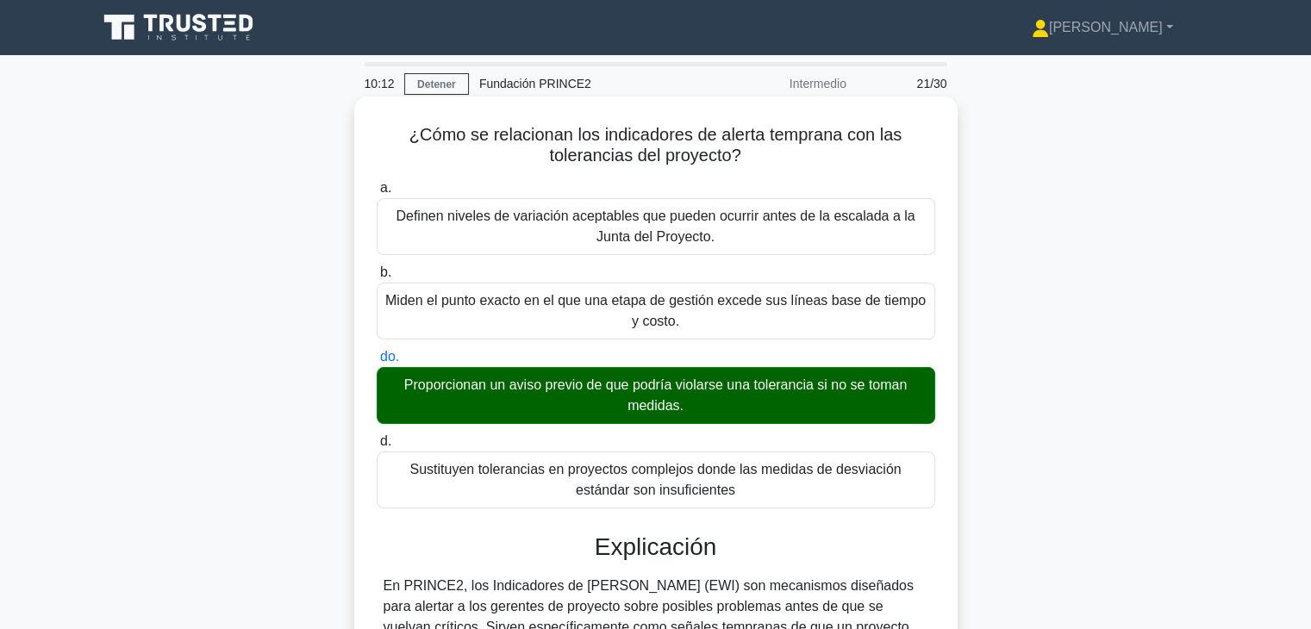
scroll to position [435, 0]
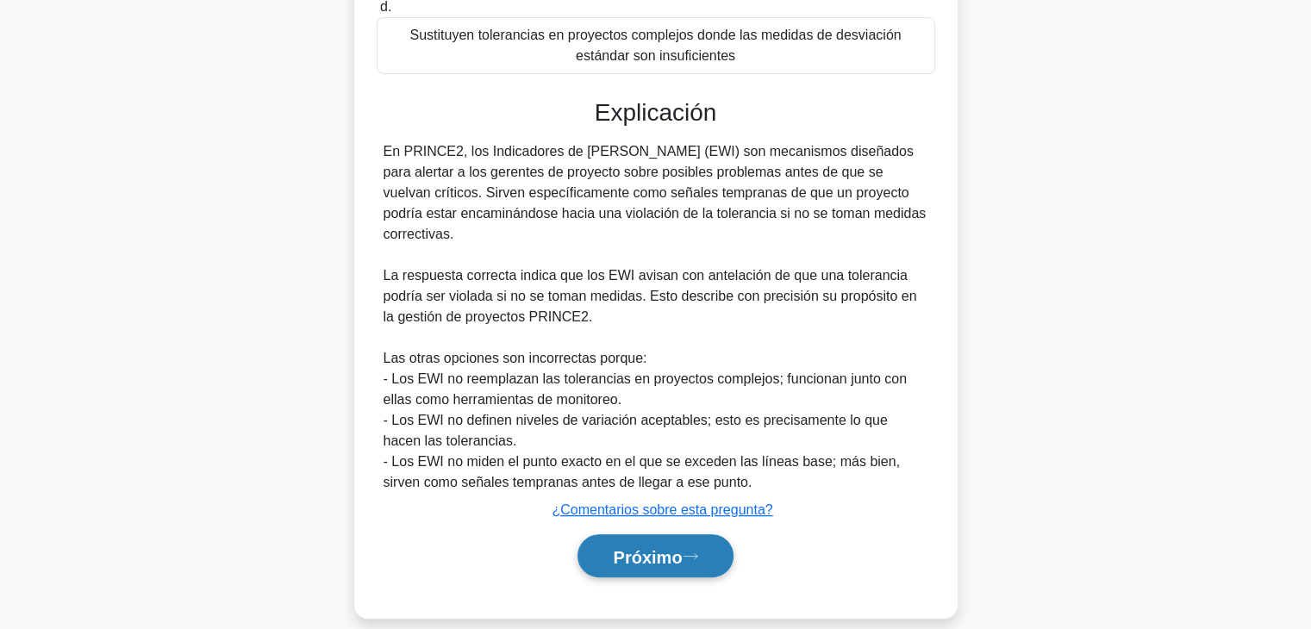
click at [649, 547] on font "Próximo" at bounding box center [647, 556] width 69 height 19
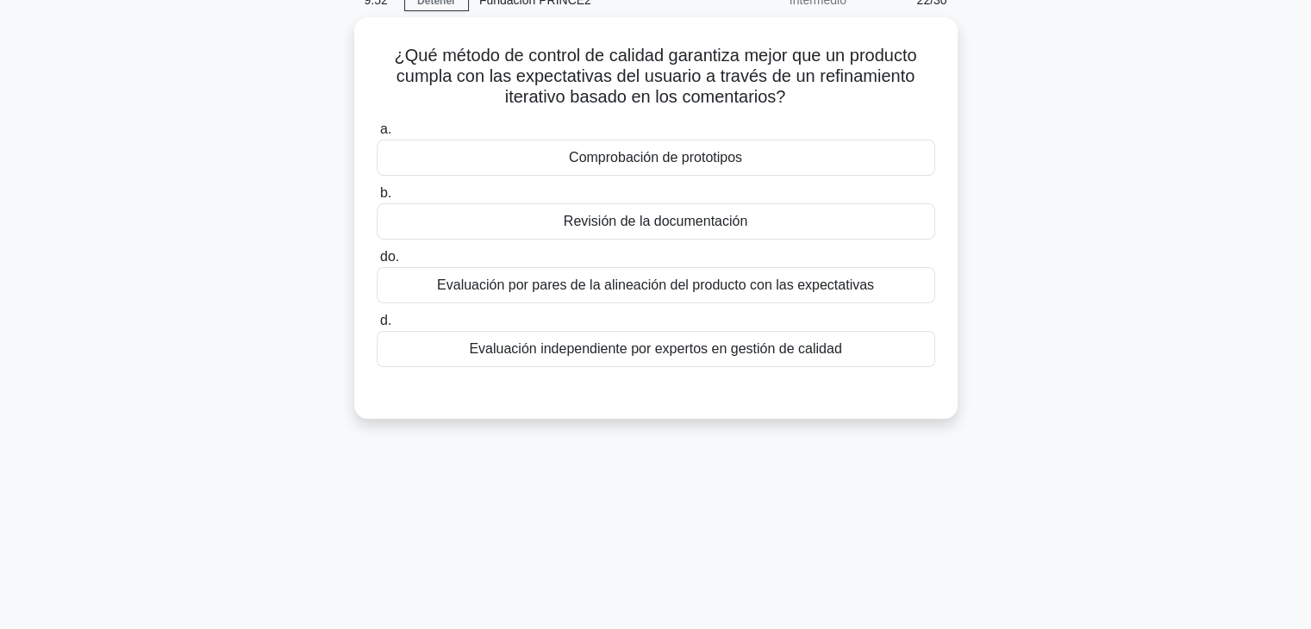
scroll to position [86, 0]
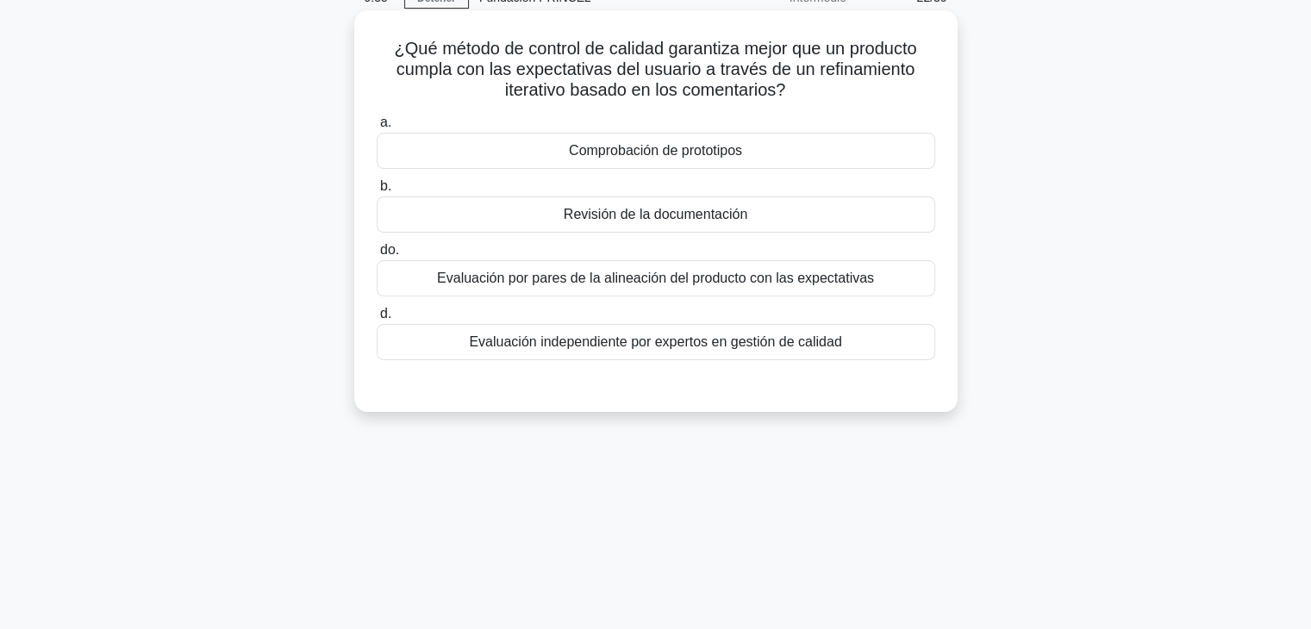
click at [821, 294] on div "Evaluación por pares de la alineación del producto con las expectativas" at bounding box center [656, 278] width 559 height 36
click at [377, 256] on input "do. Evaluación por pares de la alineación del producto con las expectativas" at bounding box center [377, 250] width 0 height 11
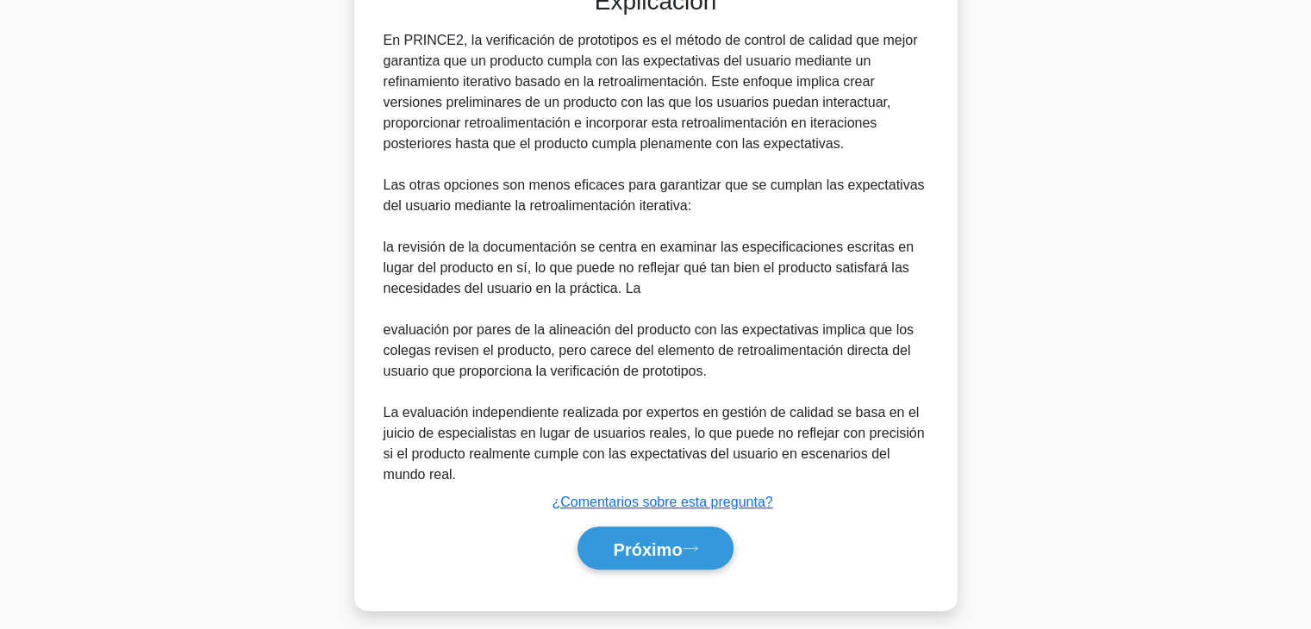
scroll to position [498, 0]
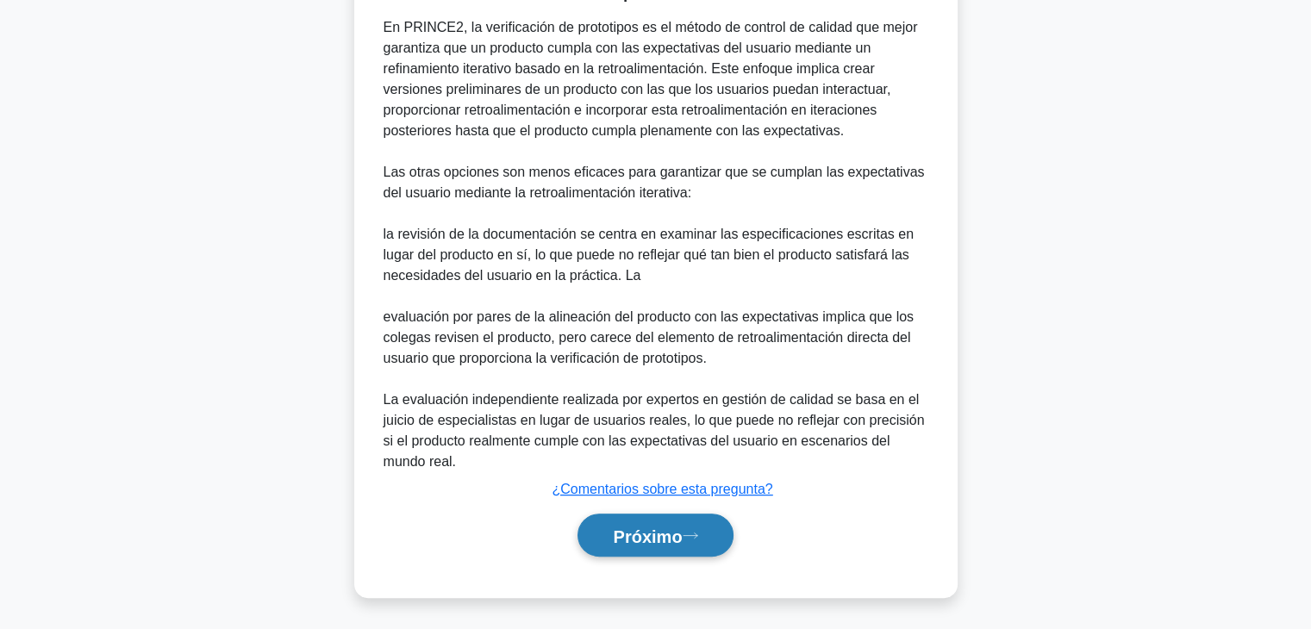
click at [682, 540] on font "Próximo" at bounding box center [647, 536] width 69 height 19
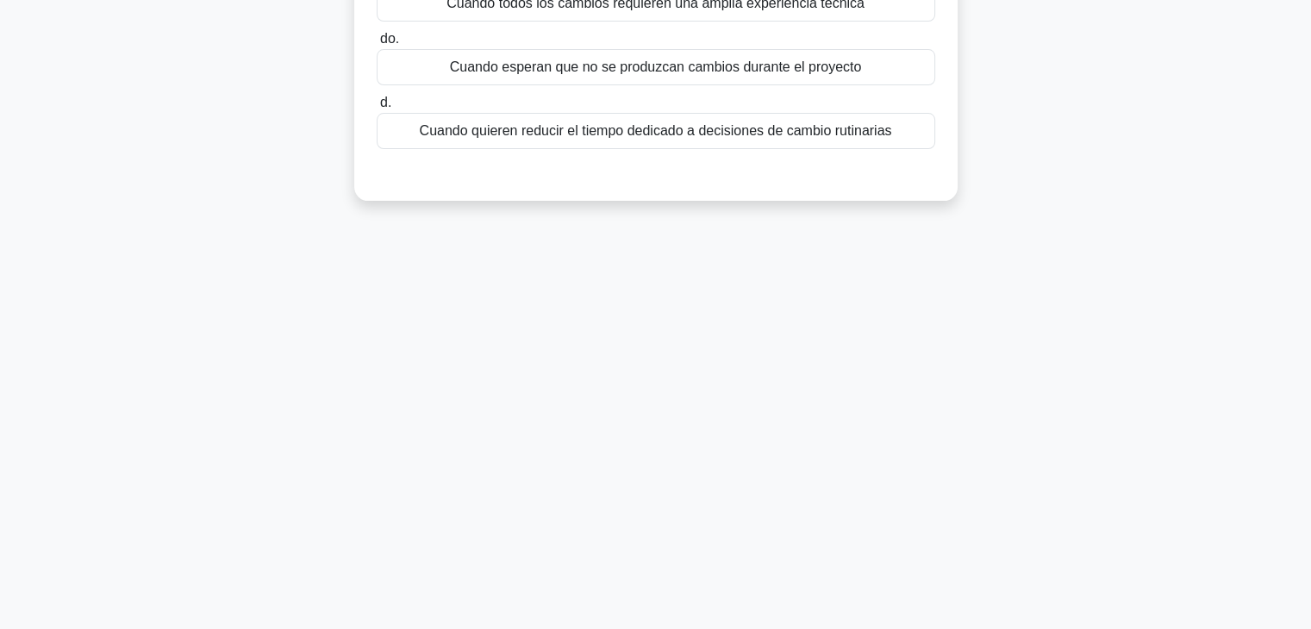
scroll to position [0, 0]
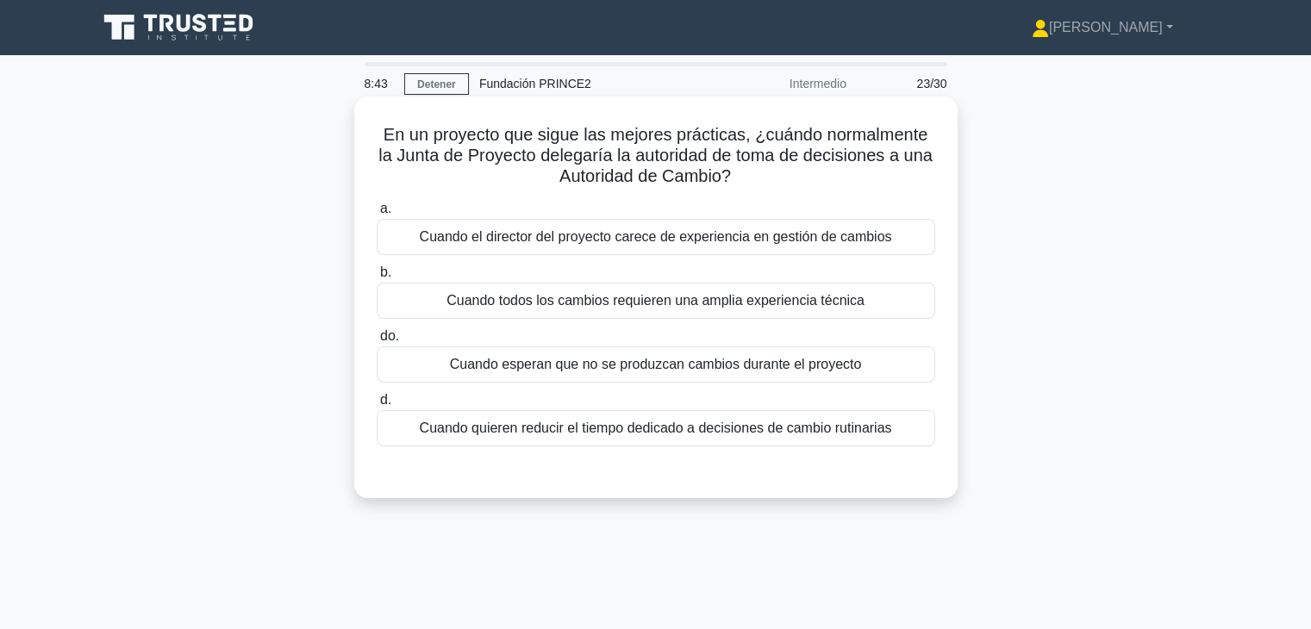
click at [671, 439] on font "Cuando quieren reducir el tiempo dedicado a decisiones de cambio rutinarias" at bounding box center [656, 428] width 472 height 21
click at [377, 406] on input "d. Cuando quieren reducir el tiempo dedicado a decisiones de cambio rutinarias" at bounding box center [377, 400] width 0 height 11
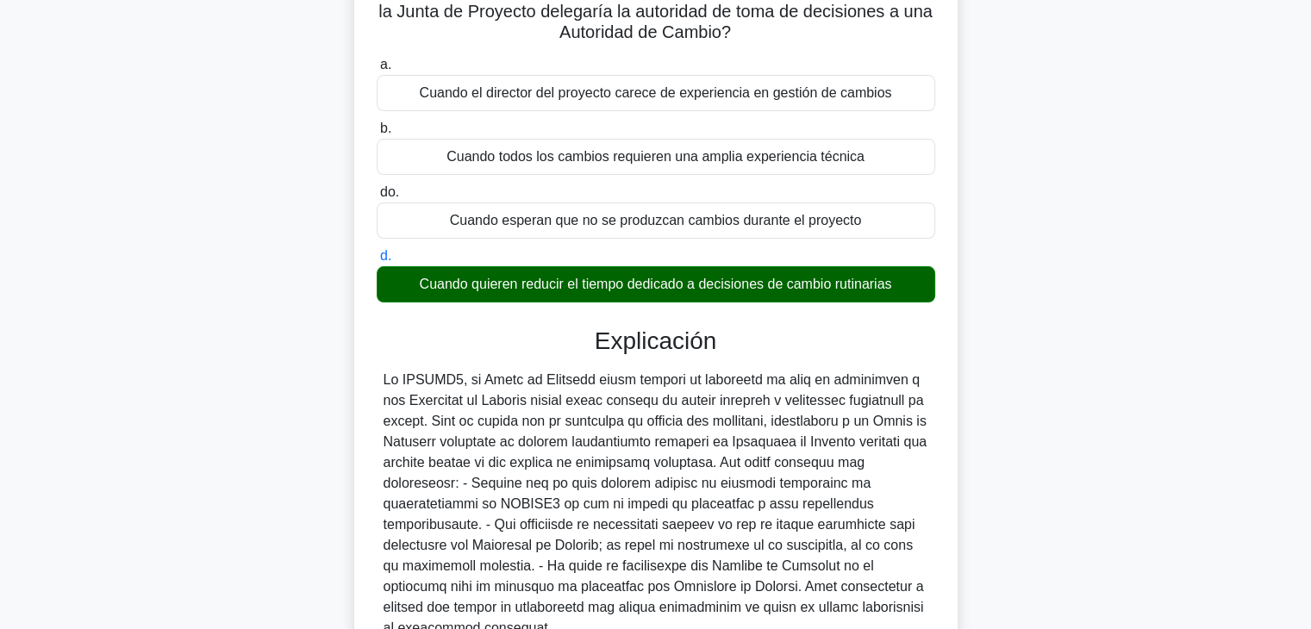
scroll to position [310, 0]
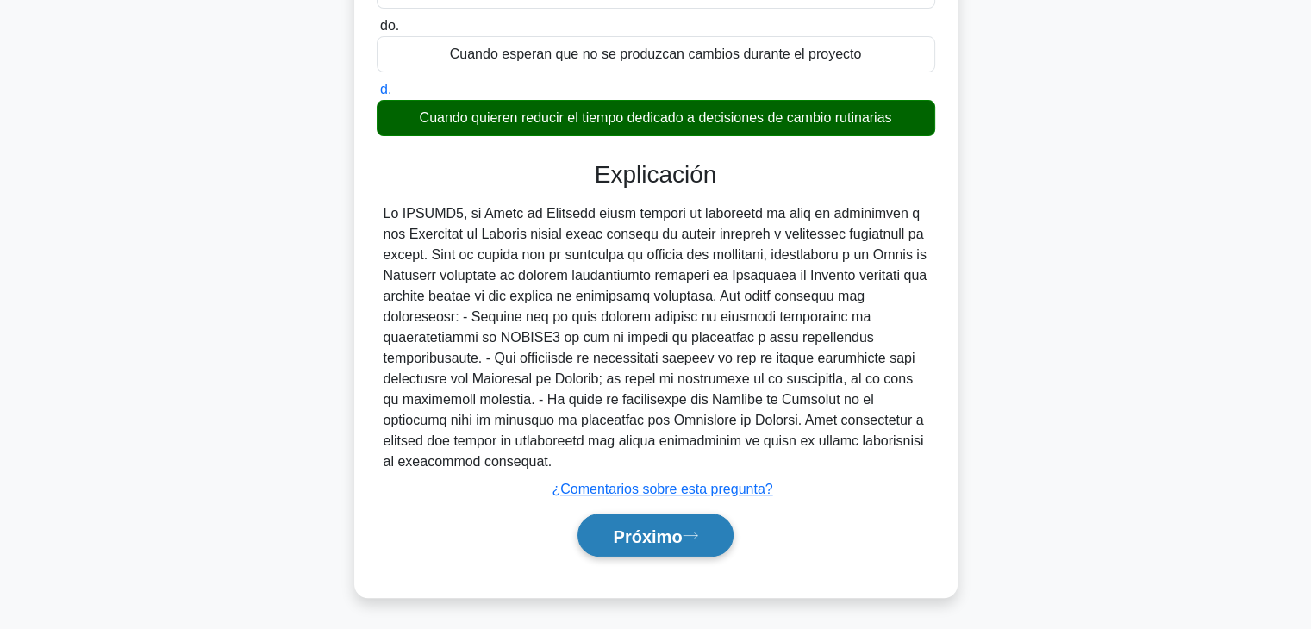
click at [700, 542] on button "Próximo" at bounding box center [655, 536] width 155 height 44
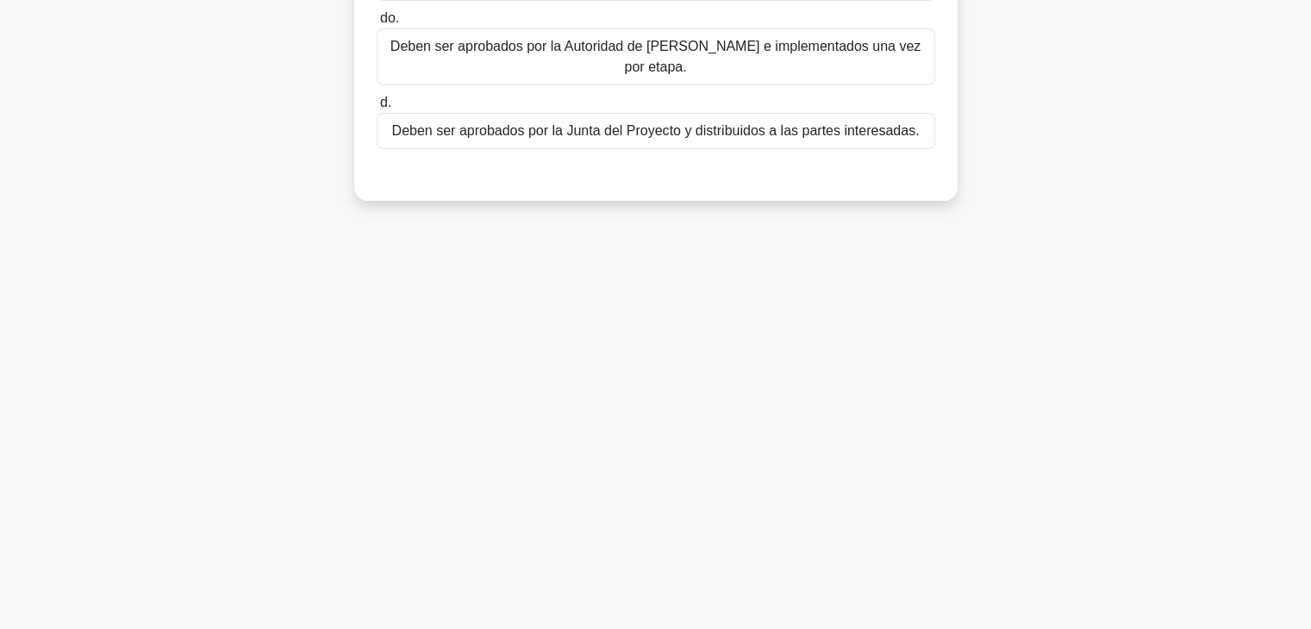
scroll to position [0, 0]
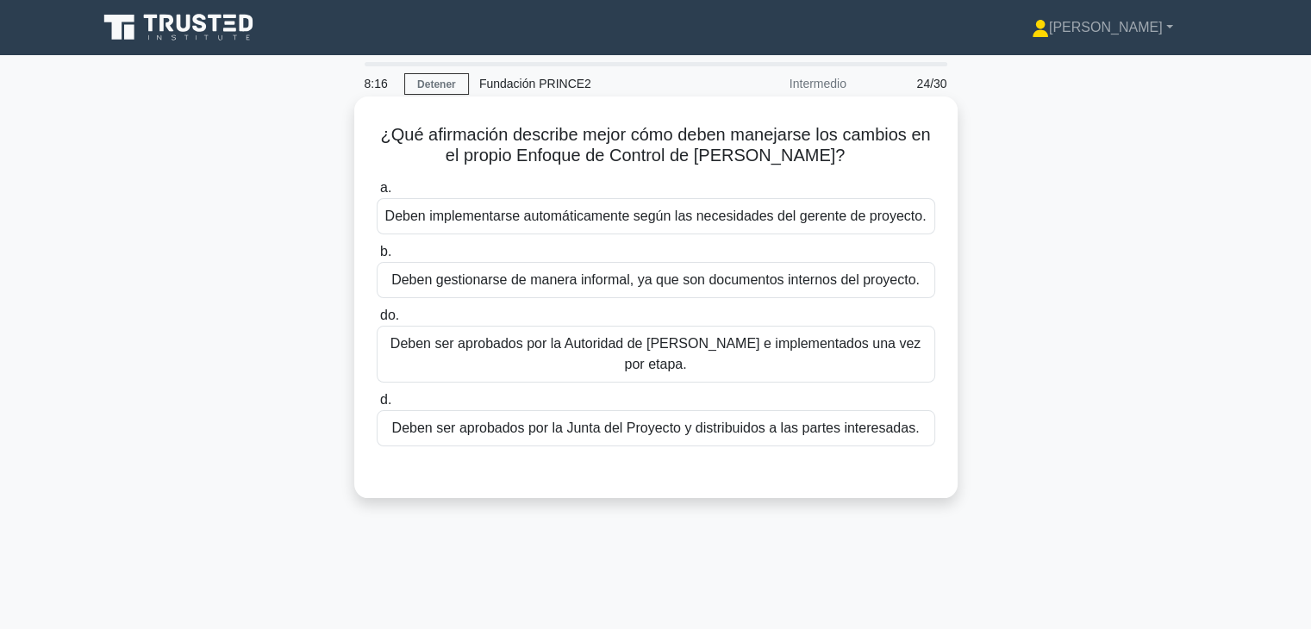
click at [672, 336] on font "Deben ser aprobados por la Autoridad de Cambio e implementados una vez por etap…" at bounding box center [656, 353] width 530 height 35
click at [377, 322] on input "do. Deben ser aprobados por la Autoridad de Cambio e implementados una vez por …" at bounding box center [377, 315] width 0 height 11
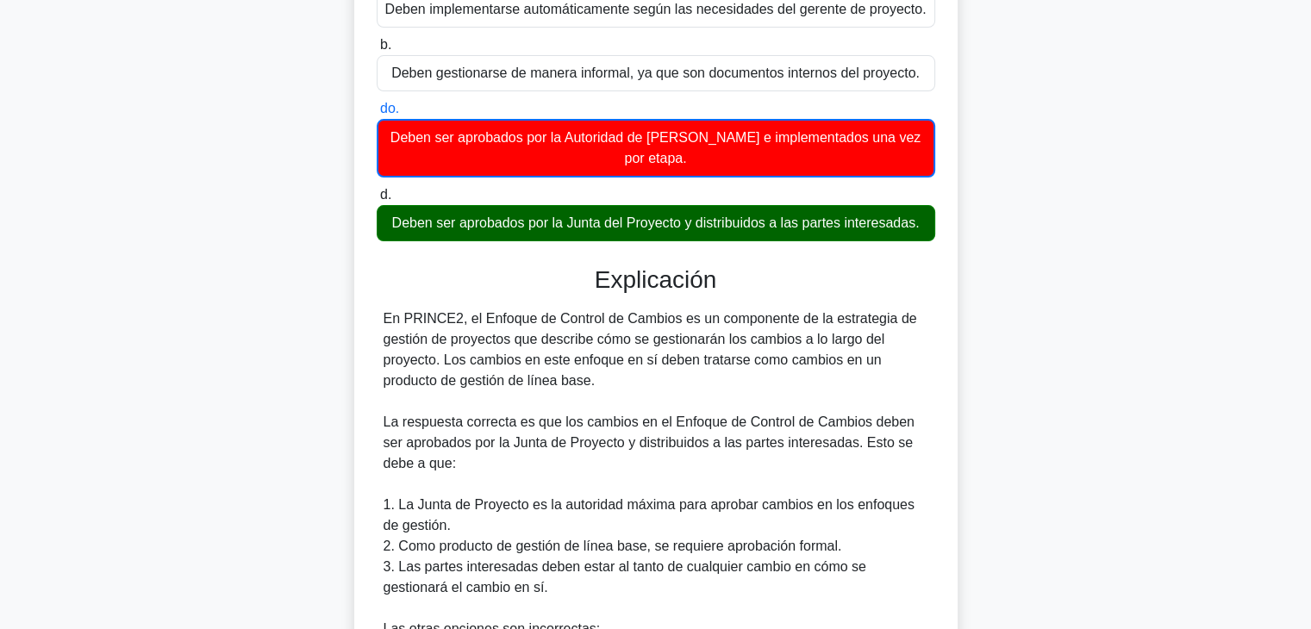
scroll to position [174, 0]
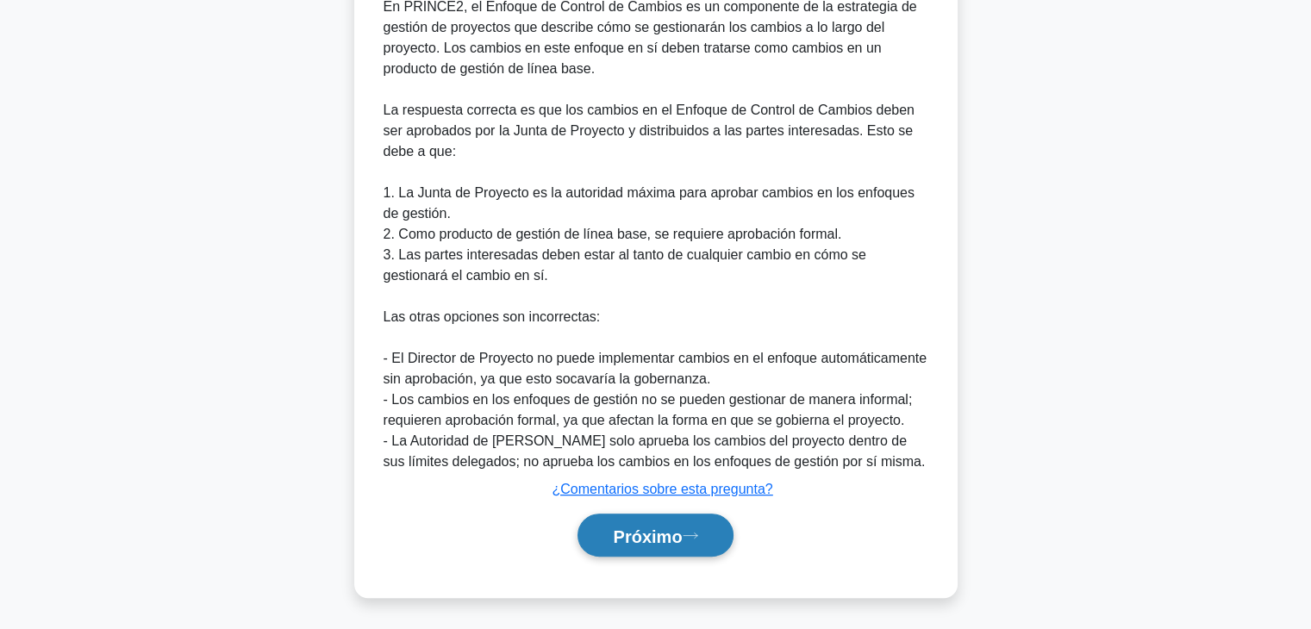
click at [697, 531] on icon at bounding box center [691, 535] width 16 height 9
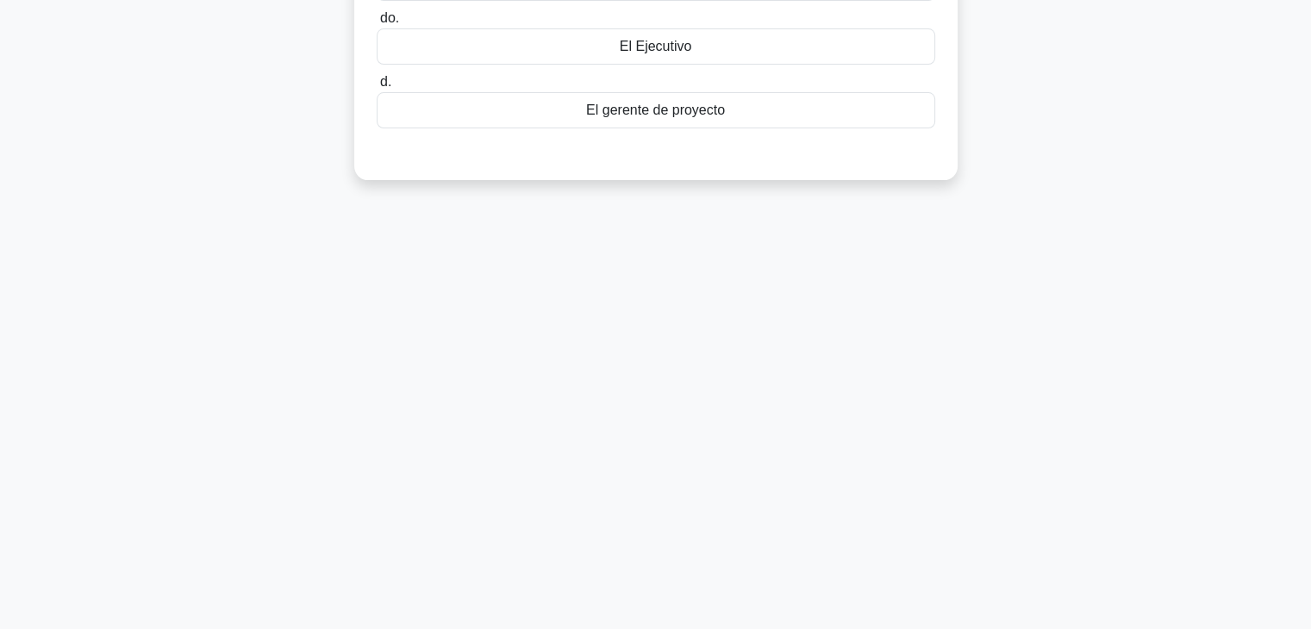
scroll to position [0, 0]
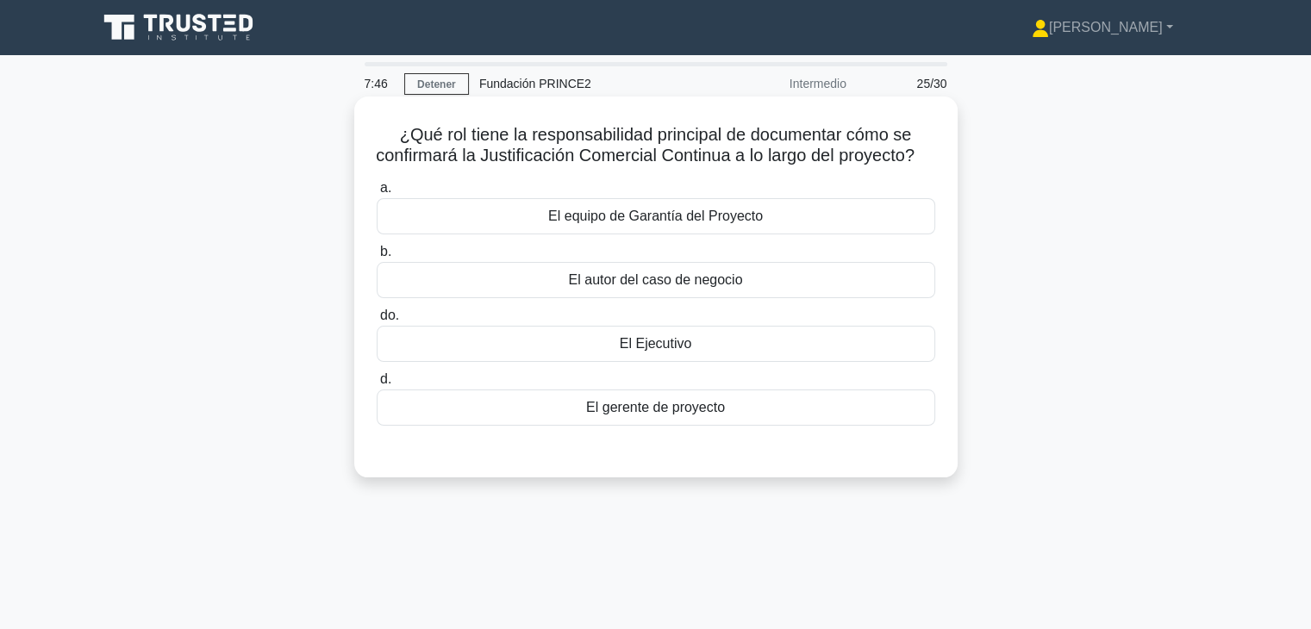
click at [710, 362] on div "El Ejecutivo" at bounding box center [656, 344] width 559 height 36
click at [377, 322] on input "do. El Ejecutivo" at bounding box center [377, 315] width 0 height 11
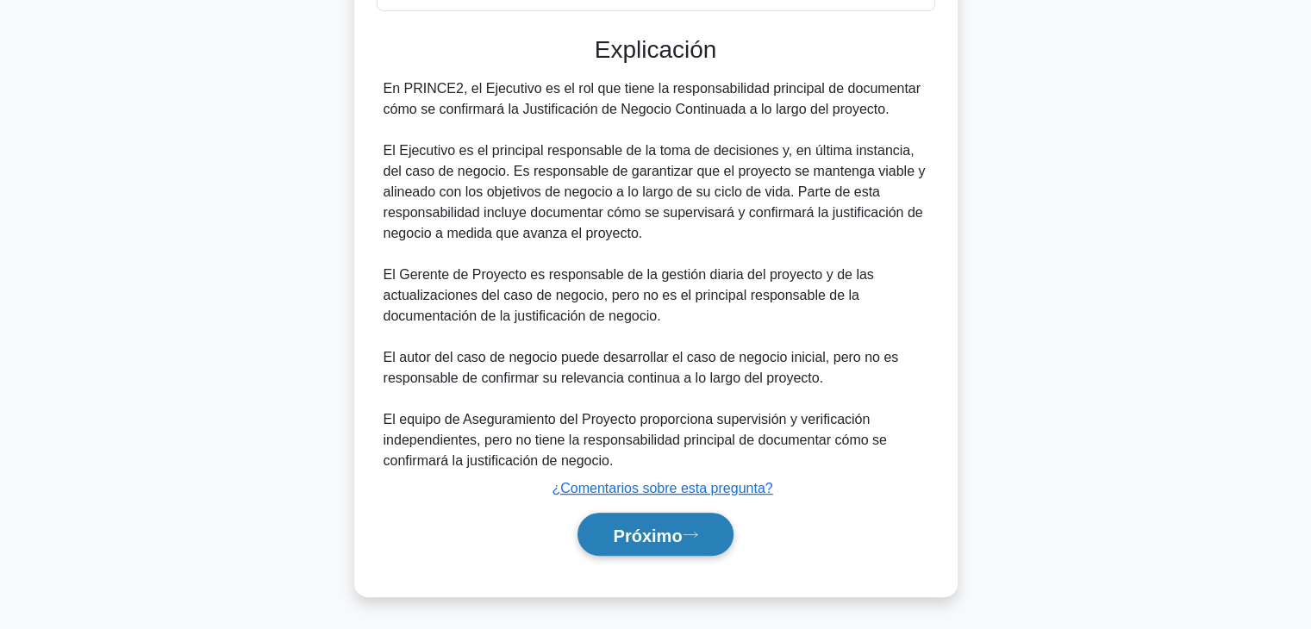
click at [696, 538] on icon at bounding box center [691, 534] width 16 height 9
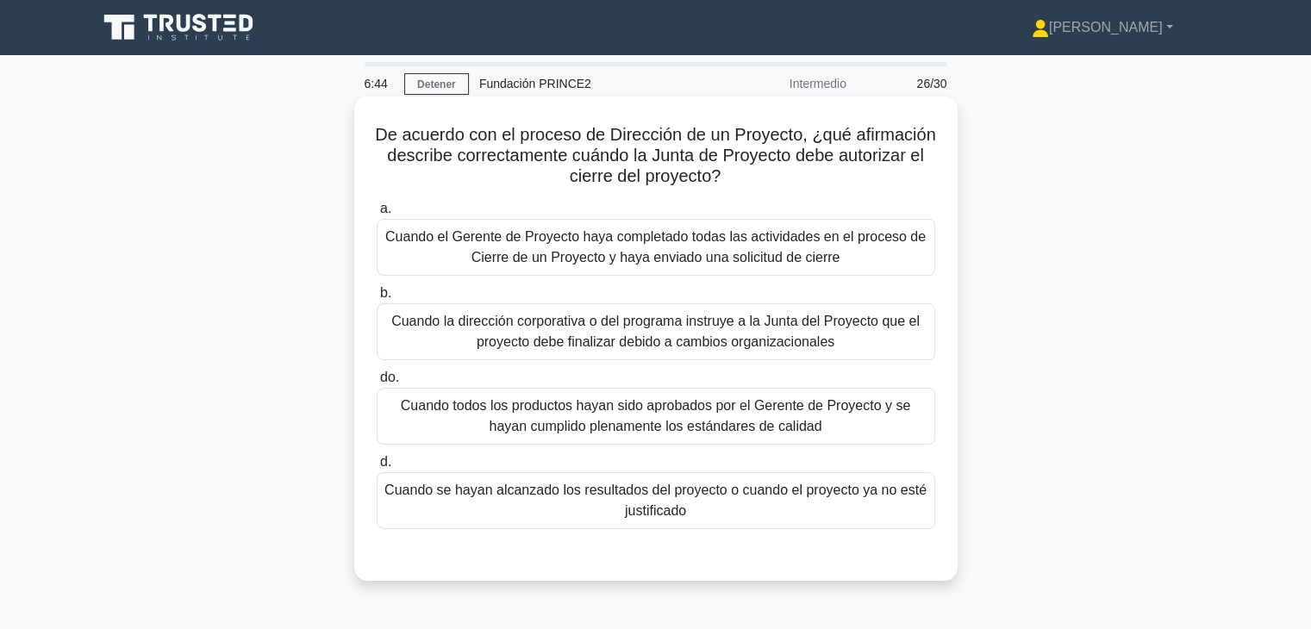
click at [634, 515] on font "Cuando se hayan alcanzado los resultados del proyecto o cuando el proyecto ya n…" at bounding box center [656, 500] width 542 height 35
click at [377, 468] on input "d. Cuando se hayan alcanzado los resultados del proyecto o cuando el proyecto y…" at bounding box center [377, 462] width 0 height 11
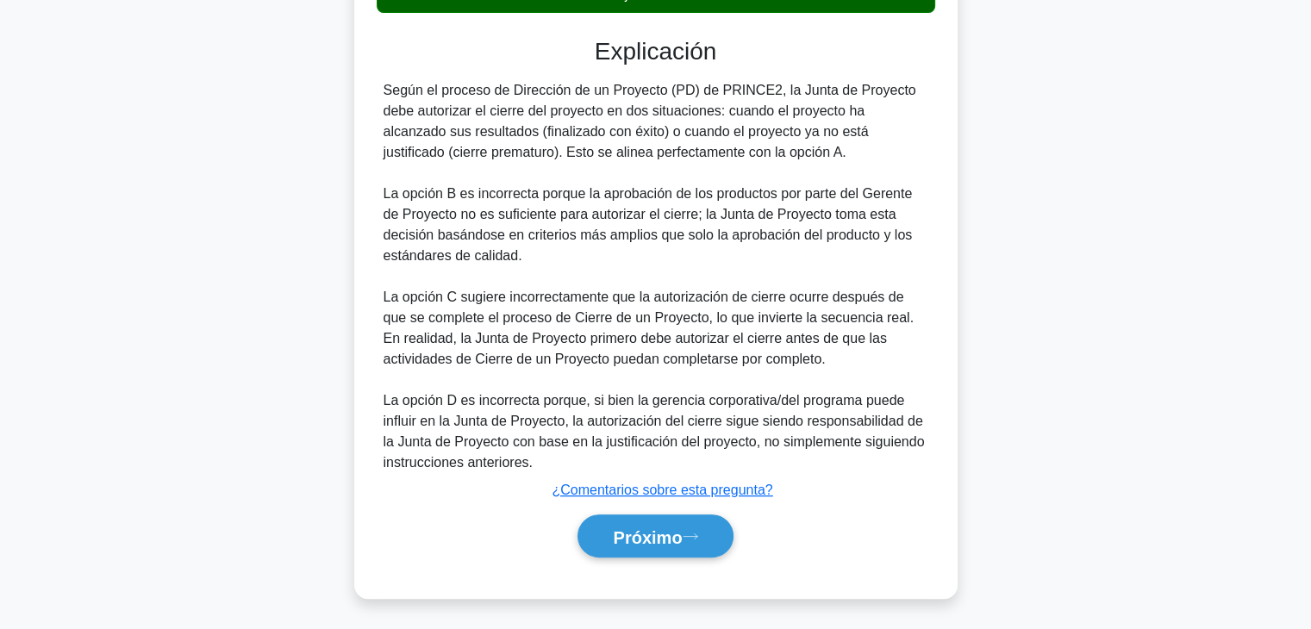
scroll to position [517, 0]
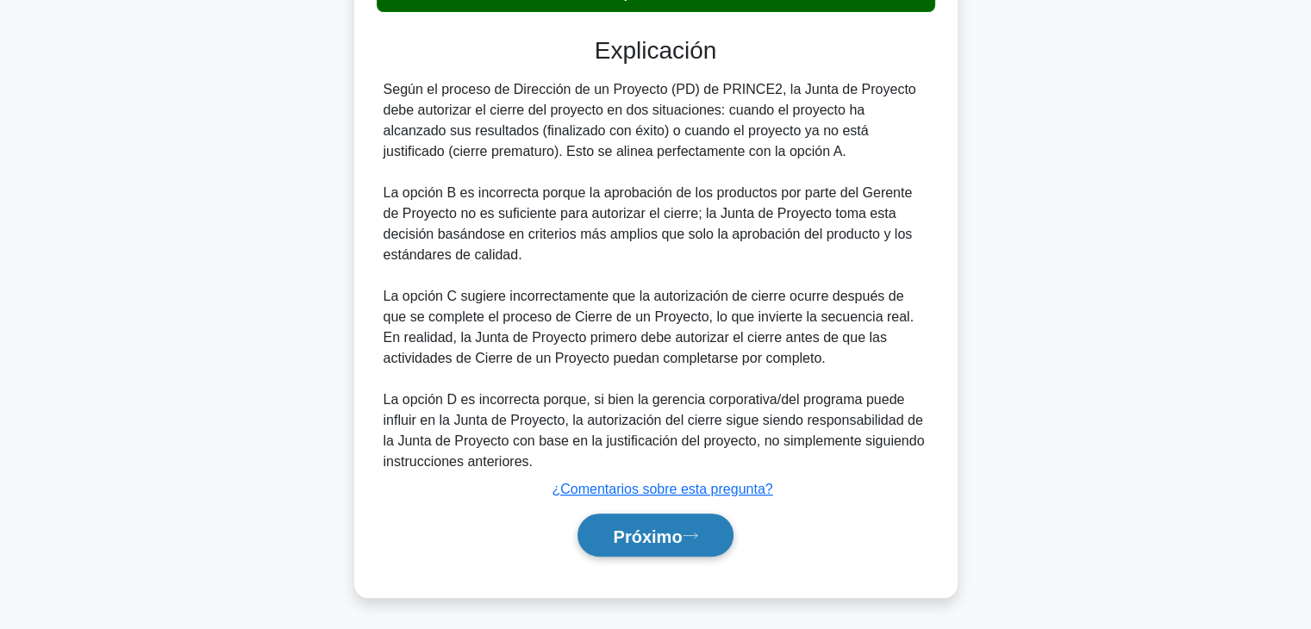
click at [710, 539] on button "Próximo" at bounding box center [655, 536] width 155 height 44
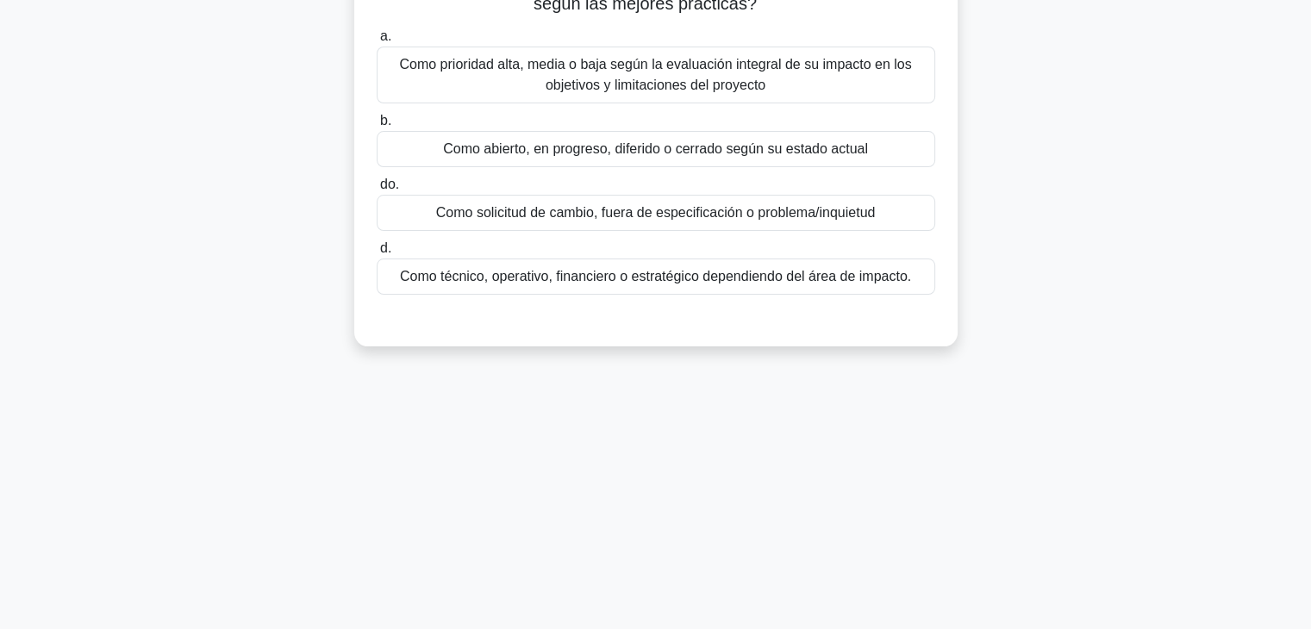
scroll to position [0, 0]
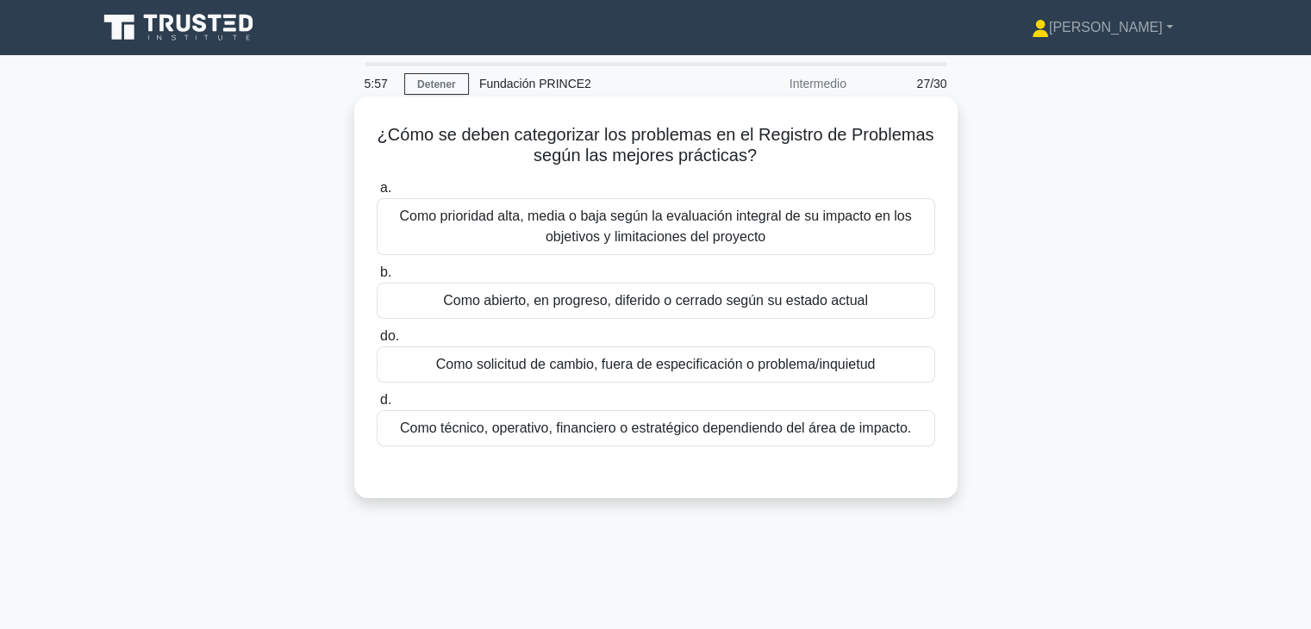
click at [842, 439] on font "Como técnico, operativo, financiero o estratégico dependiendo del área de impac…" at bounding box center [655, 428] width 511 height 21
click at [377, 406] on input "d. Como técnico, operativo, financiero o estratégico dependiendo del área de im…" at bounding box center [377, 400] width 0 height 11
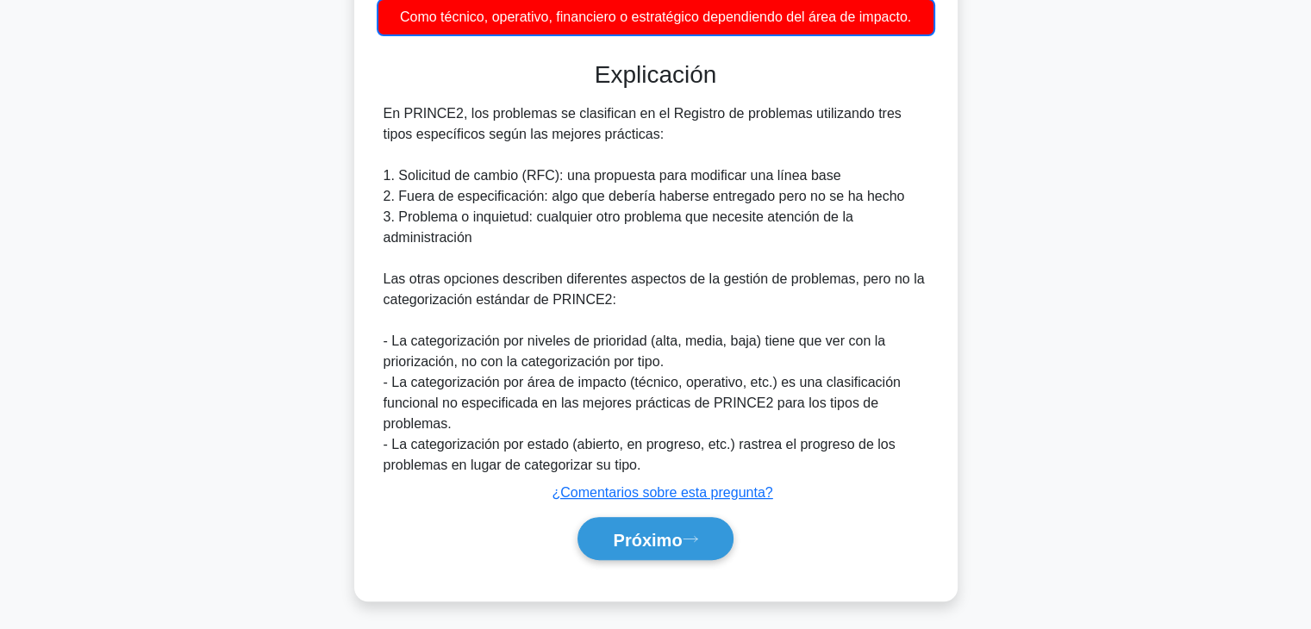
scroll to position [416, 0]
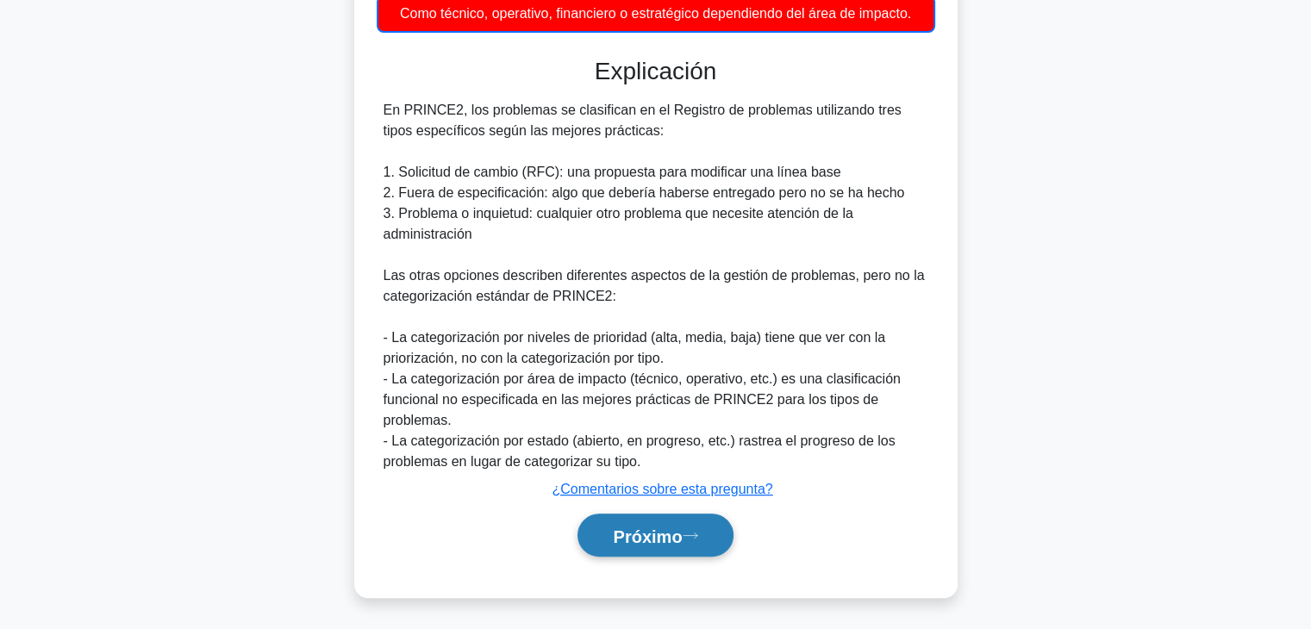
click at [702, 525] on button "Próximo" at bounding box center [655, 536] width 155 height 44
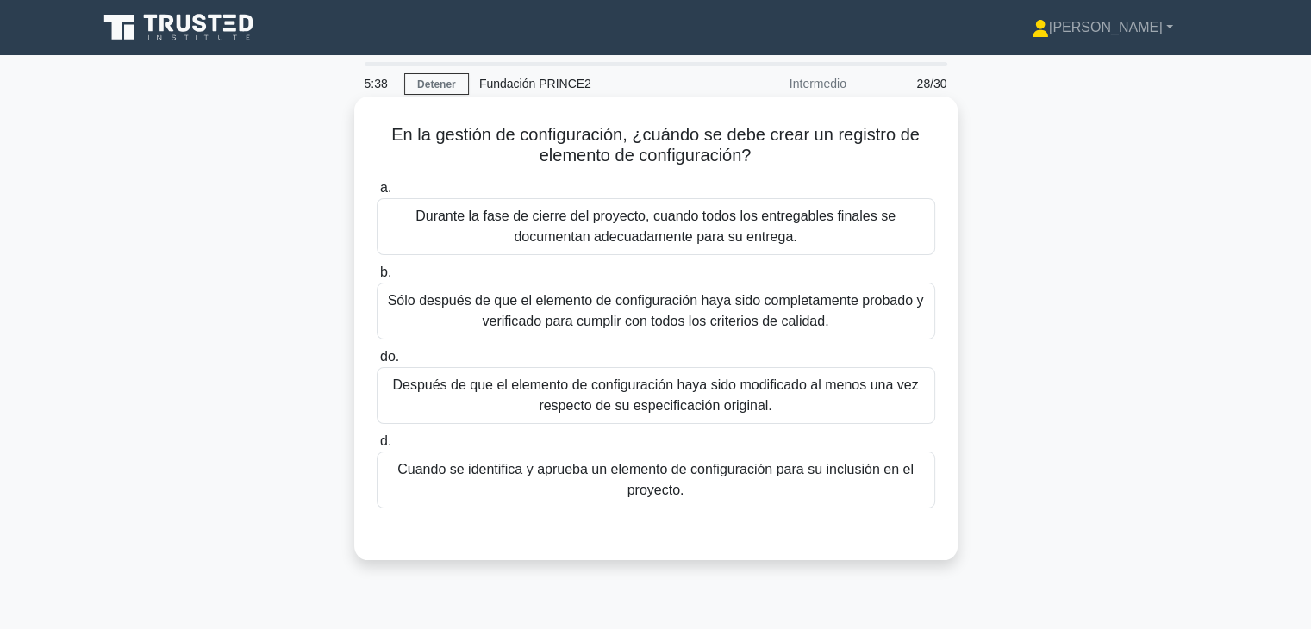
scroll to position [0, 0]
click at [745, 494] on font "Cuando se identifica y aprueba un elemento de configuración para su inclusión e…" at bounding box center [656, 480] width 543 height 41
click at [377, 447] on input "d. Cuando se identifica y aprueba un elemento de configuración para su inclusió…" at bounding box center [377, 441] width 0 height 11
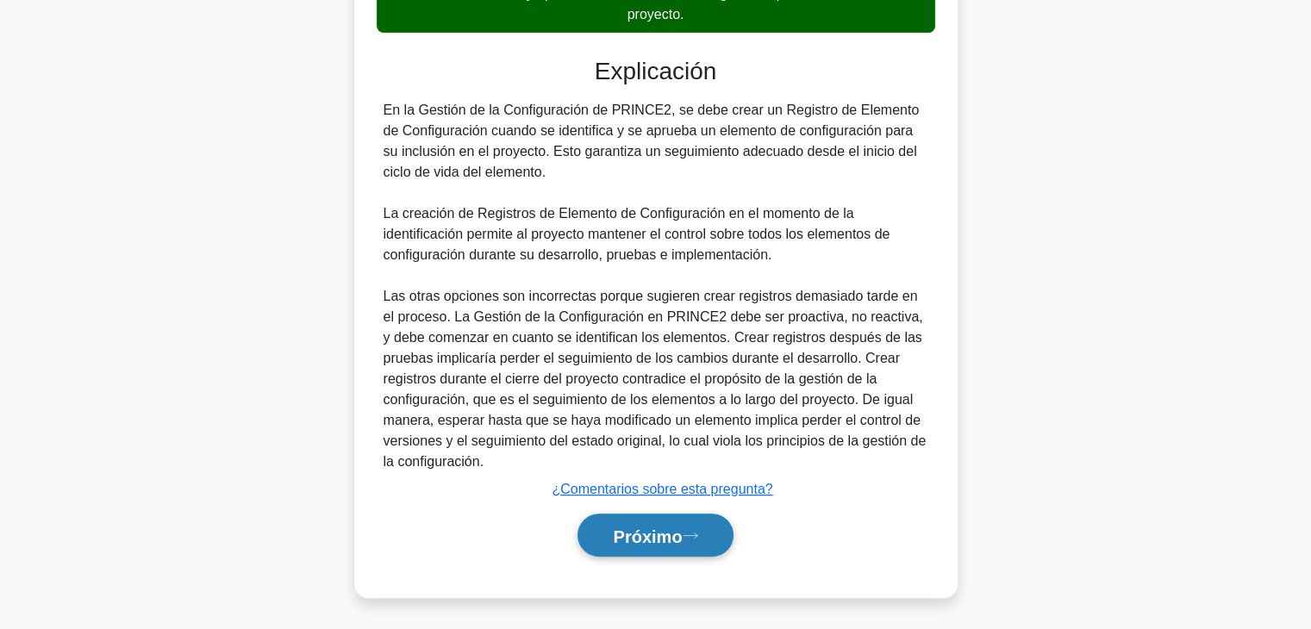
click at [674, 547] on button "Próximo" at bounding box center [655, 536] width 155 height 44
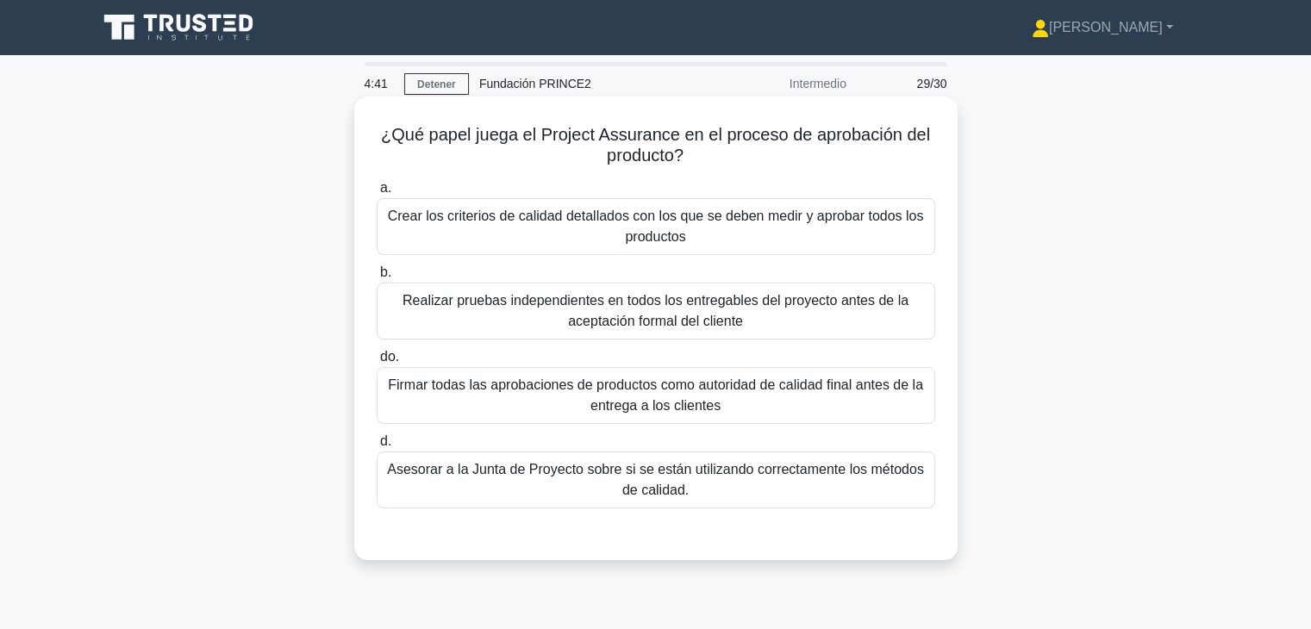
click at [770, 499] on font "Asesorar a la Junta de Proyecto sobre si se están utilizando correctamente los …" at bounding box center [656, 480] width 543 height 41
click at [377, 447] on input "d. Asesorar a la Junta de Proyecto sobre si se están utilizando correctamente l…" at bounding box center [377, 441] width 0 height 11
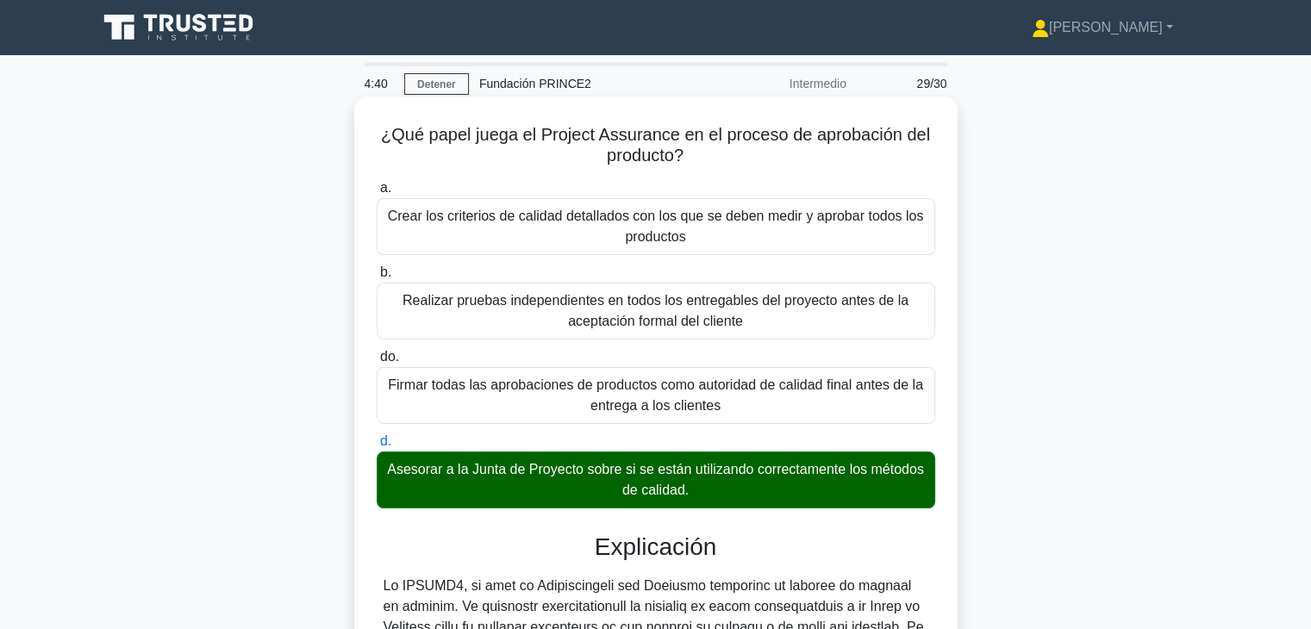
scroll to position [372, 0]
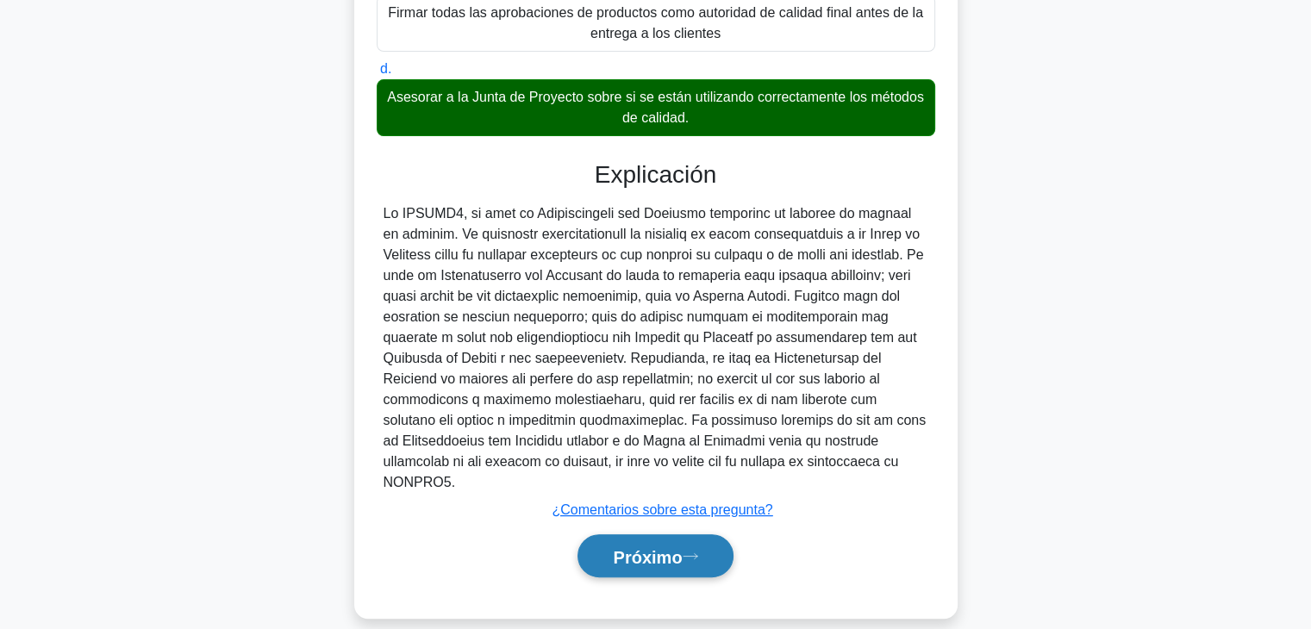
click at [682, 547] on font "Próximo" at bounding box center [647, 556] width 69 height 19
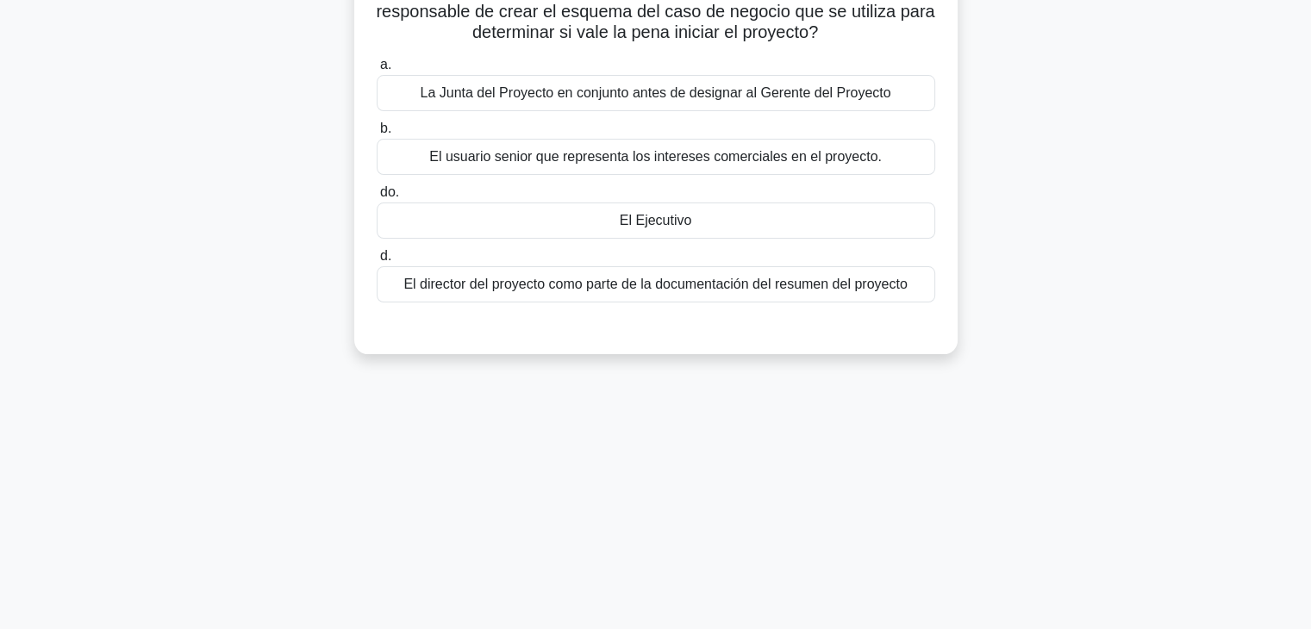
scroll to position [0, 0]
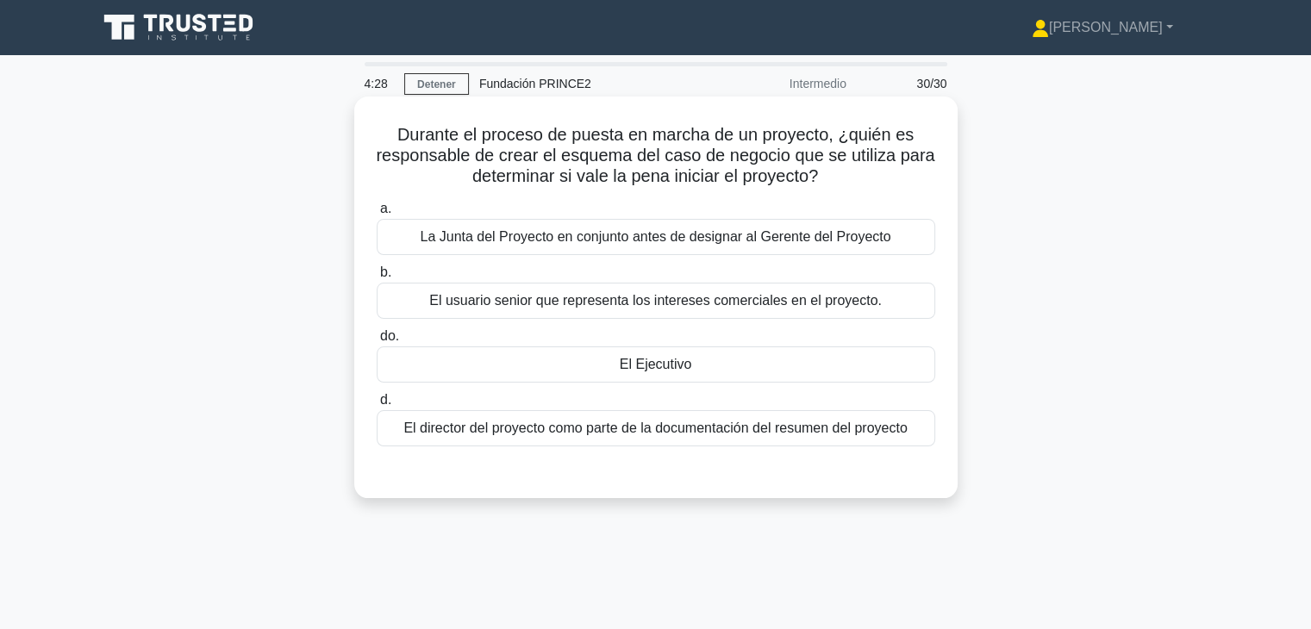
click at [717, 376] on div "El Ejecutivo" at bounding box center [656, 365] width 559 height 36
click at [377, 342] on input "do. El Ejecutivo" at bounding box center [377, 336] width 0 height 11
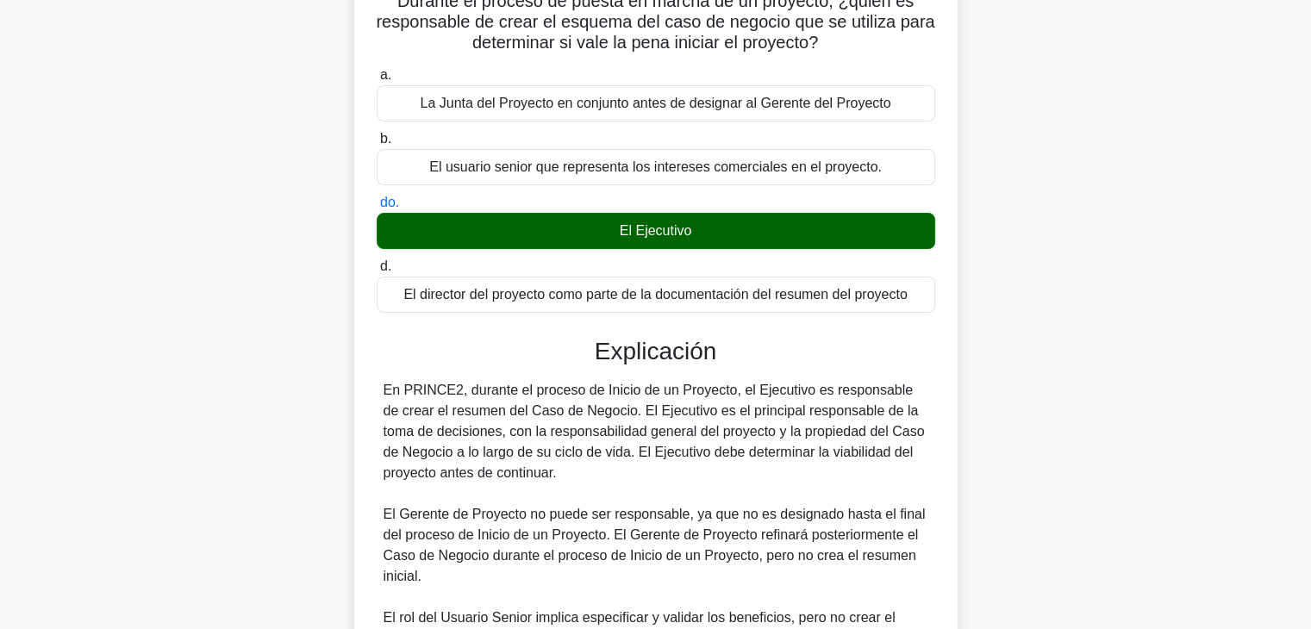
scroll to position [393, 0]
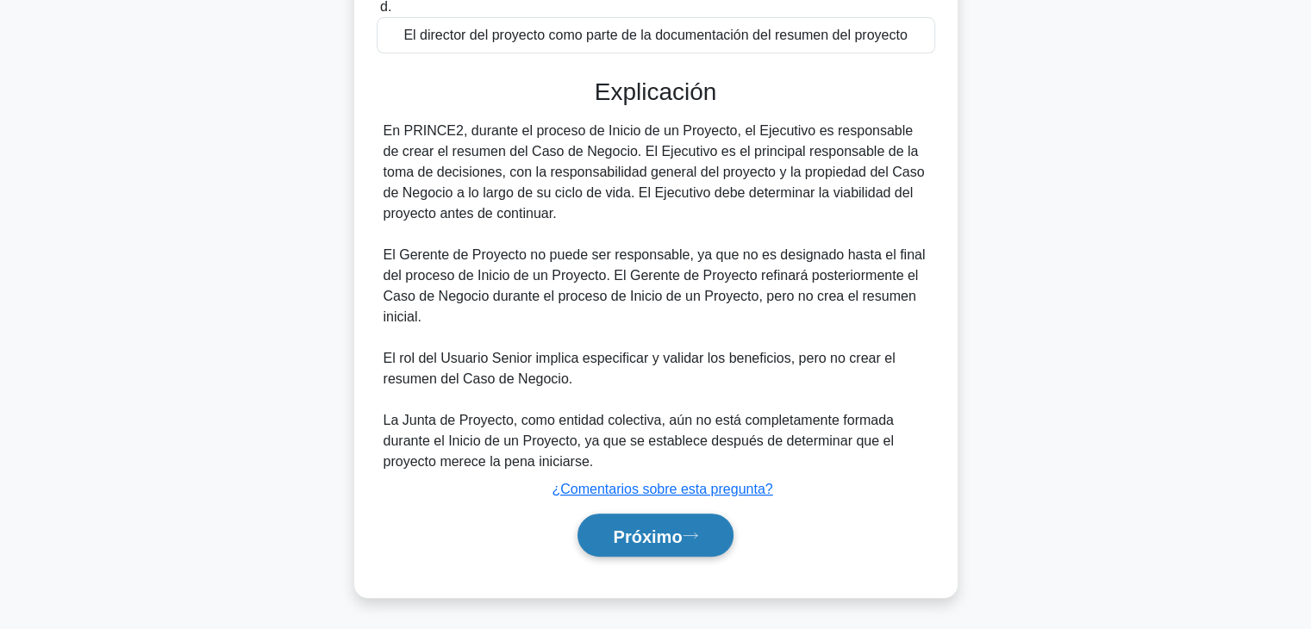
click at [710, 548] on button "Próximo" at bounding box center [655, 536] width 155 height 44
click at [677, 535] on font "Próximo" at bounding box center [647, 536] width 69 height 19
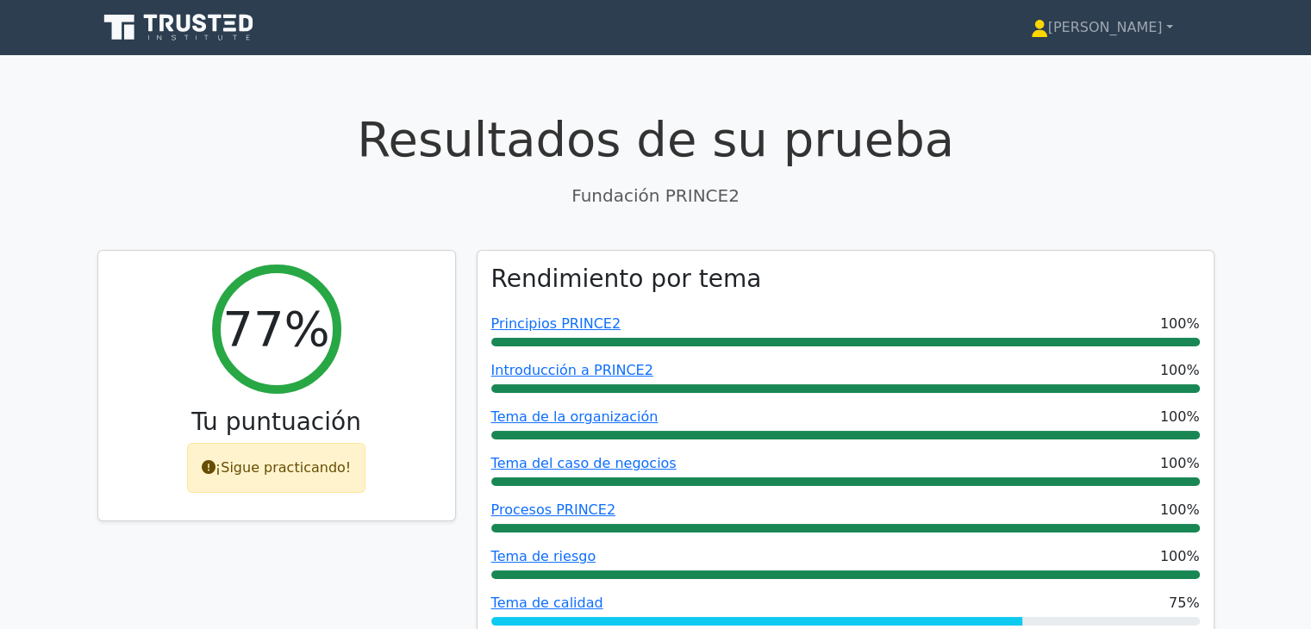
click at [253, 32] on icon at bounding box center [180, 27] width 166 height 33
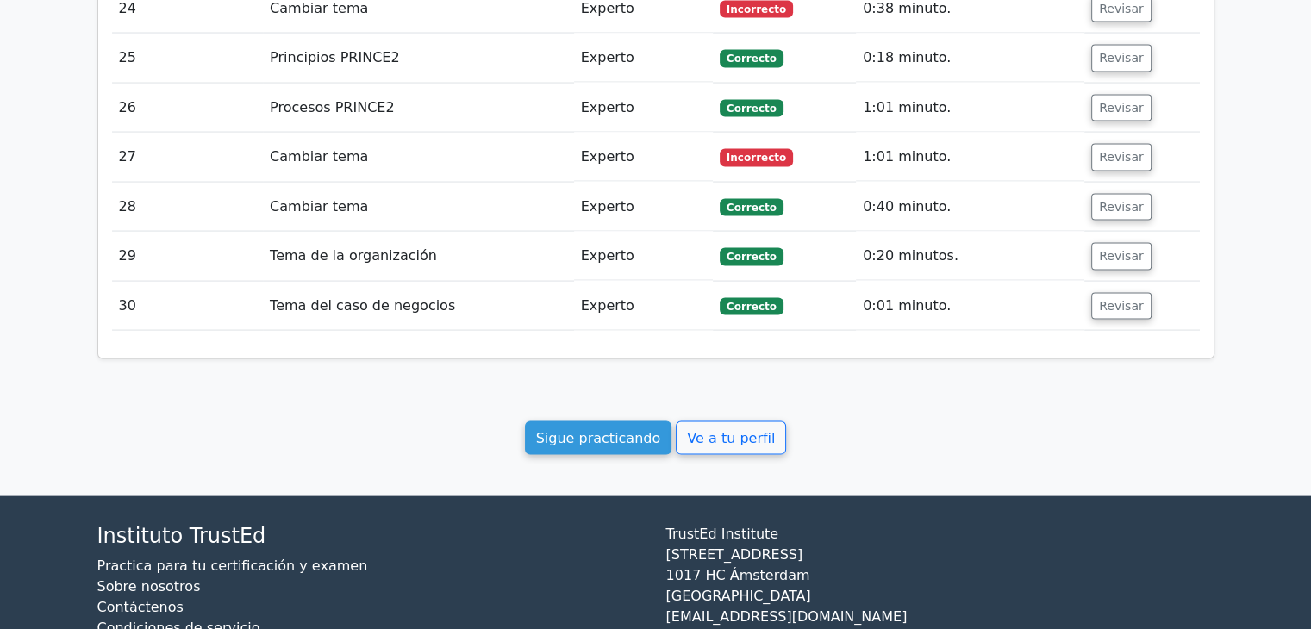
scroll to position [3450, 0]
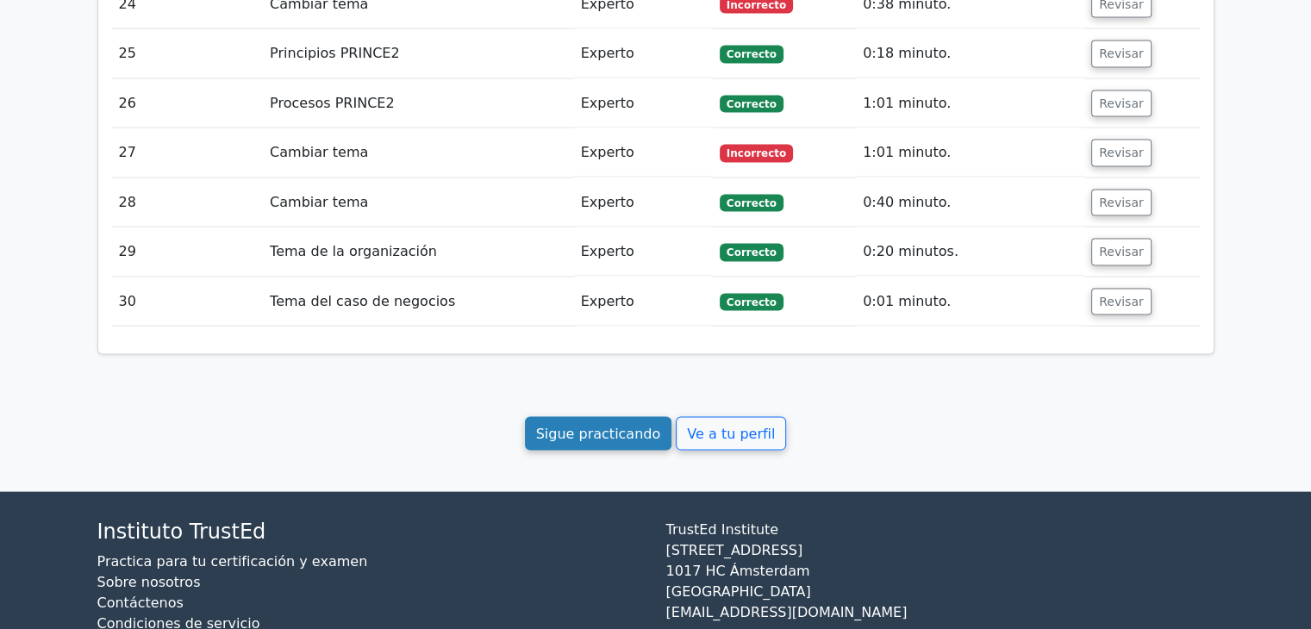
click at [623, 426] on font "Sigue practicando" at bounding box center [598, 434] width 125 height 16
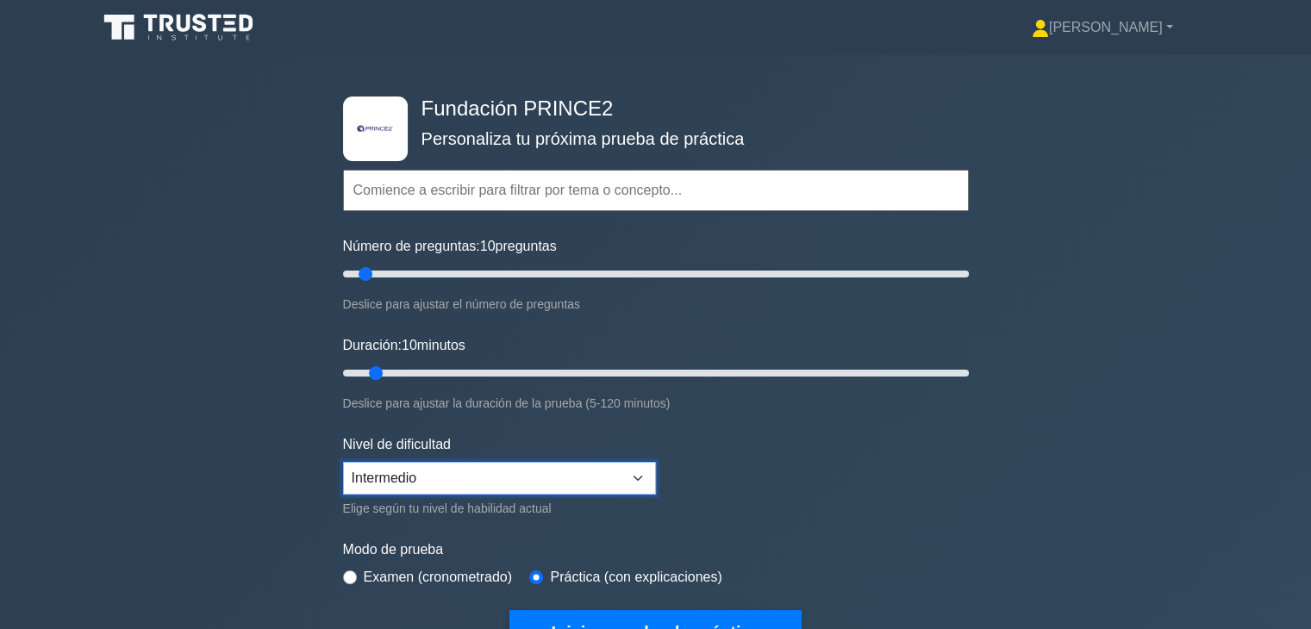
click at [443, 470] on select "Principiante Intermedio Experto" at bounding box center [499, 478] width 313 height 33
select select "expert"
click at [343, 462] on select "Principiante Intermedio Experto" at bounding box center [499, 478] width 313 height 33
click at [373, 277] on input "Número de preguntas: 15 preguntas" at bounding box center [656, 274] width 626 height 21
type input "10"
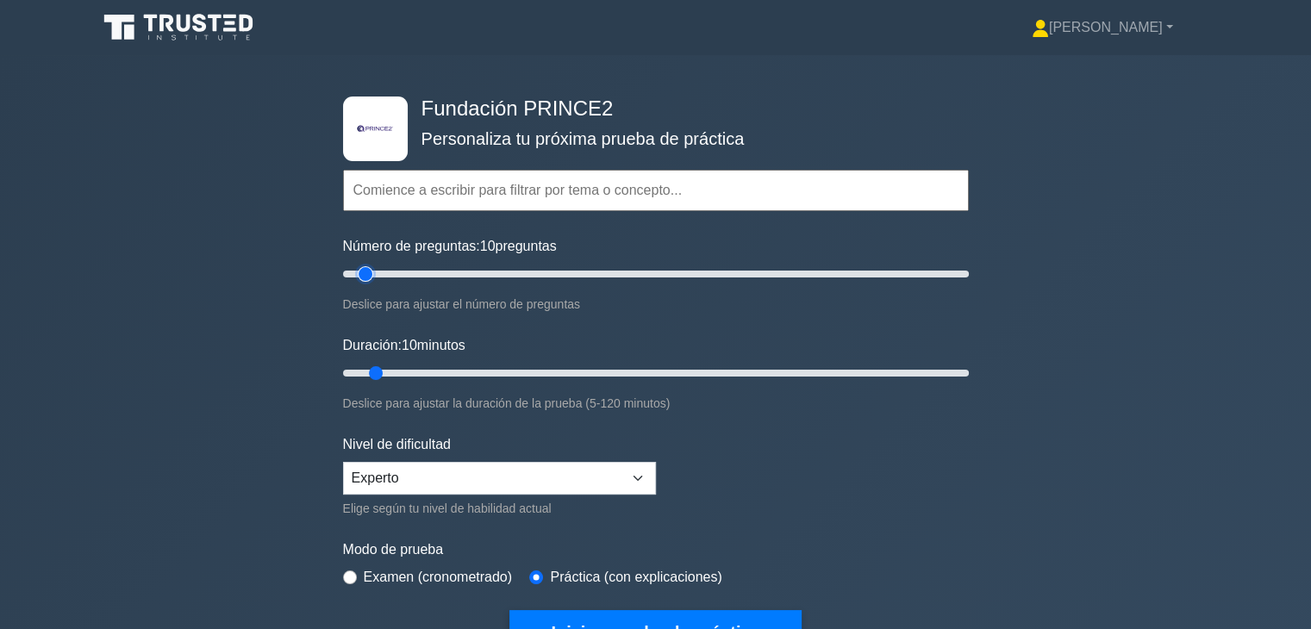
click at [369, 273] on input "Número de preguntas: 10 preguntas" at bounding box center [656, 274] width 626 height 21
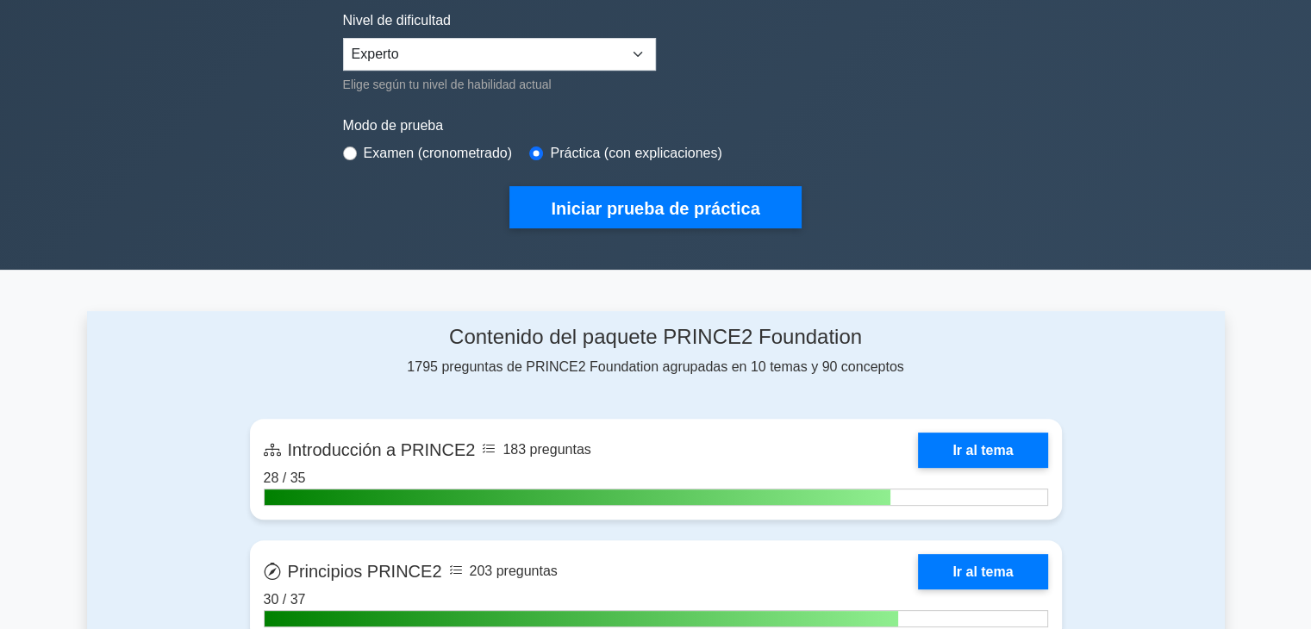
scroll to position [431, 0]
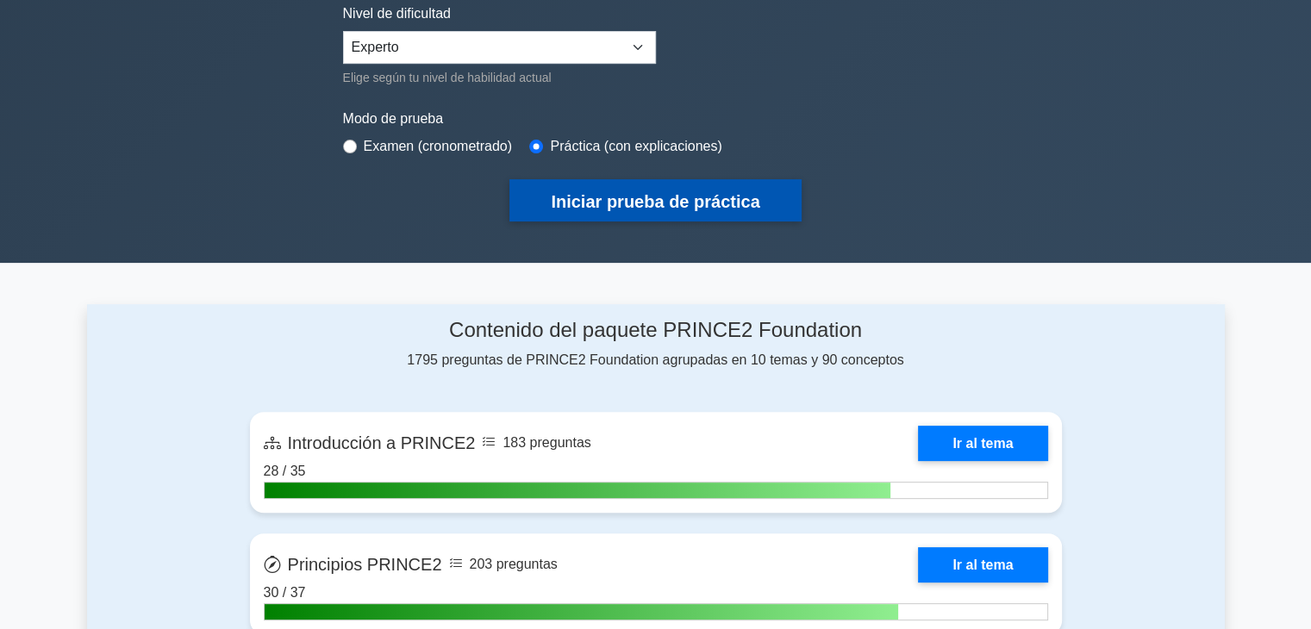
click at [663, 207] on button "Iniciar prueba de práctica" at bounding box center [655, 200] width 291 height 42
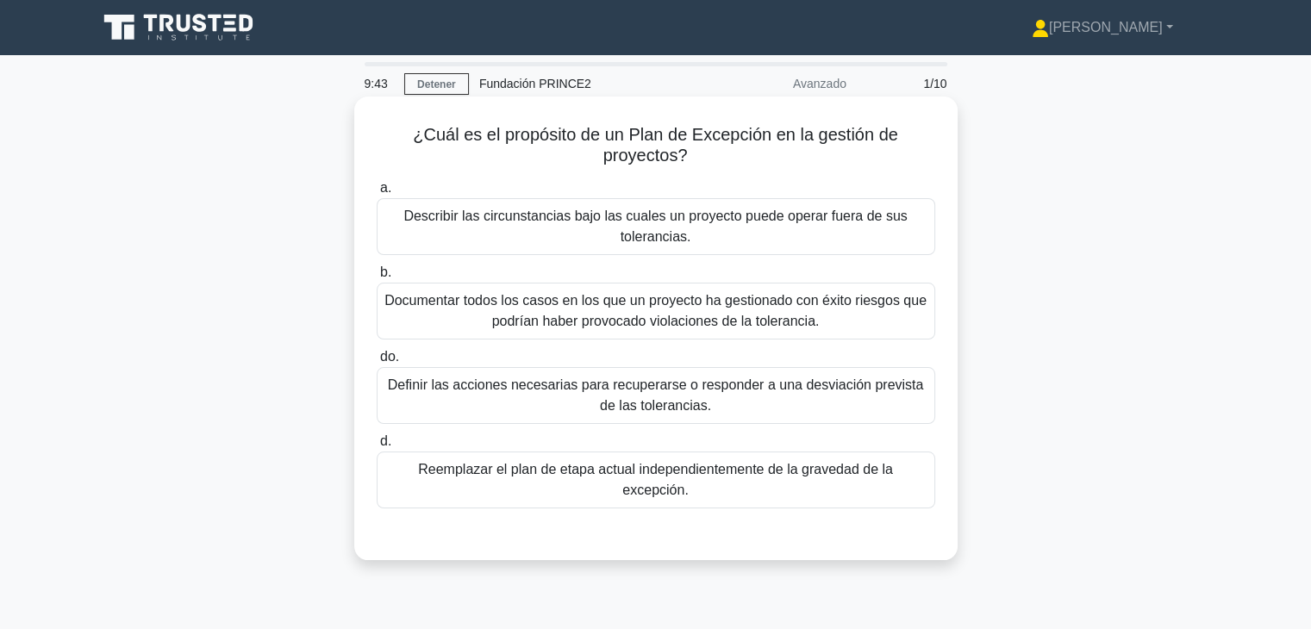
click at [739, 408] on font "Definir las acciones necesarias para recuperarse o responder a una desviación p…" at bounding box center [656, 395] width 543 height 41
click at [377, 363] on input "do. Definir las acciones necesarias para recuperarse o responder a una desviaci…" at bounding box center [377, 357] width 0 height 11
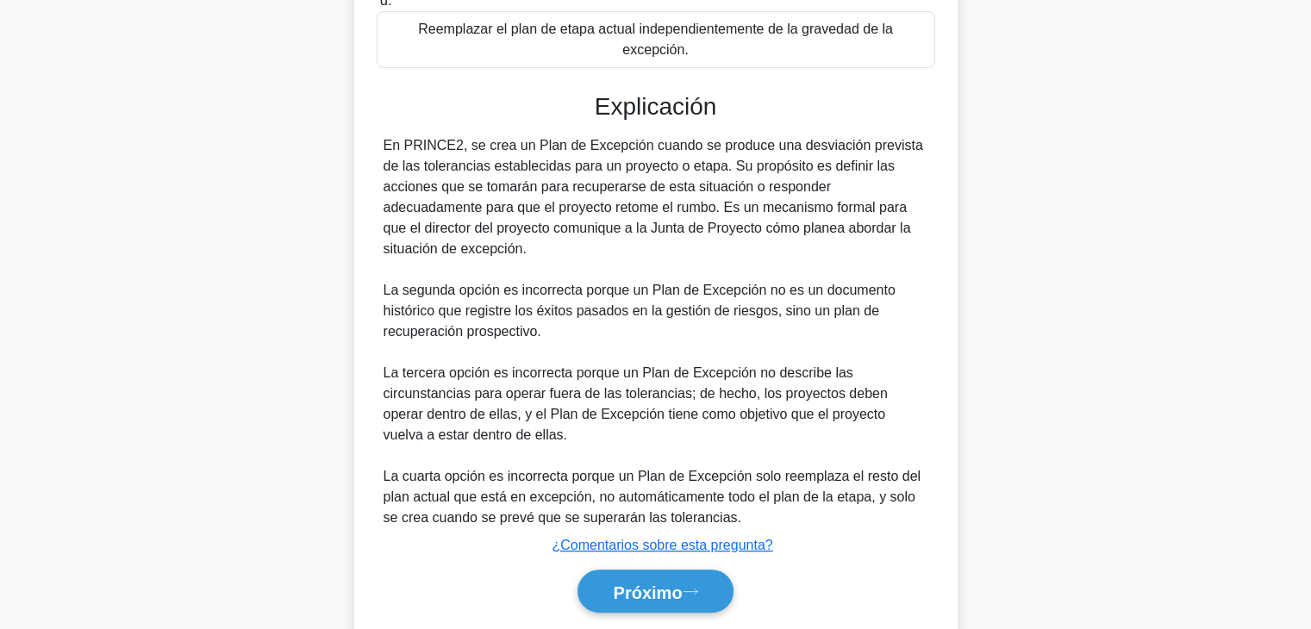
scroll to position [455, 0]
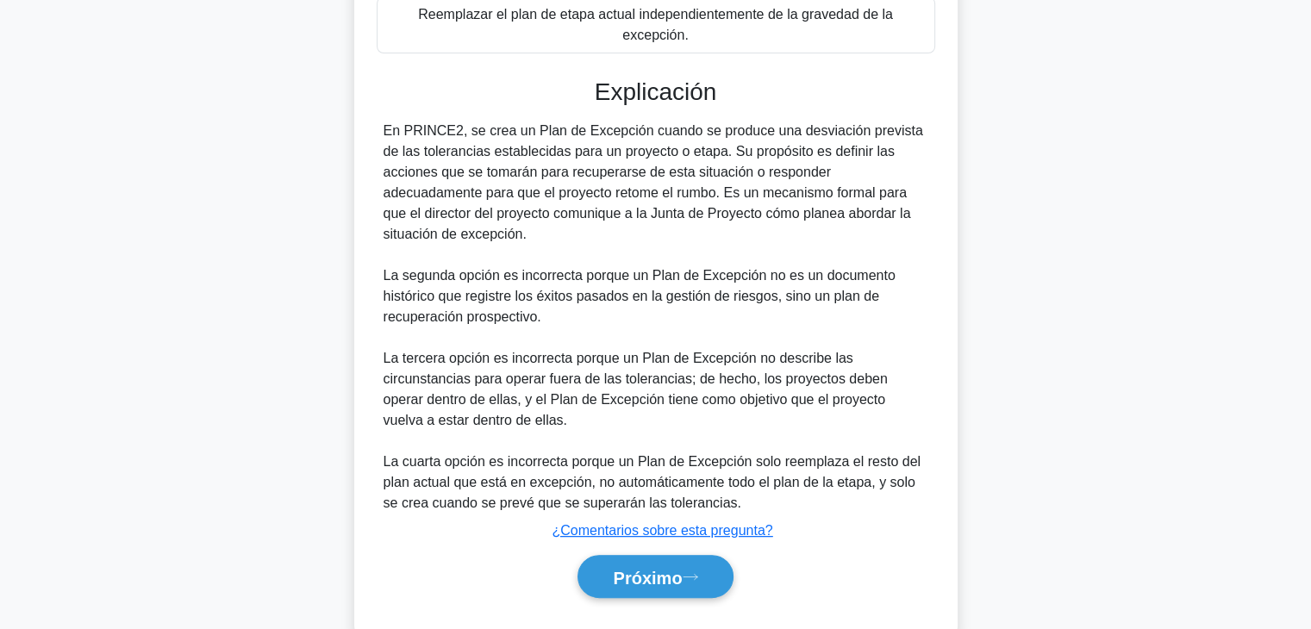
click at [647, 560] on div "Próximo" at bounding box center [656, 577] width 559 height 58
click at [647, 555] on button "Próximo" at bounding box center [655, 577] width 155 height 44
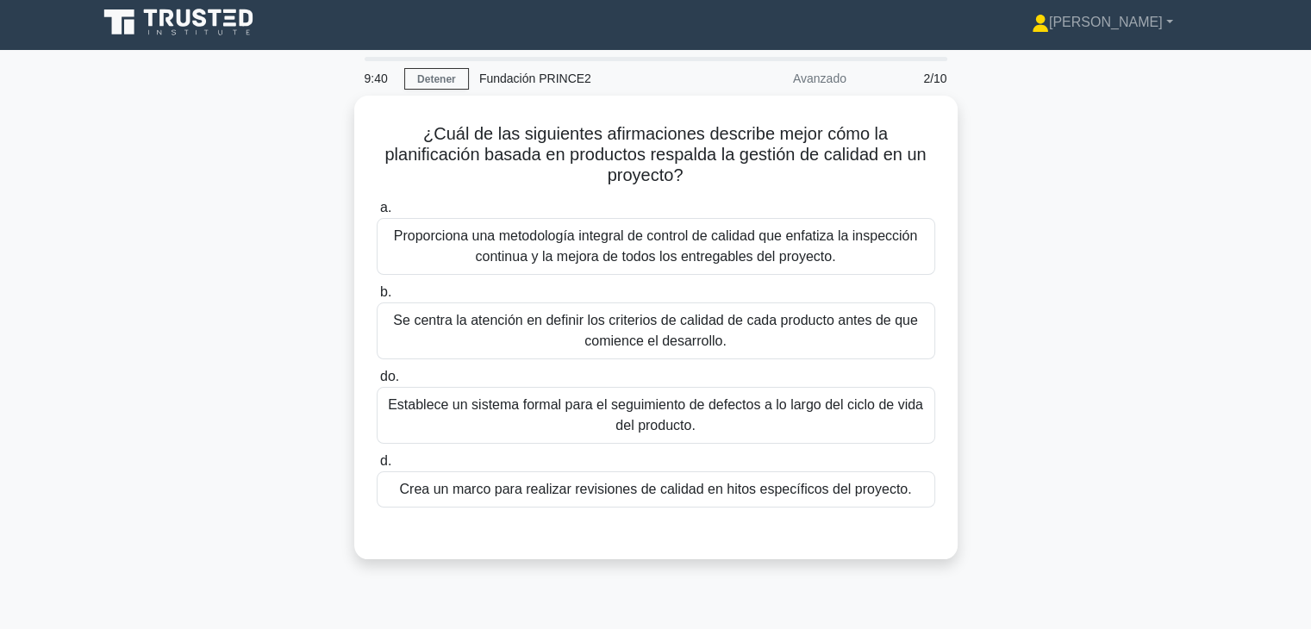
scroll to position [0, 0]
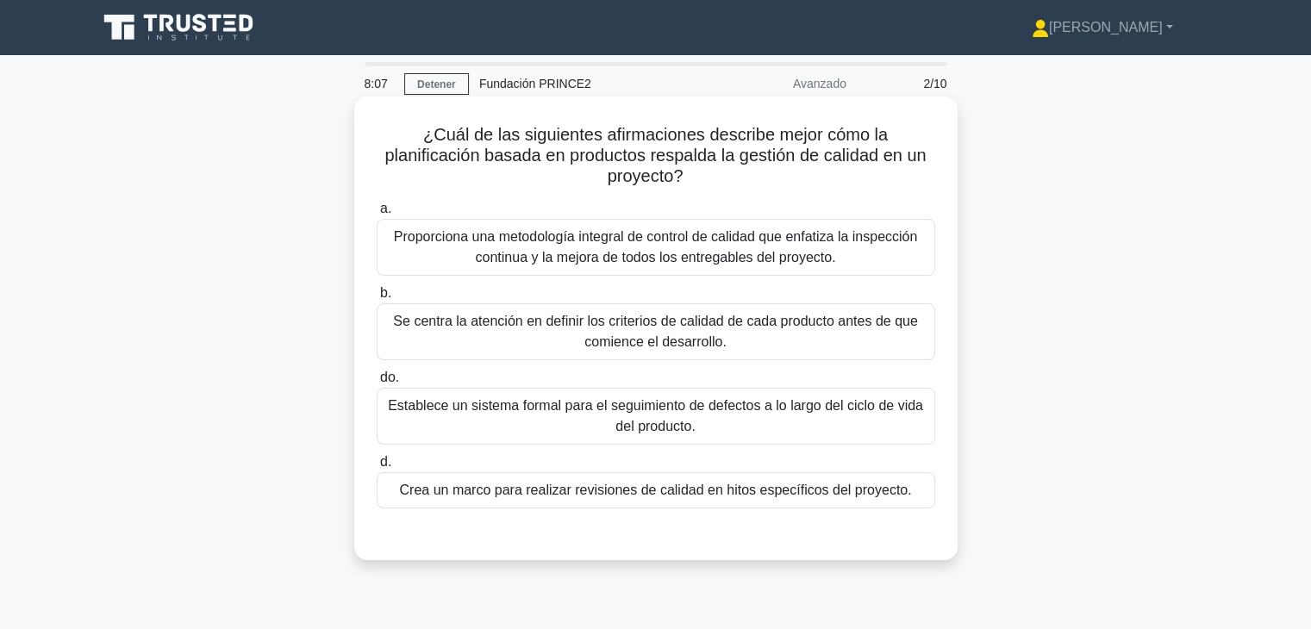
click at [606, 260] on font "Proporciona una metodología integral de control de calidad que enfatiza la insp…" at bounding box center [656, 246] width 524 height 35
click at [377, 215] on input "a. Proporciona una metodología integral de control de calidad que enfatiza la i…" at bounding box center [377, 208] width 0 height 11
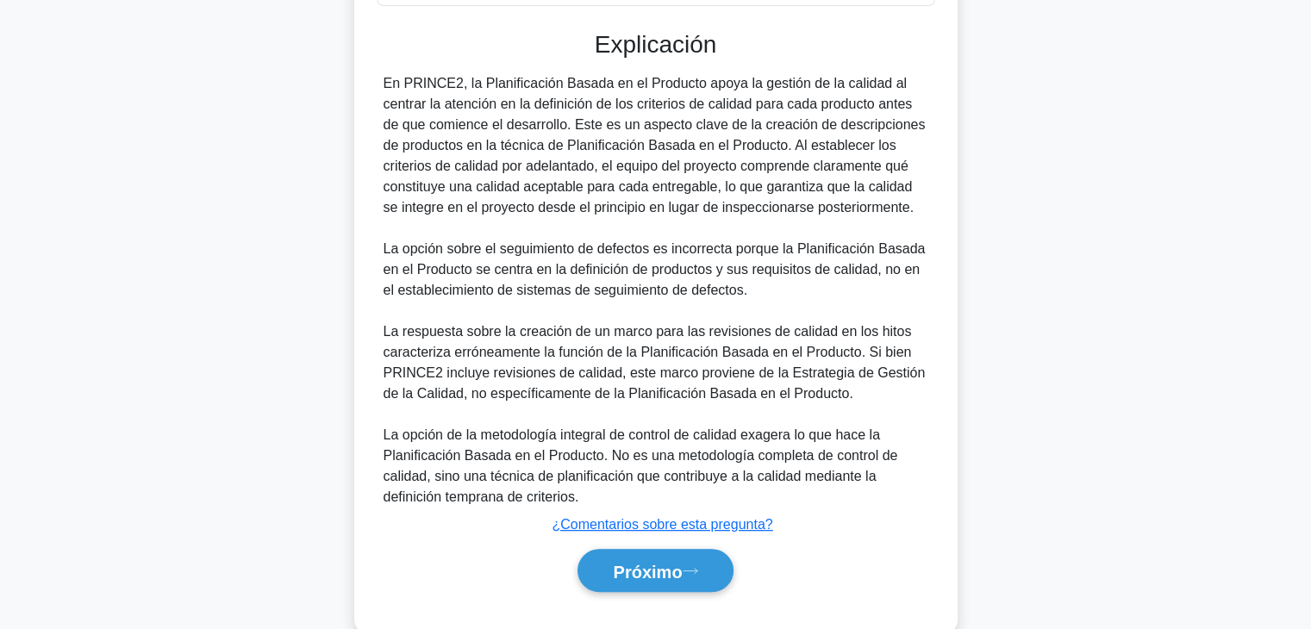
scroll to position [540, 0]
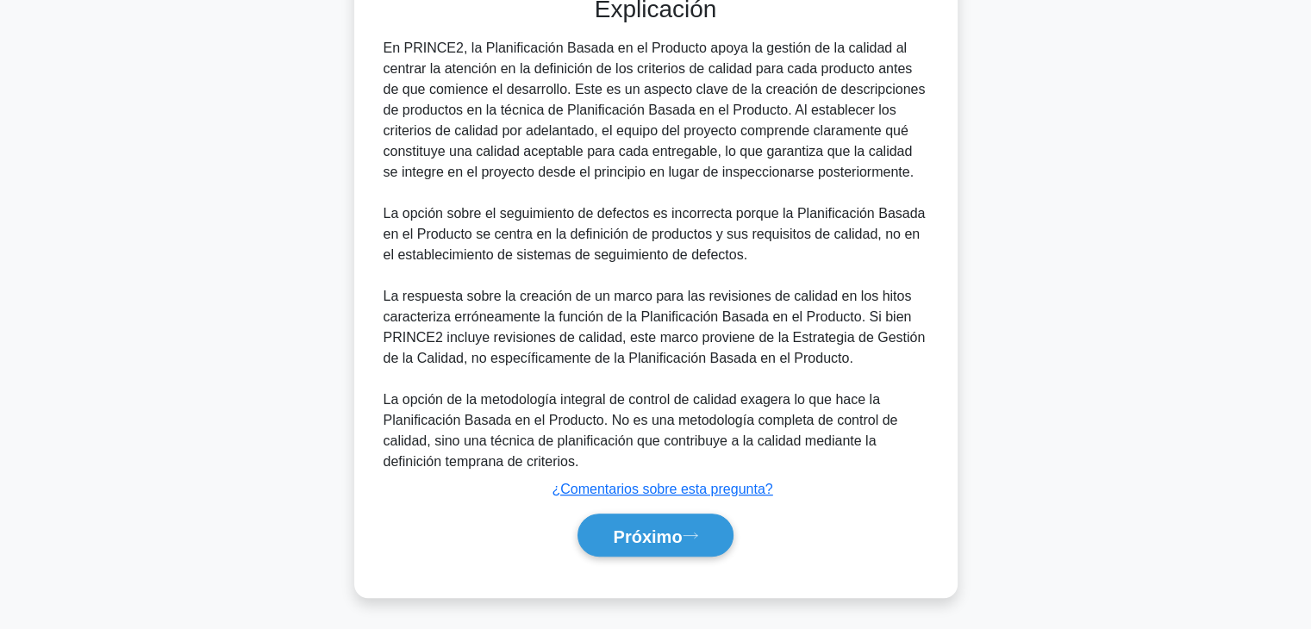
click at [654, 557] on div "Próximo" at bounding box center [656, 536] width 559 height 58
click at [656, 544] on button "Próximo" at bounding box center [655, 536] width 155 height 44
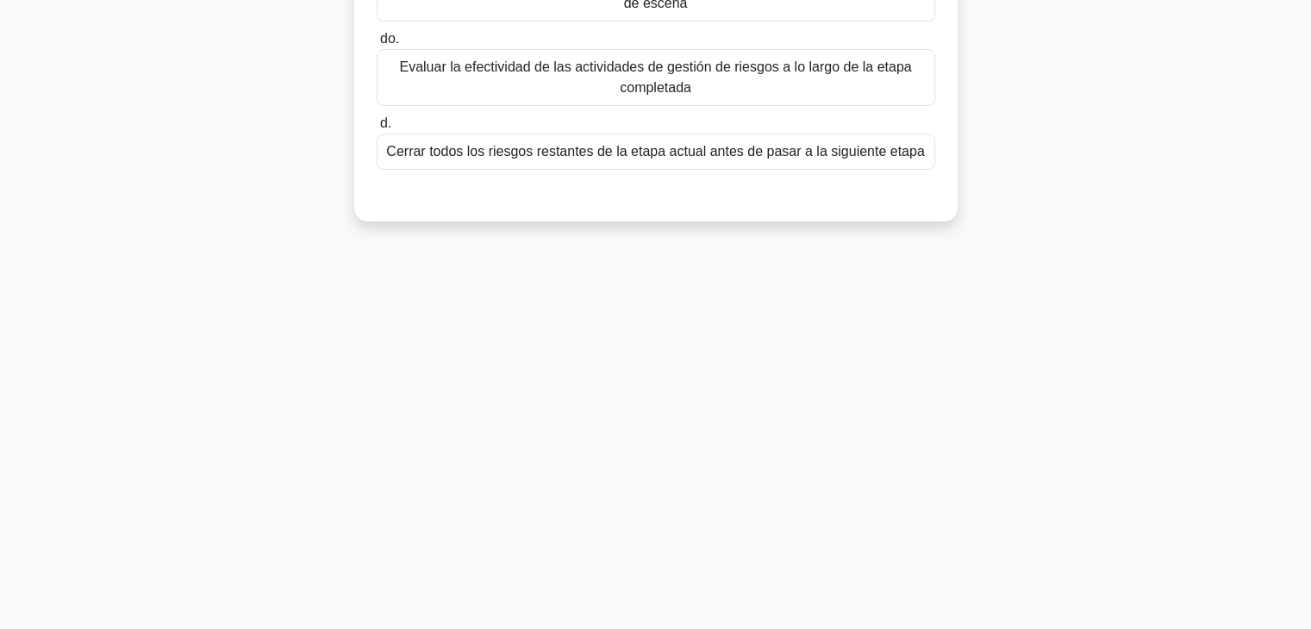
scroll to position [0, 0]
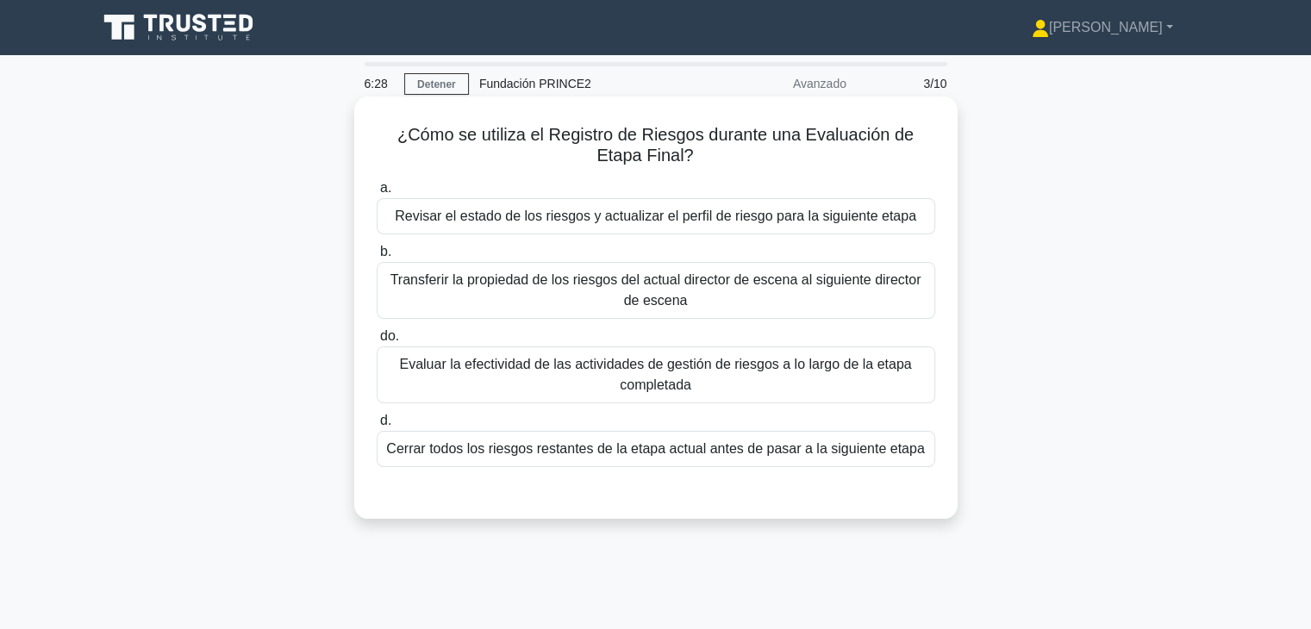
click at [698, 370] on font "Evaluar la efectividad de las actividades de gestión de riesgos a lo largo de l…" at bounding box center [655, 374] width 512 height 35
click at [377, 342] on input "do. Evaluar la efectividad de las actividades de gestión de riesgos a lo largo …" at bounding box center [377, 336] width 0 height 11
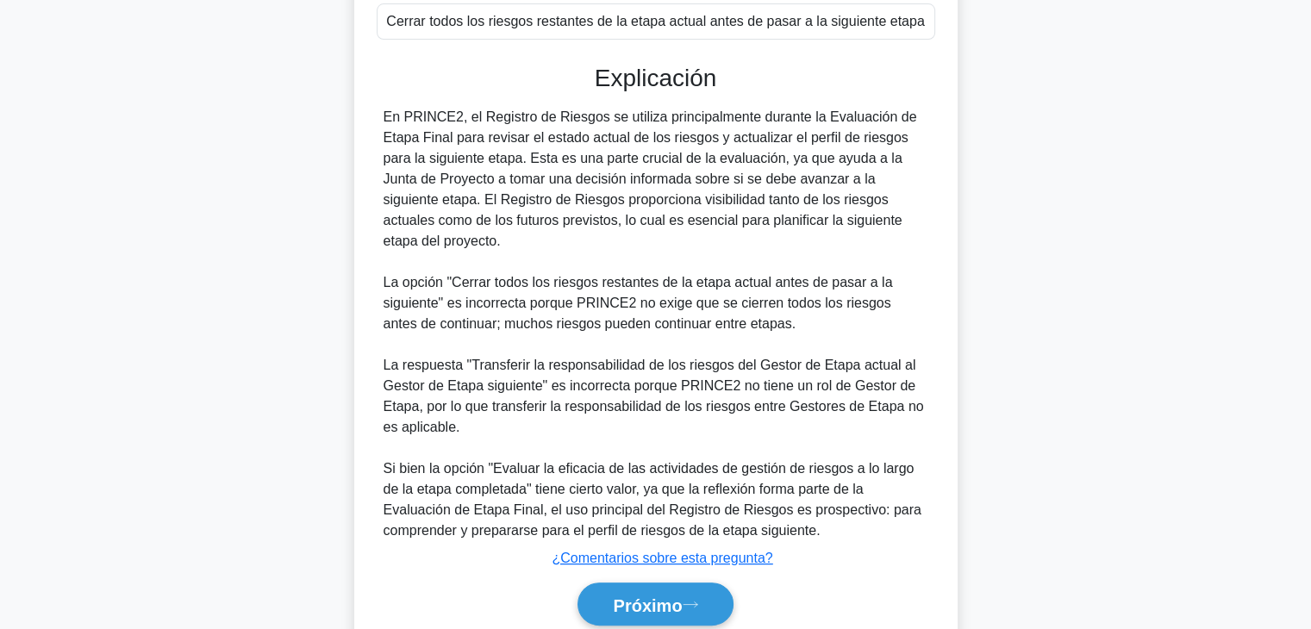
scroll to position [431, 0]
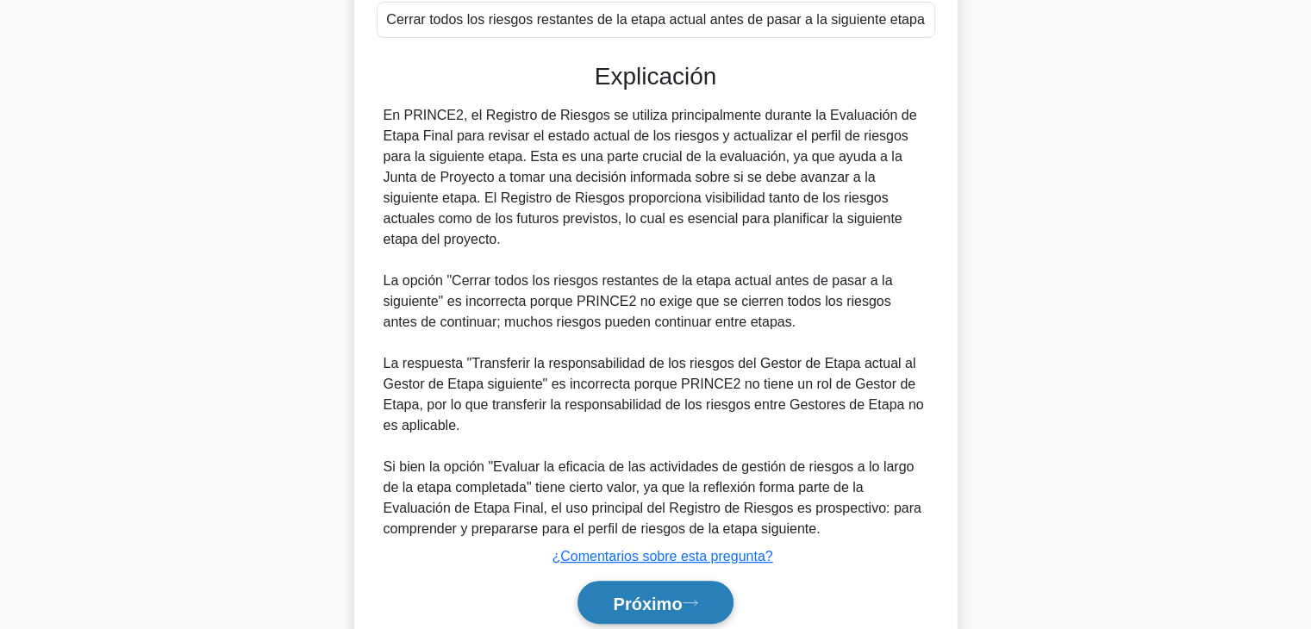
click at [654, 594] on font "Próximo" at bounding box center [647, 603] width 69 height 19
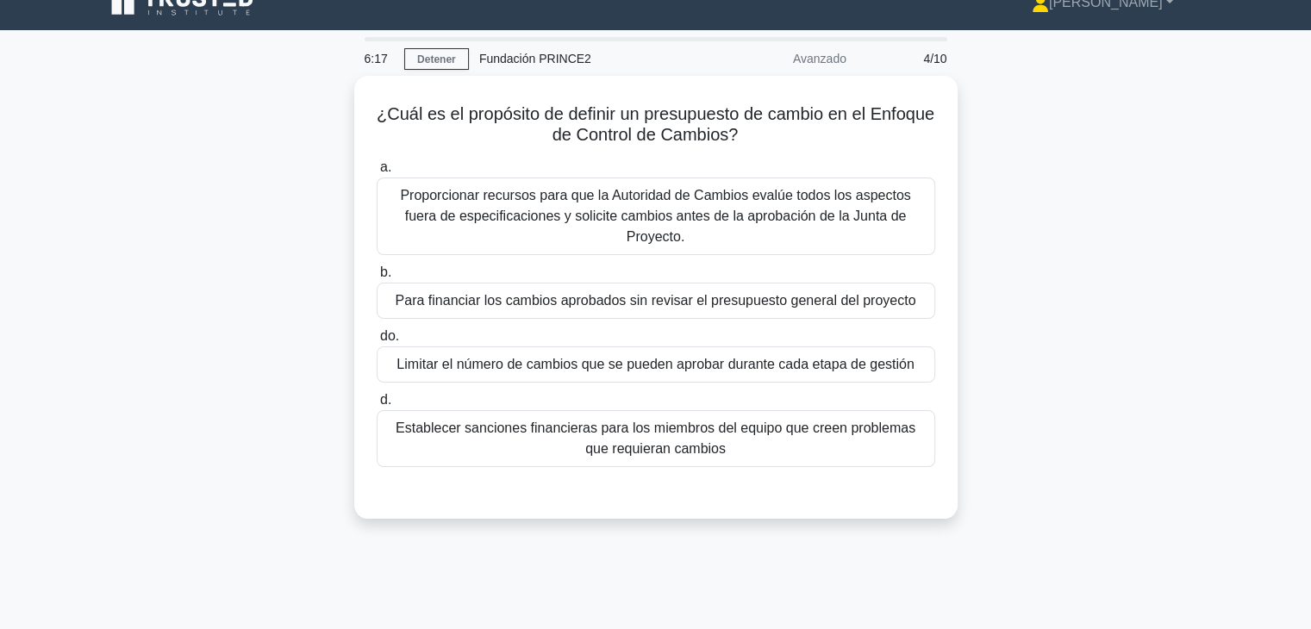
scroll to position [0, 0]
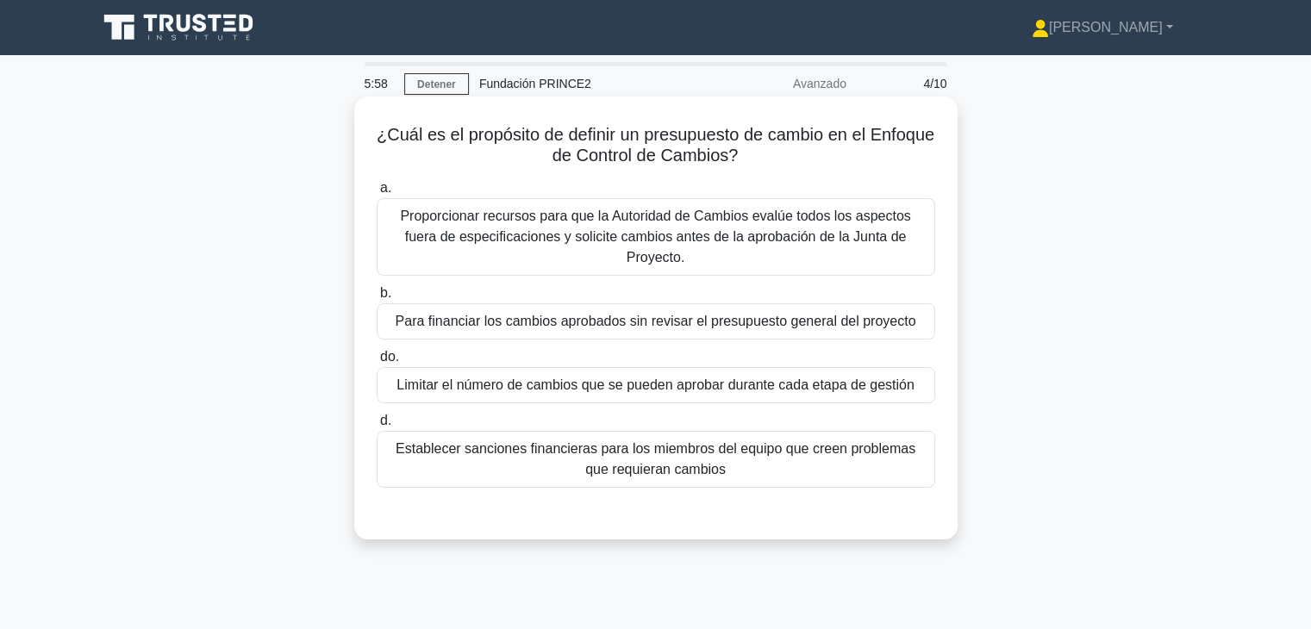
click at [807, 316] on div "Para financiar los cambios aprobados sin revisar el presupuesto general del pro…" at bounding box center [656, 321] width 559 height 36
click at [377, 299] on input "b. Para financiar los cambios aprobados sin revisar el presupuesto general del …" at bounding box center [377, 293] width 0 height 11
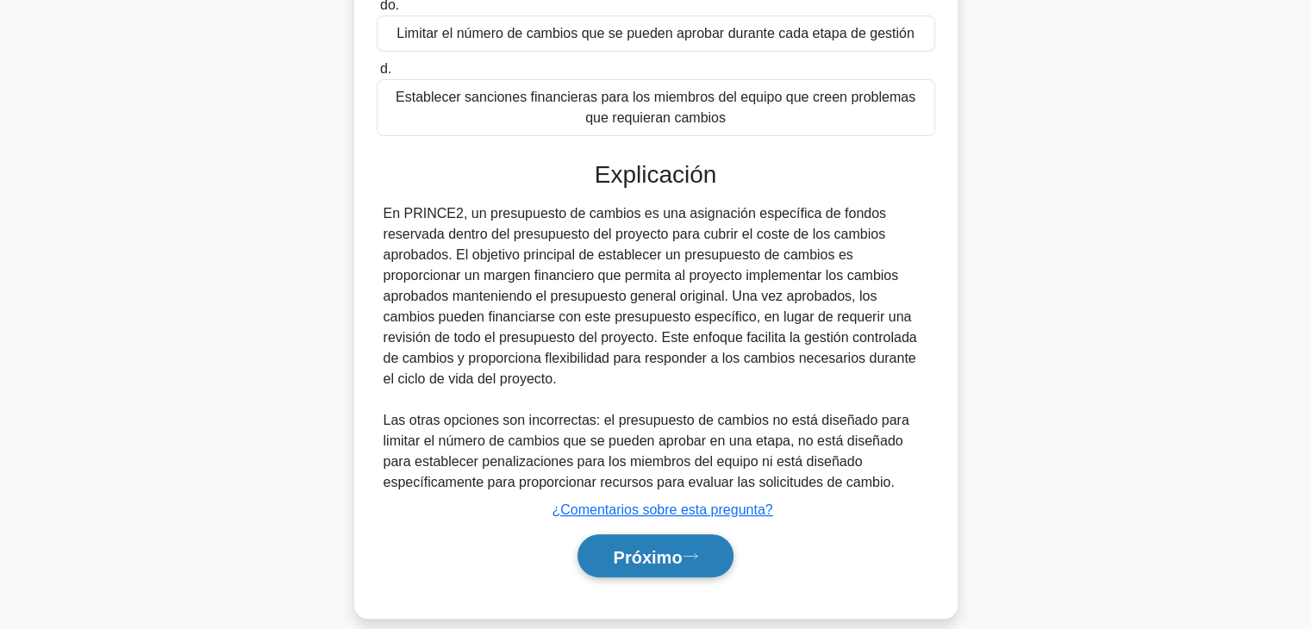
click at [707, 535] on button "Próximo" at bounding box center [655, 557] width 155 height 44
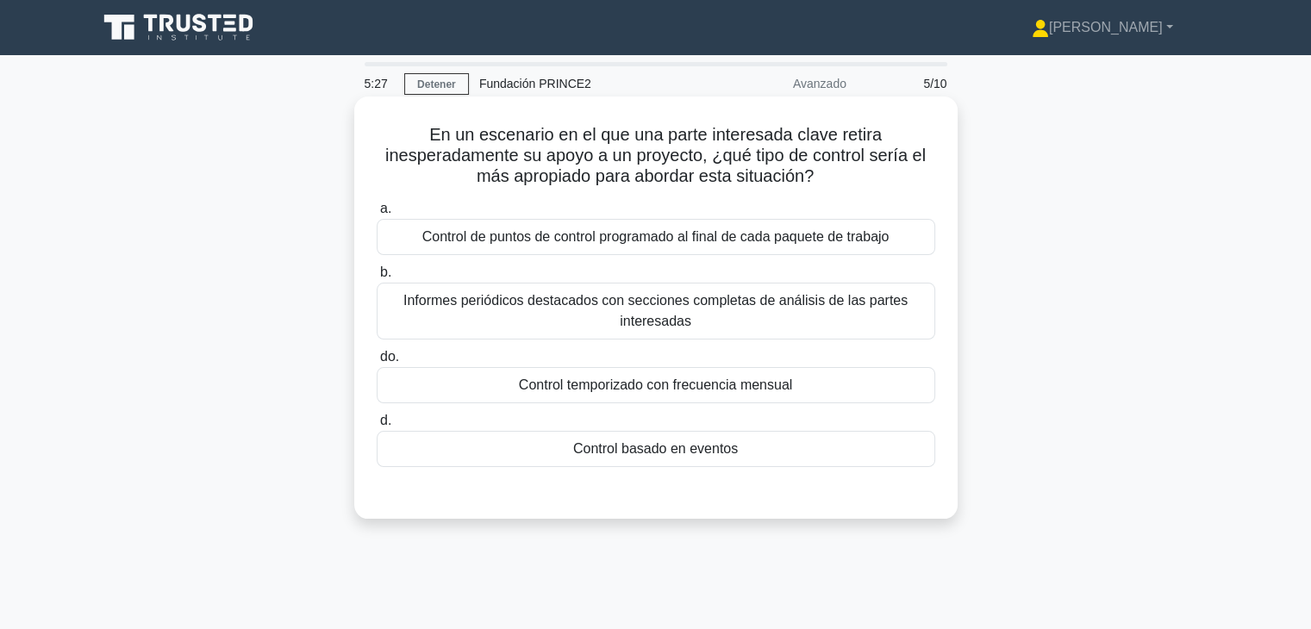
click at [660, 449] on font "Control basado en eventos" at bounding box center [655, 448] width 165 height 15
click at [377, 427] on input "d. Control basado en eventos" at bounding box center [377, 421] width 0 height 11
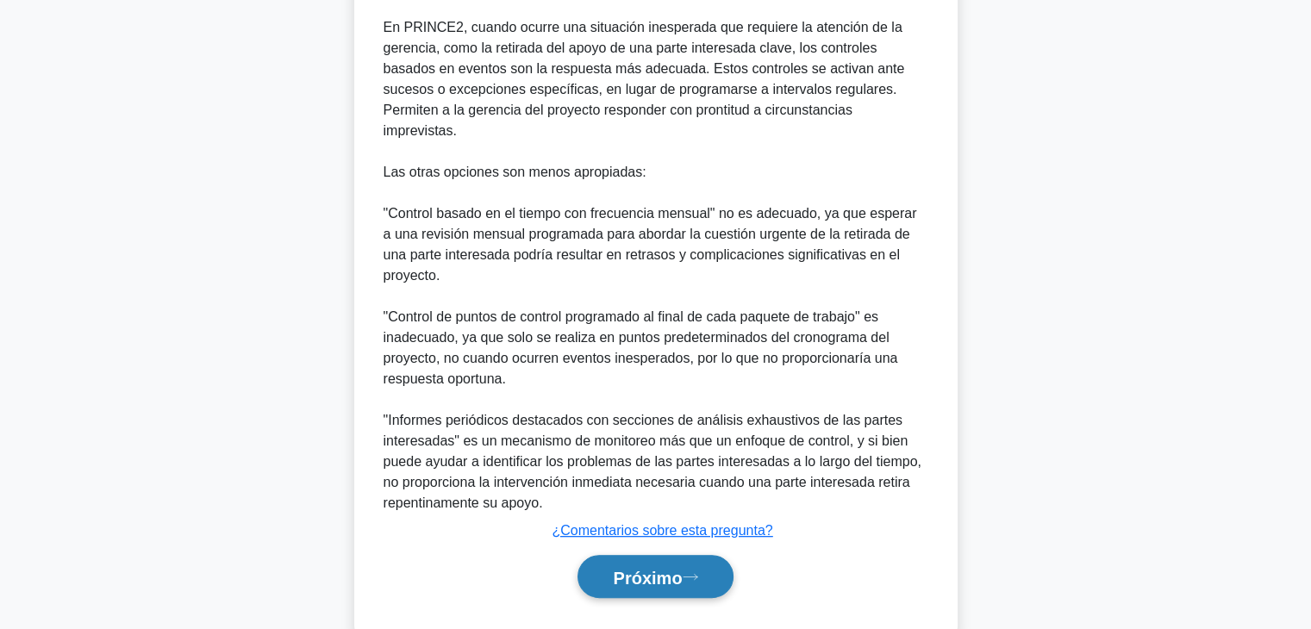
click at [683, 555] on button "Próximo" at bounding box center [655, 577] width 155 height 44
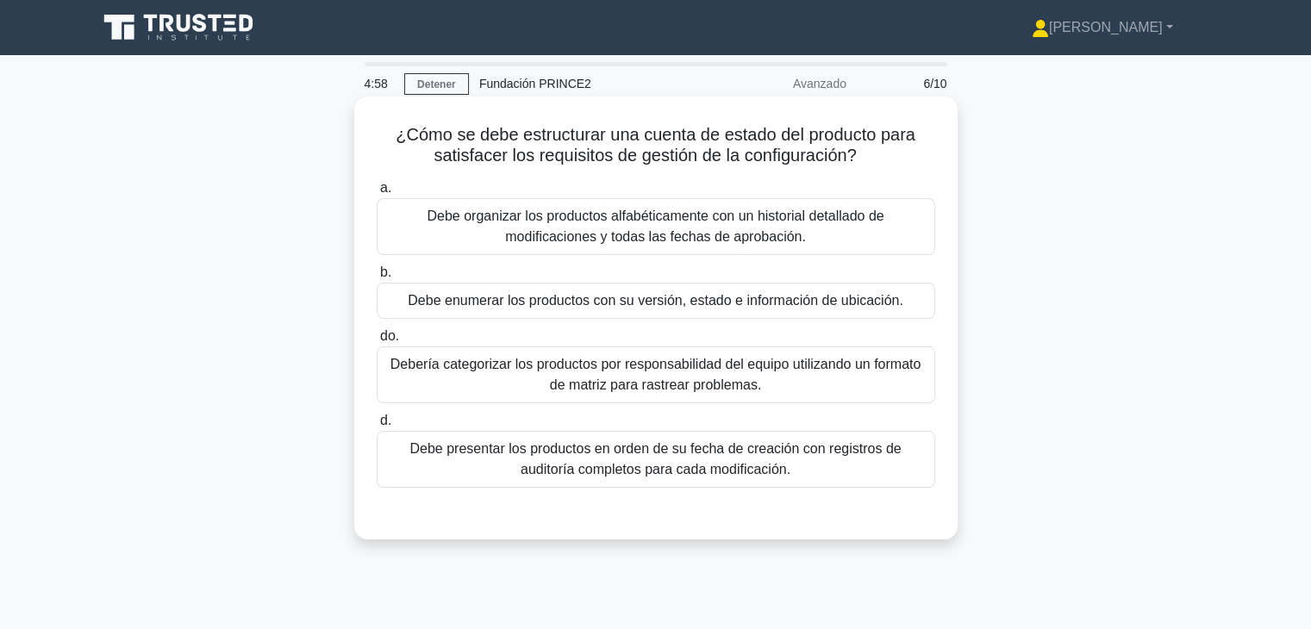
click at [655, 308] on font "Debe enumerar los productos con su versión, estado e información de ubicación." at bounding box center [656, 300] width 496 height 15
click at [377, 278] on input "b. Debe enumerar los productos con su versión, estado e información de ubicació…" at bounding box center [377, 272] width 0 height 11
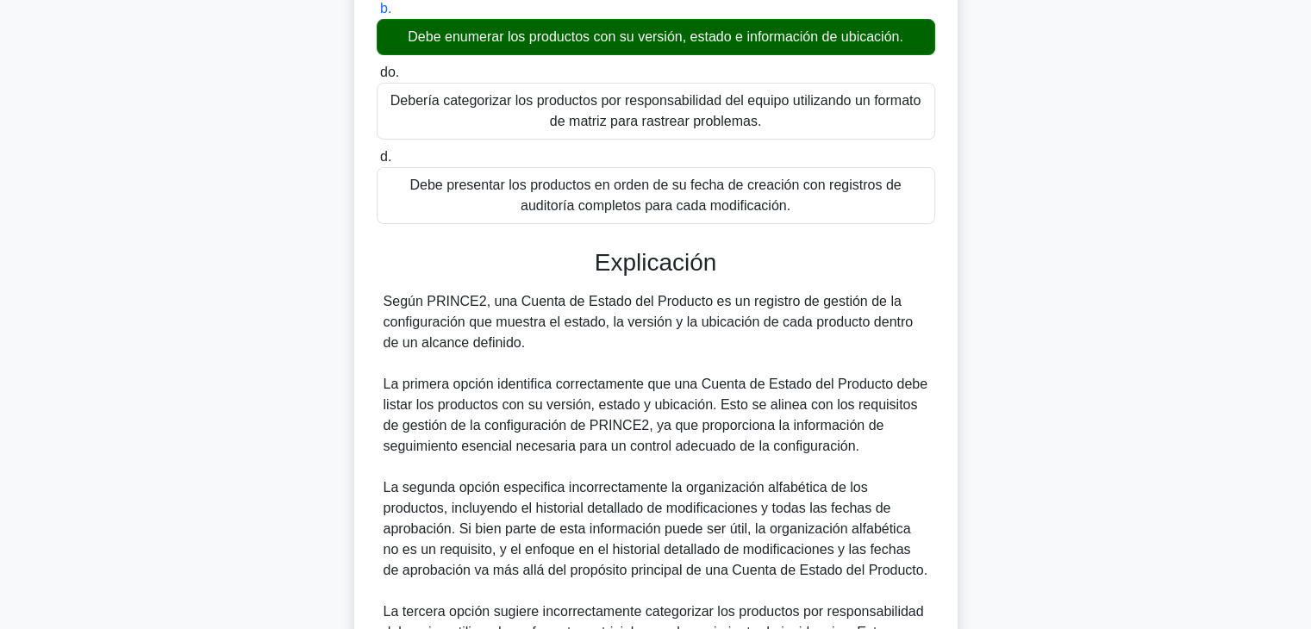
scroll to position [517, 0]
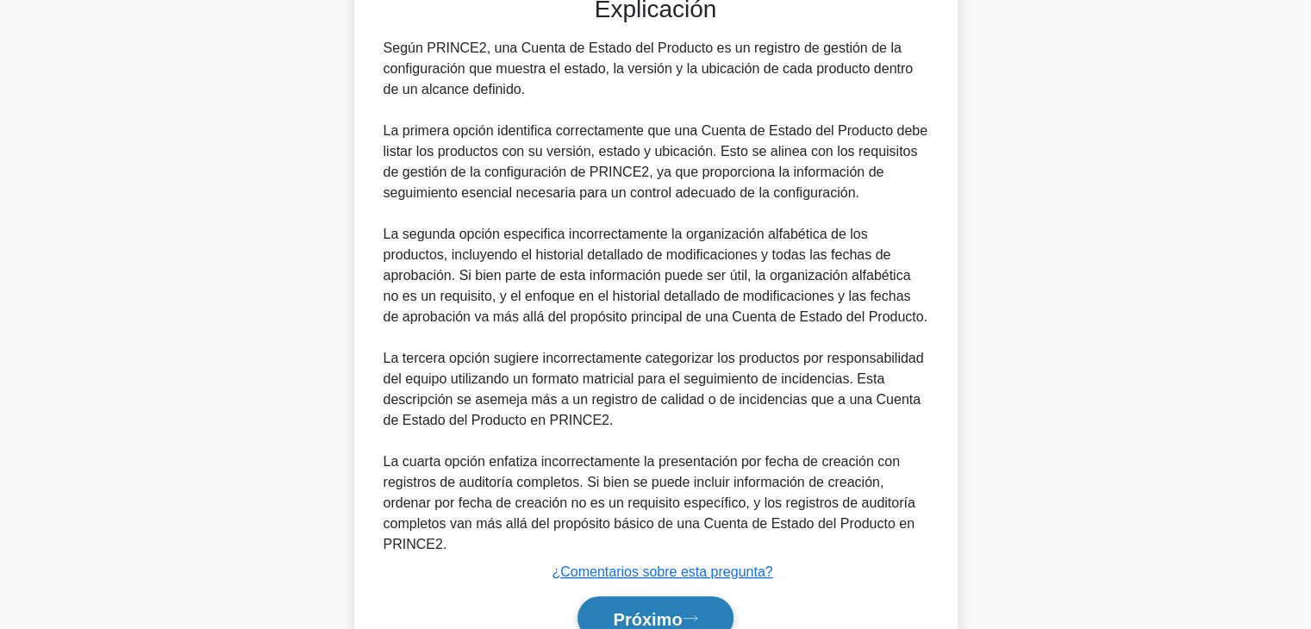
click at [700, 622] on button "Próximo" at bounding box center [655, 619] width 155 height 44
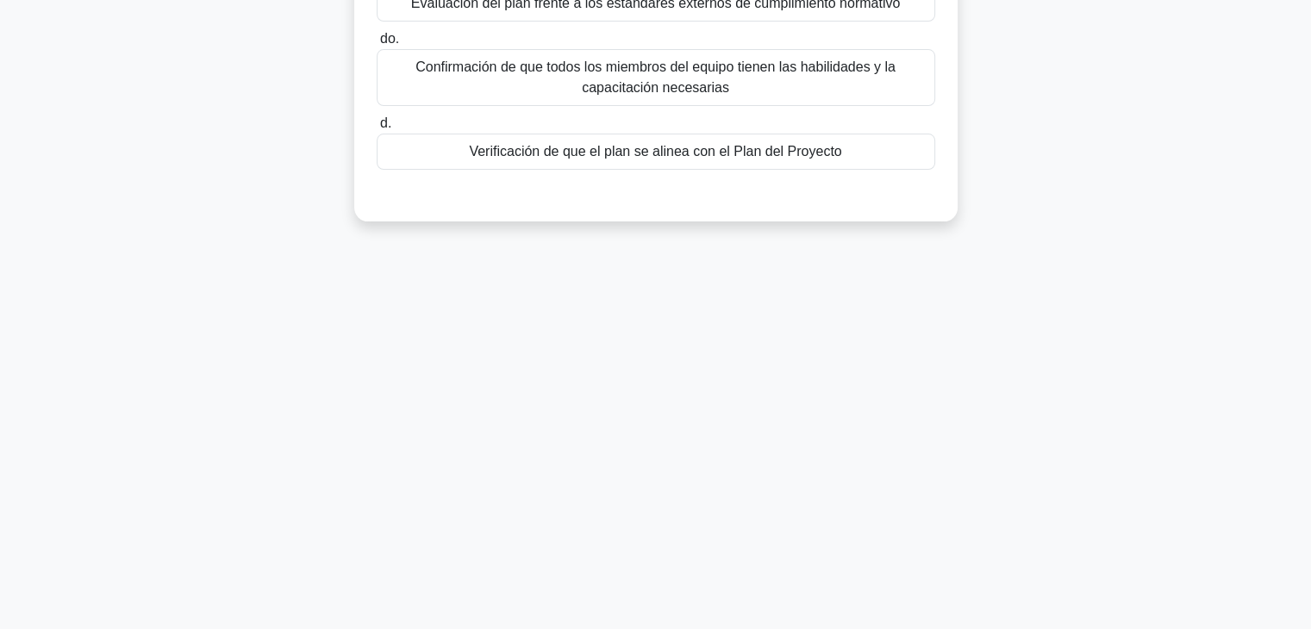
scroll to position [0, 0]
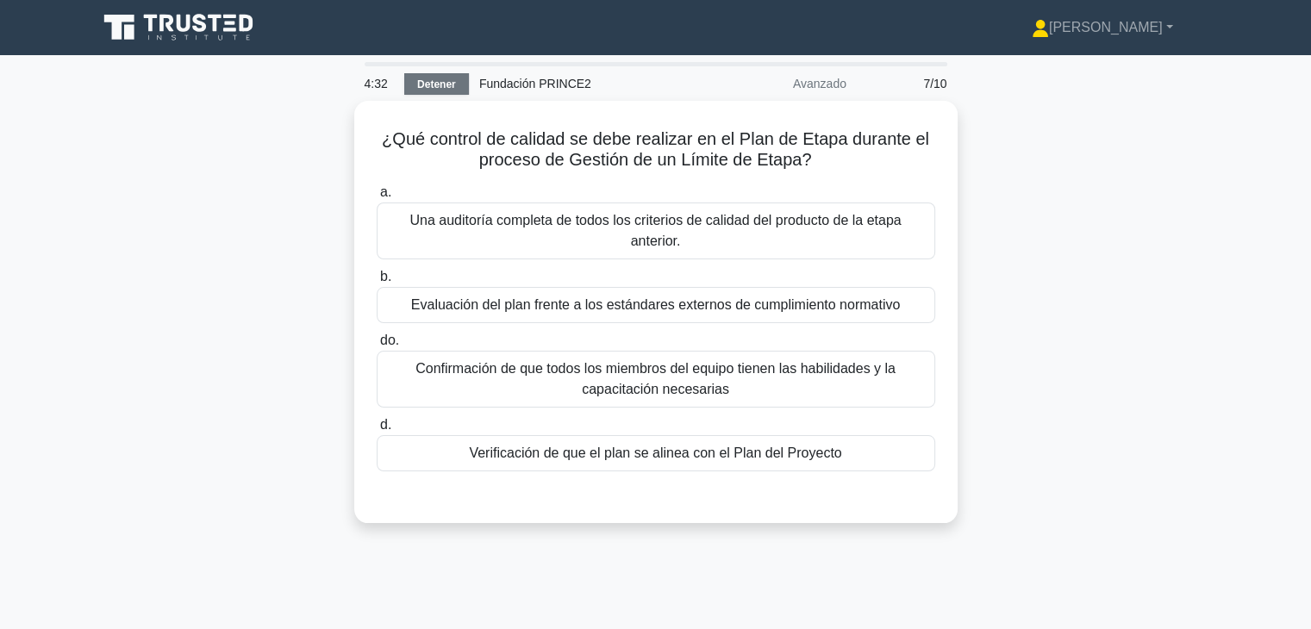
click at [422, 86] on font "Detener" at bounding box center [436, 84] width 39 height 12
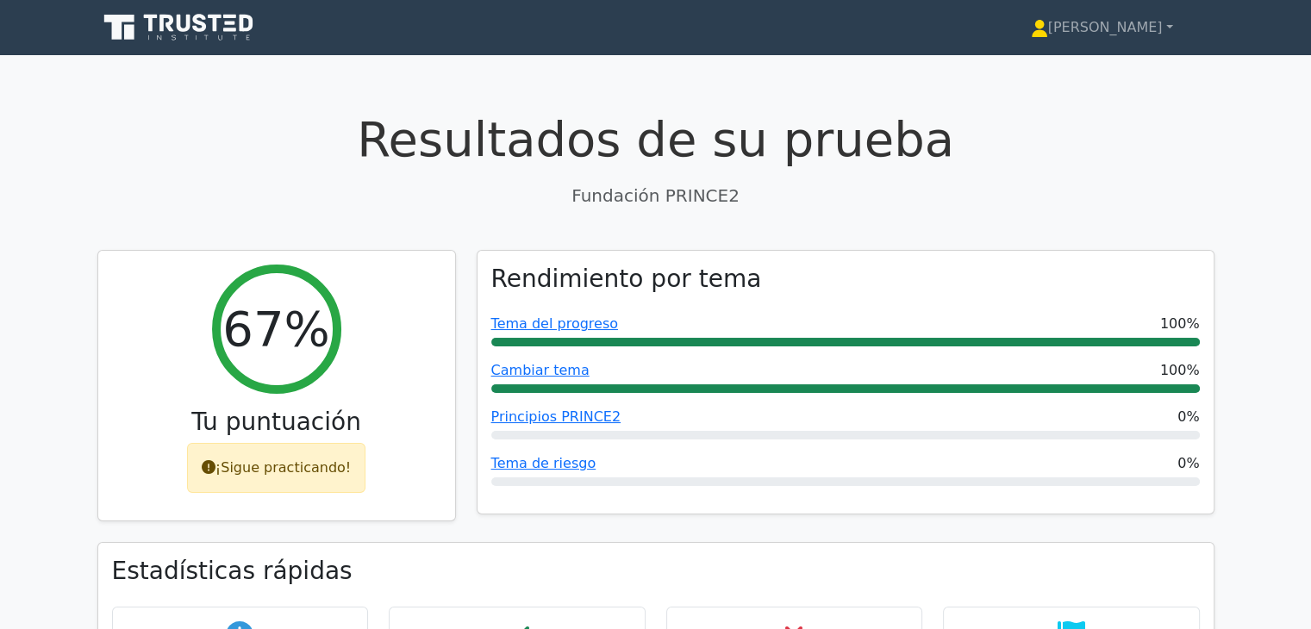
scroll to position [604, 0]
